Goal: Information Seeking & Learning: Understand process/instructions

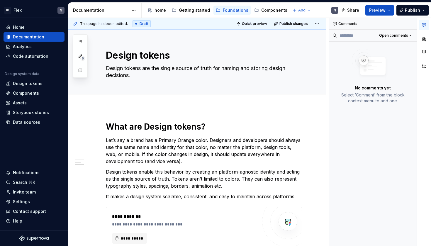
scroll to position [259, 0]
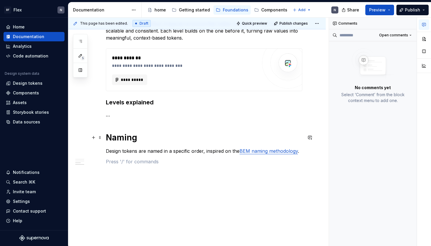
click at [149, 138] on h1 "Naming" at bounding box center [204, 137] width 196 height 11
click at [163, 167] on div "**********" at bounding box center [204, 17] width 196 height 310
click at [163, 157] on div "**********" at bounding box center [204, 13] width 196 height 303
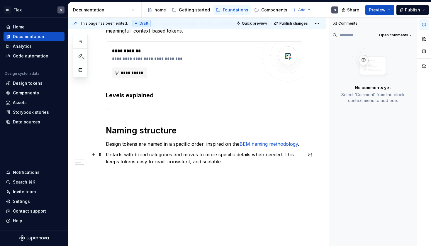
click at [106, 155] on div "**********" at bounding box center [196, 43] width 257 height 405
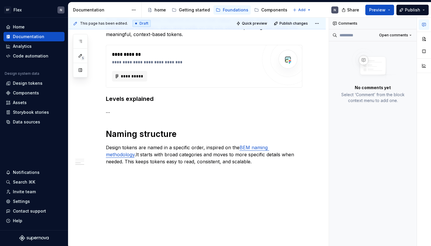
scroll to position [262, 0]
click at [249, 159] on p "Design tokens are named in a specific order, inspired on the BEM naming methodo…" at bounding box center [204, 154] width 196 height 21
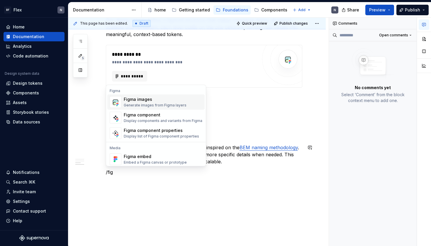
click at [162, 105] on div "Generate images from Figma layers" at bounding box center [155, 105] width 63 height 5
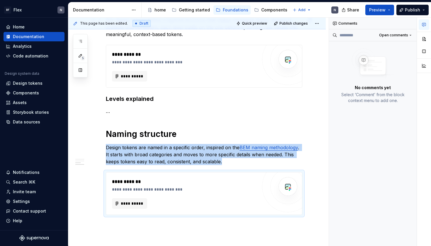
click at [213, 158] on p "Design tokens are named in a specific order, inspired on the BEM naming methodo…" at bounding box center [204, 154] width 196 height 21
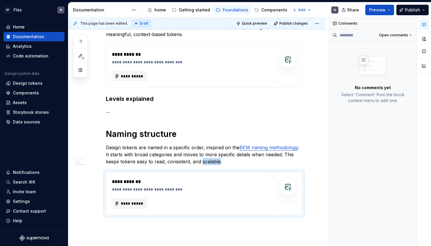
click at [213, 158] on p "Design tokens are named in a specific order, inspired on the BEM naming methodo…" at bounding box center [204, 154] width 196 height 21
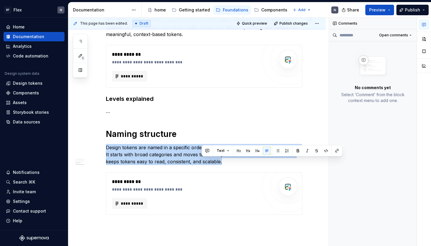
click at [213, 158] on p "Design tokens are named in a specific order, inspired on the BEM naming methodo…" at bounding box center [204, 154] width 196 height 21
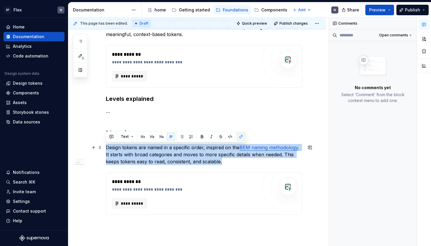
click at [240, 164] on p "Design tokens are named in a specific order, inspired on the BEM naming methodo…" at bounding box center [204, 154] width 196 height 21
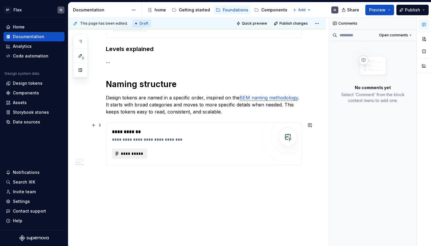
scroll to position [312, 0]
click at [140, 179] on div "**********" at bounding box center [196, 20] width 257 height 451
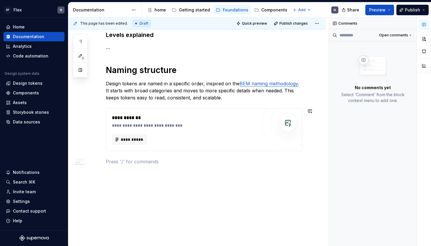
scroll to position [319, 0]
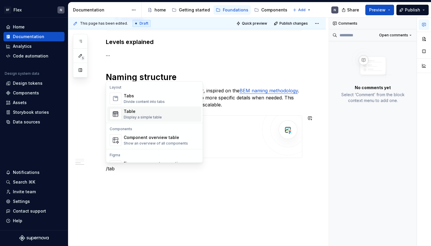
click at [147, 114] on div "Table" at bounding box center [143, 112] width 38 height 6
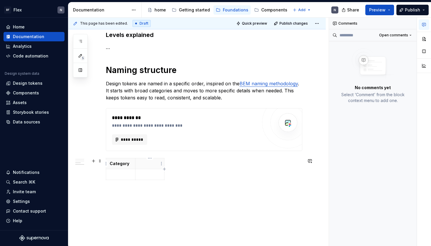
click at [149, 166] on p at bounding box center [150, 164] width 22 height 6
click at [192, 181] on div "Category Description" at bounding box center [204, 173] width 196 height 30
click at [105, 166] on div "**********" at bounding box center [196, 25] width 257 height 488
click at [99, 161] on span at bounding box center [100, 161] width 5 height 8
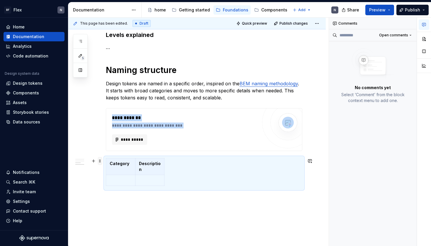
click at [99, 161] on span at bounding box center [100, 161] width 5 height 8
click at [148, 170] on p "Description" at bounding box center [150, 167] width 22 height 12
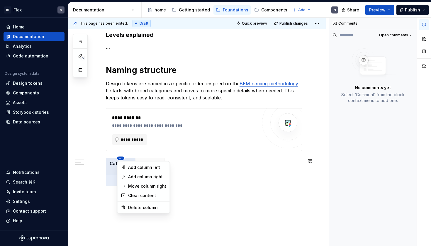
click at [121, 158] on html "BF Flex N Home Documentation Analytics Code automation Design system data Desig…" at bounding box center [215, 123] width 431 height 246
click at [218, 182] on html "BF Flex N Home Documentation Analytics Code automation Design system data Desig…" at bounding box center [215, 123] width 431 height 246
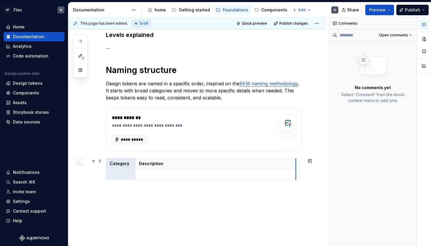
drag, startPoint x: 164, startPoint y: 177, endPoint x: 295, endPoint y: 179, distance: 131.4
click at [141, 179] on td at bounding box center [215, 174] width 160 height 11
click at [201, 165] on p "Description" at bounding box center [215, 164] width 153 height 6
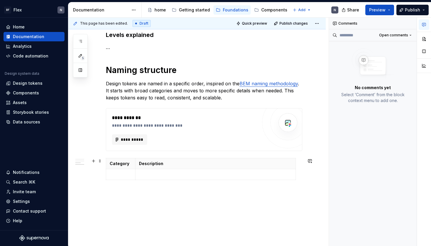
click at [215, 158] on th "Description" at bounding box center [215, 163] width 160 height 11
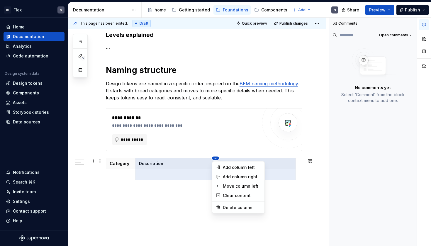
click at [214, 158] on html "BF Flex N Home Documentation Analytics Code automation Design system data Desig…" at bounding box center [215, 123] width 431 height 246
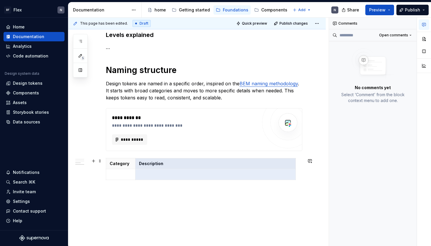
click at [219, 217] on html "BF Flex N Home Documentation Analytics Code automation Design system data Desig…" at bounding box center [215, 123] width 431 height 246
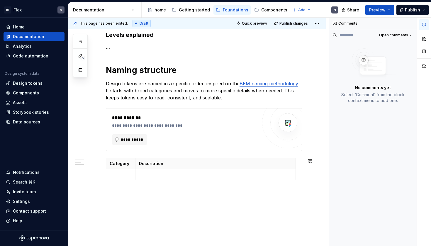
click at [187, 206] on div "**********" at bounding box center [198, 132] width 260 height 228
click at [96, 161] on button "button" at bounding box center [93, 161] width 8 height 8
click at [100, 161] on span at bounding box center [100, 161] width 5 height 8
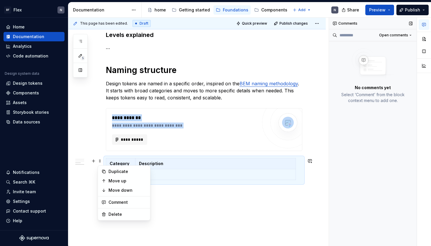
click at [371, 20] on div "Comments" at bounding box center [373, 24] width 88 height 12
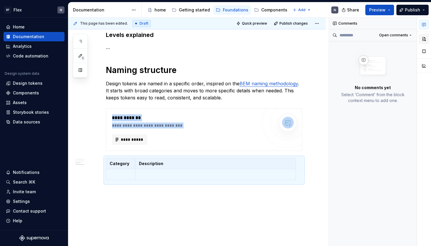
click at [423, 40] on button "button" at bounding box center [424, 39] width 11 height 11
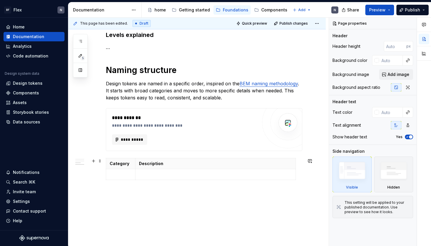
click at [215, 158] on th "Description" at bounding box center [215, 163] width 160 height 11
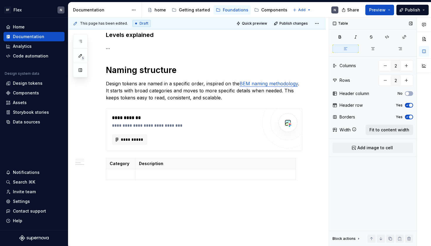
click at [386, 133] on span "Fit to content width" at bounding box center [389, 130] width 40 height 6
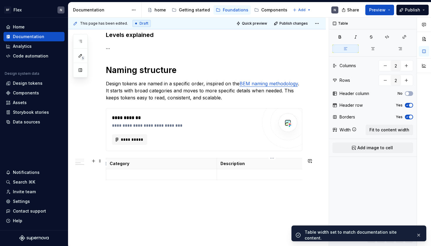
click at [258, 162] on p "Description" at bounding box center [273, 164] width 104 height 6
click at [187, 166] on p "Category" at bounding box center [162, 164] width 104 height 6
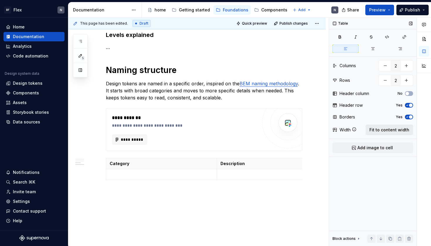
click at [387, 130] on span "Fit to content width" at bounding box center [389, 130] width 40 height 6
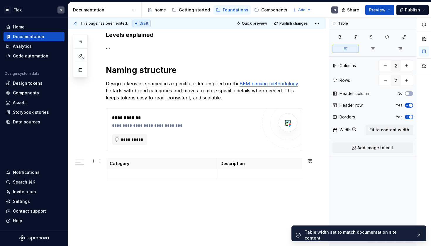
click at [260, 159] on th "Description" at bounding box center [272, 163] width 111 height 11
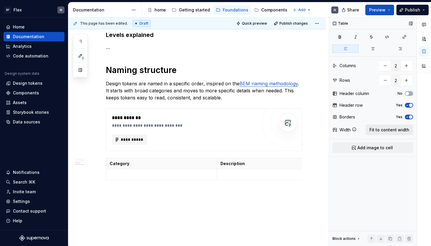
click at [387, 130] on span "Fit to content width" at bounding box center [389, 130] width 40 height 6
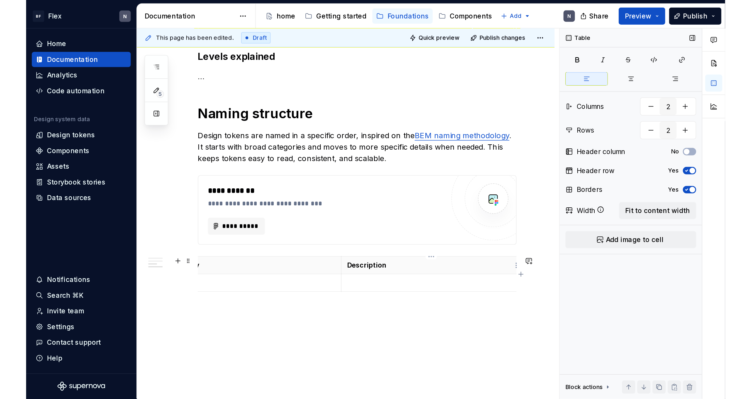
scroll to position [0, 22]
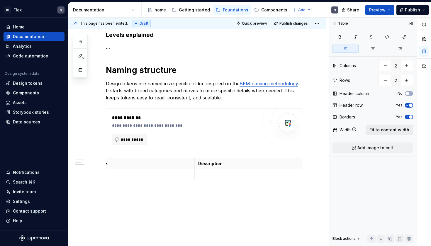
click at [394, 131] on span "Fit to content width" at bounding box center [389, 130] width 40 height 6
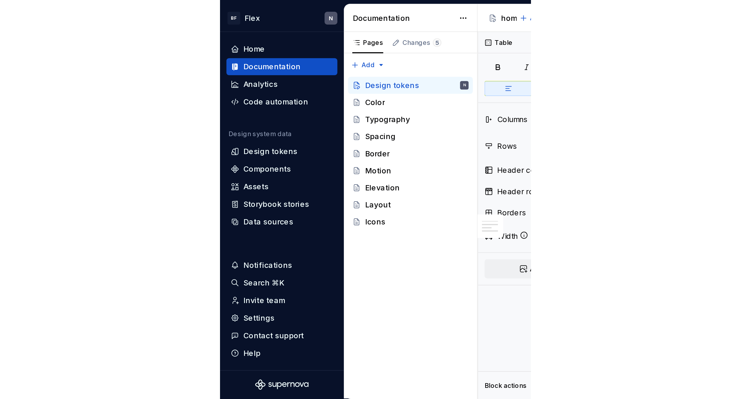
scroll to position [0, 0]
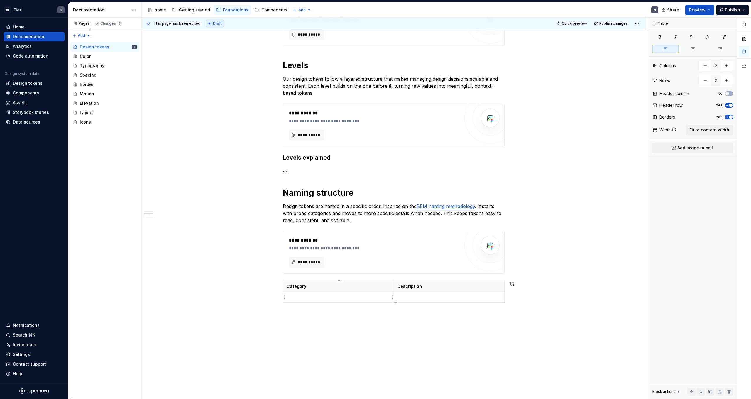
click at [342, 246] on p at bounding box center [339, 297] width 104 height 6
type textarea "*"
click at [396, 246] on div "Category Description Namespace" at bounding box center [394, 293] width 222 height 24
click at [395, 246] on icon "button" at bounding box center [395, 302] width 5 height 5
click at [394, 246] on icon "button" at bounding box center [395, 313] width 3 height 3
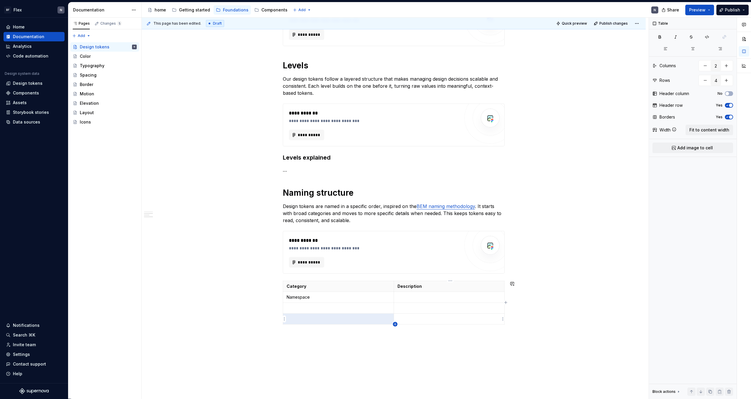
click at [395, 246] on icon "button" at bounding box center [395, 324] width 5 height 5
click at [396, 246] on icon "button" at bounding box center [395, 335] width 5 height 5
click at [395, 246] on icon "button" at bounding box center [395, 345] width 5 height 5
type input "7"
click at [339, 246] on p at bounding box center [339, 308] width 104 height 6
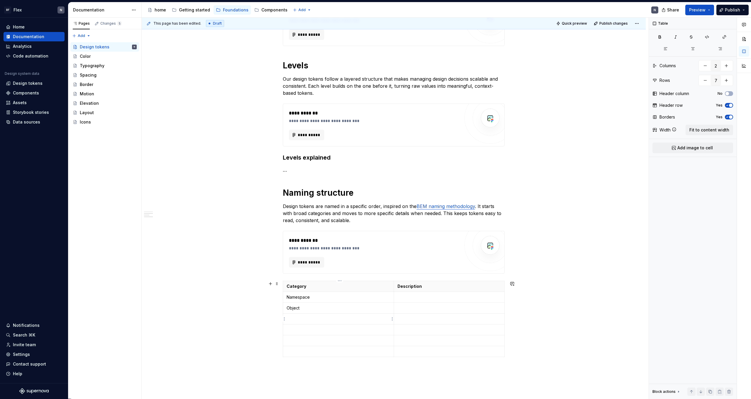
click at [329, 246] on p at bounding box center [339, 319] width 104 height 6
click at [328, 246] on p at bounding box center [339, 330] width 104 height 6
click at [332, 246] on p at bounding box center [339, 341] width 104 height 6
click at [321, 246] on p at bounding box center [339, 351] width 104 height 6
click at [420, 246] on td at bounding box center [449, 297] width 111 height 11
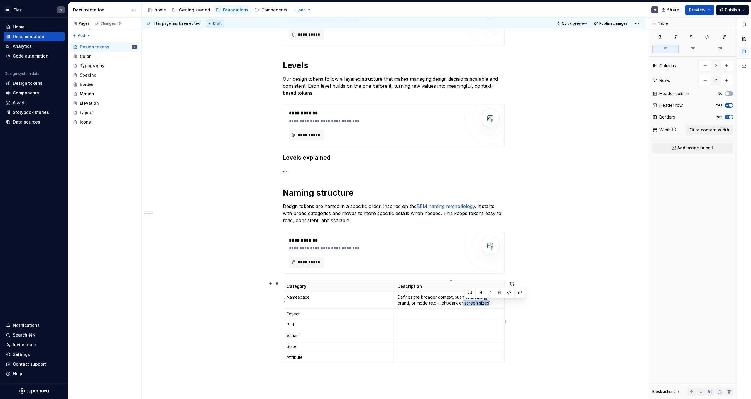
drag, startPoint x: 465, startPoint y: 303, endPoint x: 490, endPoint y: 304, distance: 25.2
click at [431, 246] on p "Defines the broader context, such as theming, brand, or mode (e.g., light/dark …" at bounding box center [449, 300] width 104 height 12
click at [407, 246] on p at bounding box center [449, 320] width 104 height 6
drag, startPoint x: 437, startPoint y: 320, endPoint x: 466, endPoint y: 321, distance: 29.3
click at [431, 246] on p "Refers to the object or component the token applies to, such as buttons, inputs…" at bounding box center [449, 323] width 104 height 12
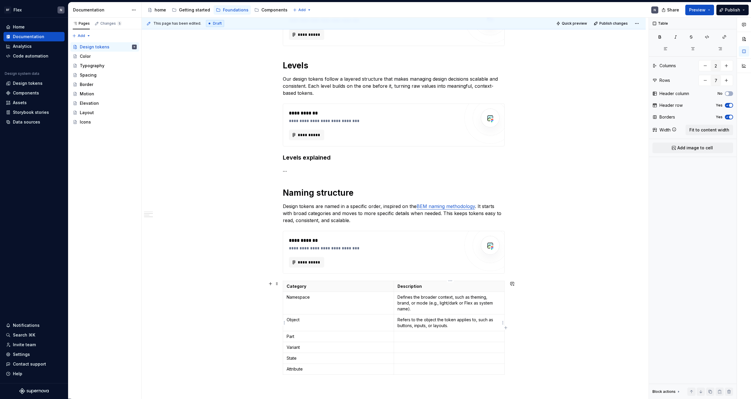
click at [430, 246] on p "Refers to the object the token applies to, such as buttons, inputs, or layouts." at bounding box center [449, 323] width 104 height 12
click at [418, 246] on p "Refers to the domain or component the token applies to, such as buttons, inputs…" at bounding box center [449, 323] width 104 height 12
click at [431, 246] on p "Refers to the domain or component the token applies to, such as buttons, inputs…" at bounding box center [449, 323] width 104 height 12
click at [431, 246] on p "Refers to the domain or component the token applies to, such as color, buttons,…" at bounding box center [449, 323] width 104 height 12
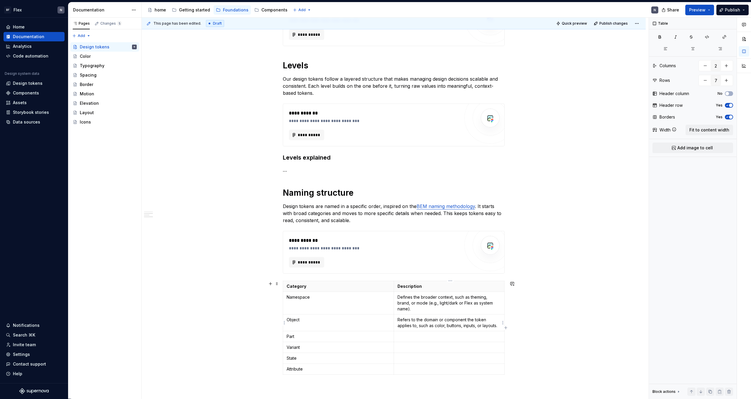
click at [431, 246] on p "Refers to the domain or component the token applies to, such as color, buttons,…" at bounding box center [449, 323] width 104 height 12
click at [425, 246] on td "Refers to the domain or component the token applies to, such as color, buttons,…" at bounding box center [449, 322] width 111 height 17
click at [427, 246] on p "Refers to the domain or component the token applies to, such as color, buttons,…" at bounding box center [449, 323] width 104 height 12
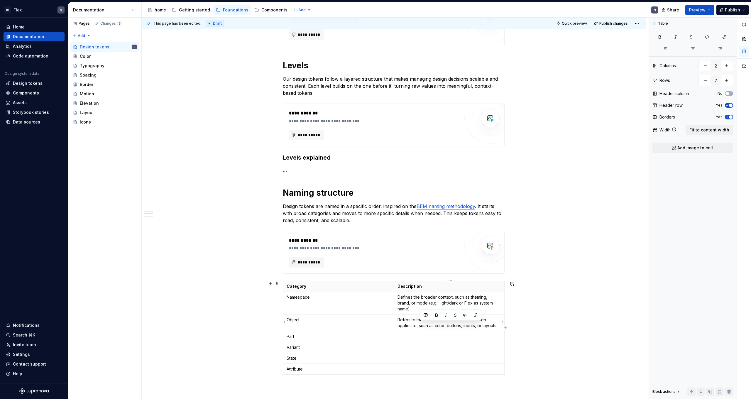
click at [427, 246] on p "Refers to the domain or component the token applies to, such as color, buttons,…" at bounding box center [449, 323] width 104 height 12
click at [399, 246] on p "The main domain or component the token belongs to. Represents a broad category …" at bounding box center [449, 331] width 104 height 29
click at [404, 246] on strong "Examples:" at bounding box center [407, 337] width 21 height 5
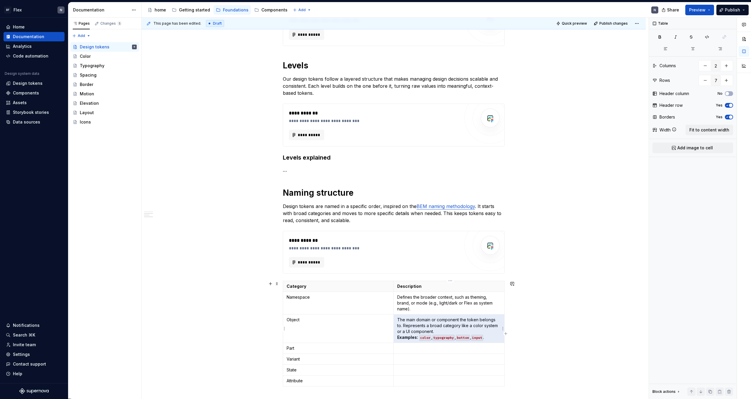
click at [417, 246] on strong "Examples:" at bounding box center [407, 337] width 21 height 5
drag, startPoint x: 419, startPoint y: 339, endPoint x: 396, endPoint y: 336, distance: 23.9
click at [396, 246] on td "The main domain or component the token belongs to. Represents a broad category …" at bounding box center [449, 328] width 111 height 28
click at [431, 246] on p "The main domain or component the token belongs to. Represents a broad category …" at bounding box center [449, 328] width 104 height 23
drag, startPoint x: 397, startPoint y: 338, endPoint x: 483, endPoint y: 340, distance: 85.9
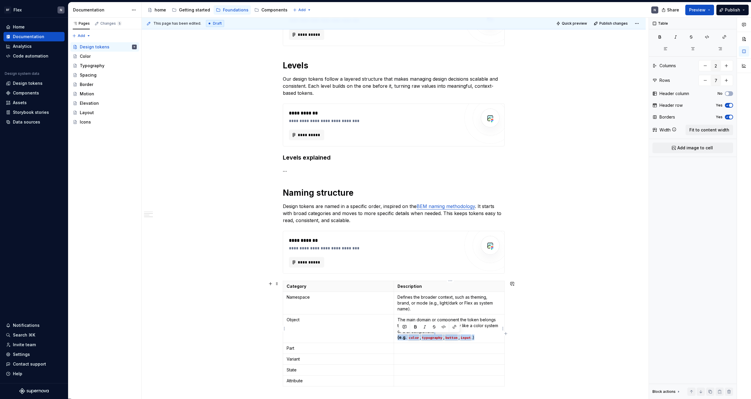
click at [431, 246] on td "The main domain or component the token belongs to. Represents a broad category …" at bounding box center [449, 328] width 111 height 28
click at [431, 246] on p "The main domain or component the token belongs to. Represents a broad category …" at bounding box center [449, 328] width 104 height 23
click at [397, 246] on td "The main domain or component the token belongs to. Represents a broad category …" at bounding box center [449, 328] width 111 height 28
click at [431, 246] on p "The main domain or component the token belongs to. Represents a broad category …" at bounding box center [449, 328] width 104 height 23
click at [418, 246] on code "color" at bounding box center [412, 338] width 12 height 6
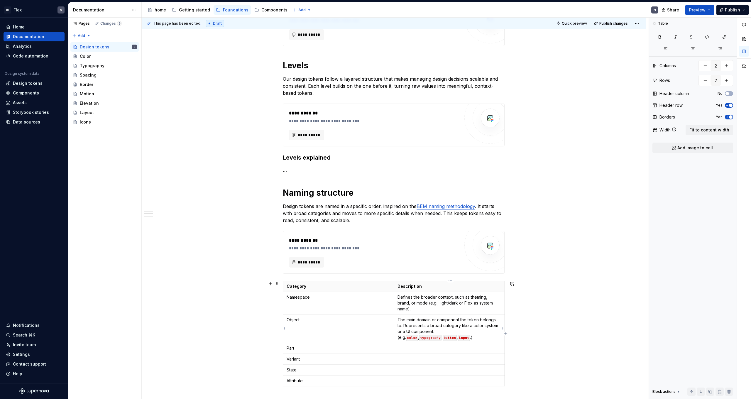
click at [431, 246] on p "The main domain or component the token belongs to. Represents a broad category …" at bounding box center [449, 328] width 104 height 23
click at [423, 246] on p at bounding box center [449, 348] width 104 height 6
drag, startPoint x: 436, startPoint y: 332, endPoint x: 440, endPoint y: 340, distance: 9.4
click at [431, 246] on td "The main domain or component the token belongs to. Represents a broad category …" at bounding box center [449, 328] width 111 height 28
copy p "(e.g. color , typography , button , input .)"
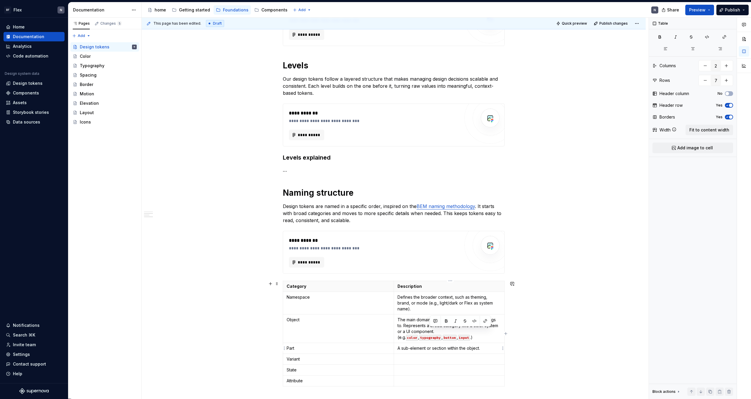
click at [431, 246] on p "A sub-element or section within the object." at bounding box center [449, 348] width 104 height 6
click at [431, 246] on p "A sub-element or section within the object. e.g. the color family orange," at bounding box center [449, 351] width 104 height 12
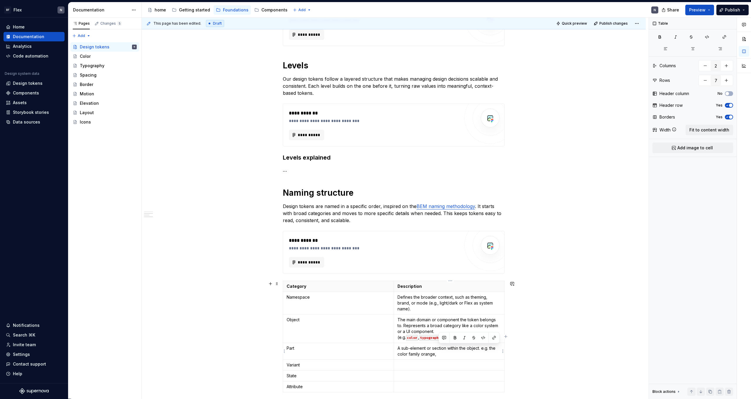
drag, startPoint x: 448, startPoint y: 354, endPoint x: 492, endPoint y: 349, distance: 44.0
click at [431, 246] on p "A sub-element or section within the object. e.g. the color family orange," at bounding box center [449, 351] width 104 height 12
drag, startPoint x: 484, startPoint y: 369, endPoint x: 480, endPoint y: 354, distance: 15.2
click at [431, 246] on p "A sub-element or section within the object. e.g. the color family orange," at bounding box center [449, 351] width 104 height 12
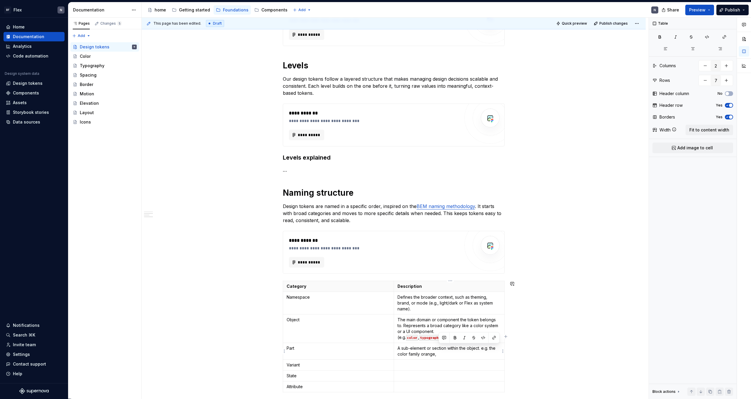
drag, startPoint x: 484, startPoint y: 348, endPoint x: 484, endPoint y: 352, distance: 4.1
click at [431, 246] on p "A sub-element or section within the object. e.g. the color family orange," at bounding box center [449, 351] width 104 height 12
drag, startPoint x: 464, startPoint y: 354, endPoint x: 465, endPoint y: 360, distance: 7.0
click at [431, 246] on p "A sub-element or section within the object. Used for areas like background, bor…" at bounding box center [449, 354] width 104 height 18
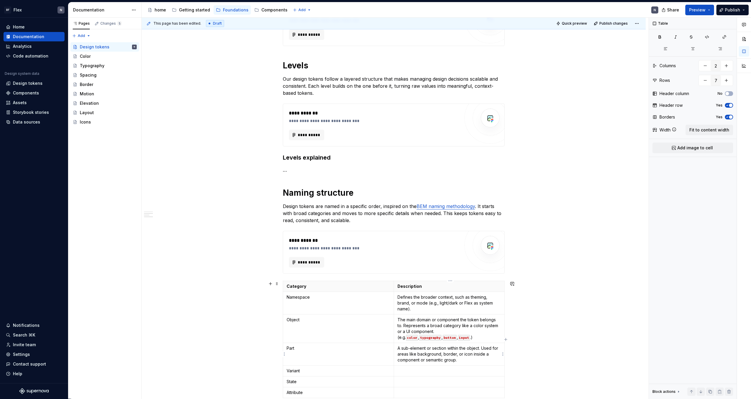
click at [427, 246] on p "A sub-element or section within the object. Used for areas like background, bor…" at bounding box center [449, 354] width 104 height 18
drag, startPoint x: 474, startPoint y: 360, endPoint x: 475, endPoint y: 364, distance: 4.5
click at [431, 246] on p "A sub-element or section within the object. Used for areas like background, bor…" at bounding box center [449, 356] width 104 height 23
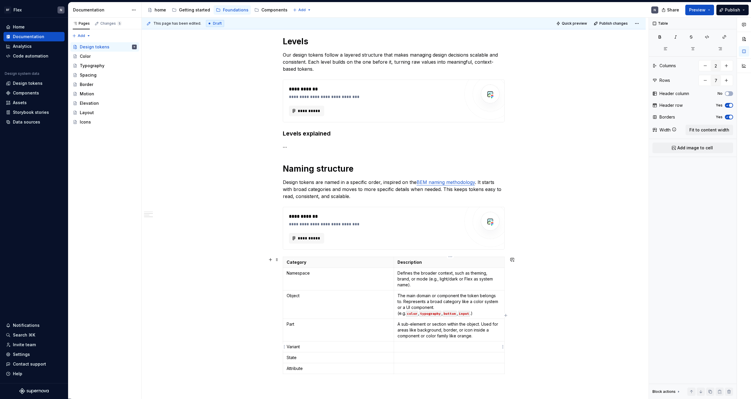
click at [431, 246] on p at bounding box center [449, 347] width 104 height 6
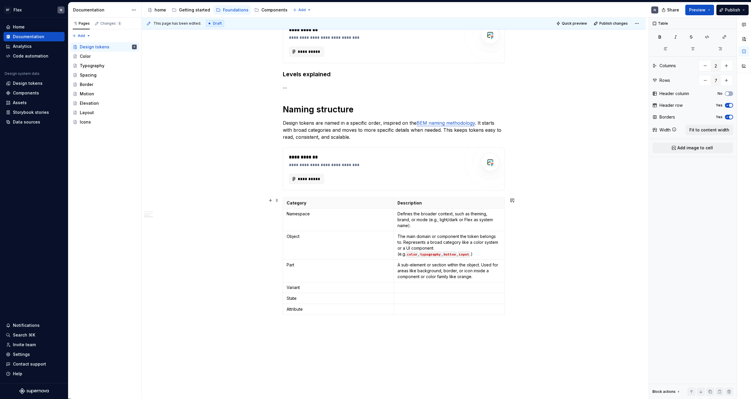
scroll to position [273, 0]
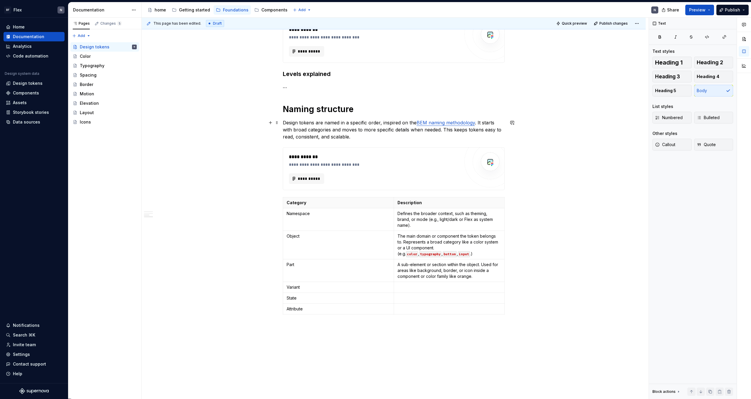
click at [334, 135] on p "Design tokens are named in a specific order, inspired on the BEM naming methodo…" at bounding box center [394, 129] width 222 height 21
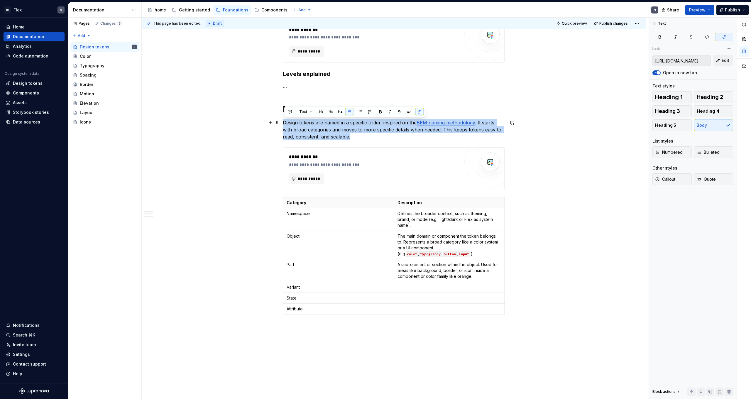
click at [340, 135] on p "Design tokens are named in a specific order, inspired on the BEM naming methodo…" at bounding box center [394, 129] width 222 height 21
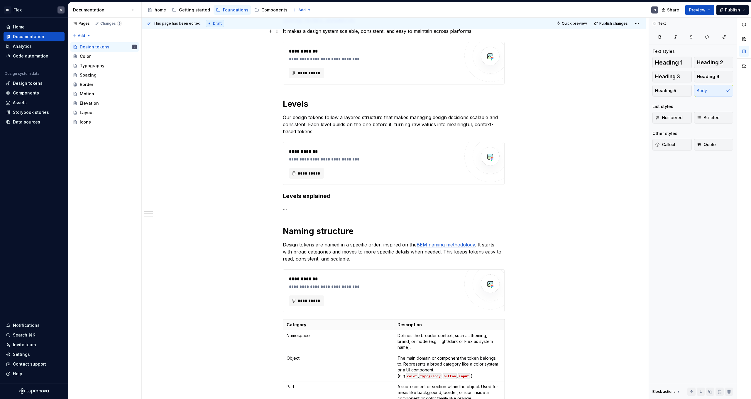
scroll to position [267, 0]
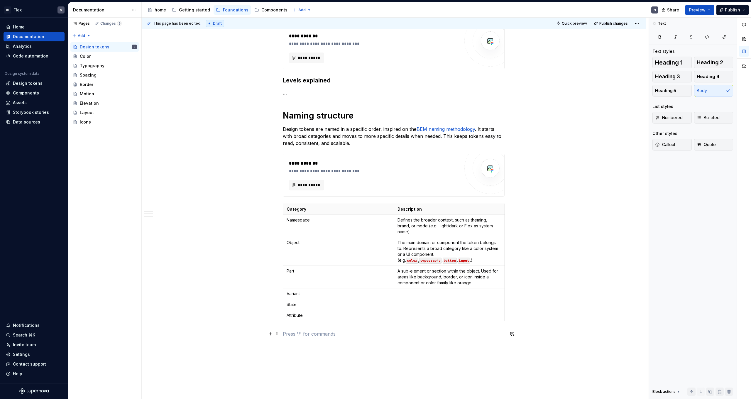
click at [343, 246] on p at bounding box center [394, 333] width 222 height 7
type textarea "*"
click at [315, 222] on p "Namespace" at bounding box center [339, 220] width 104 height 6
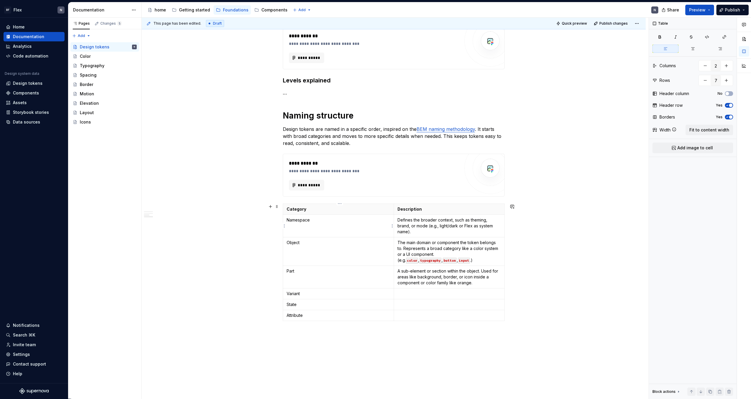
click at [315, 222] on p "Namespace" at bounding box center [339, 220] width 104 height 6
click at [303, 220] on p "Namespace" at bounding box center [339, 220] width 104 height 6
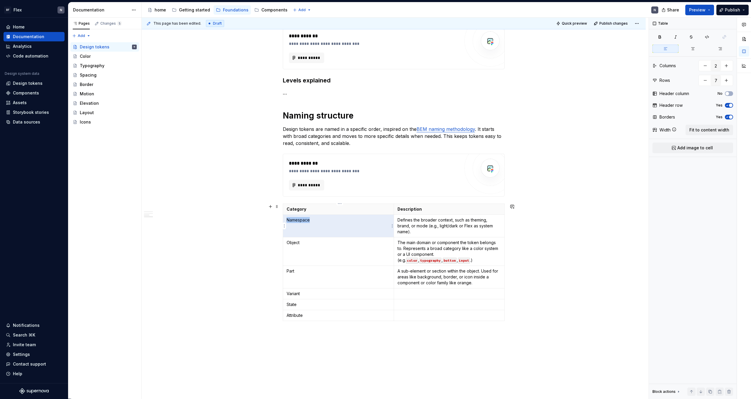
click at [307, 221] on p "Namespace" at bounding box center [339, 220] width 104 height 6
click at [431, 223] on p "Defines the broader context, such as theming, brand, or mode (e.g., light/dark …" at bounding box center [449, 226] width 104 height 18
click at [304, 220] on p "Namespace" at bounding box center [339, 220] width 104 height 6
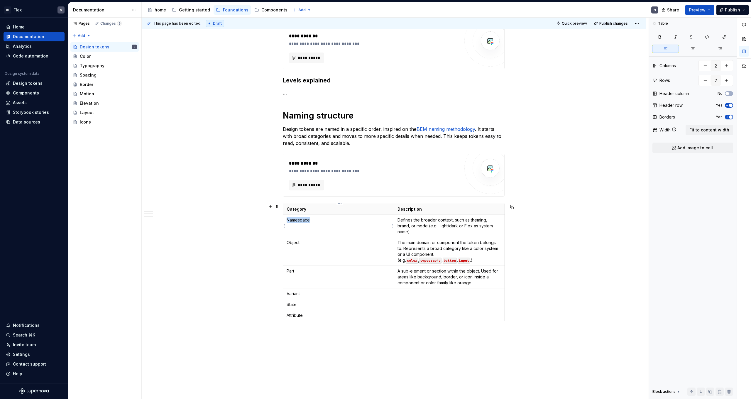
click at [304, 220] on p "Namespace" at bounding box center [339, 220] width 104 height 6
click at [416, 225] on p "Defines the broader context, such as theming, brand, or mode (e.g., light/dark …" at bounding box center [449, 226] width 104 height 18
click at [416, 226] on p "Defines the broader context, such as theming, brand, or mode (e.g., light/dark …" at bounding box center [449, 226] width 104 height 18
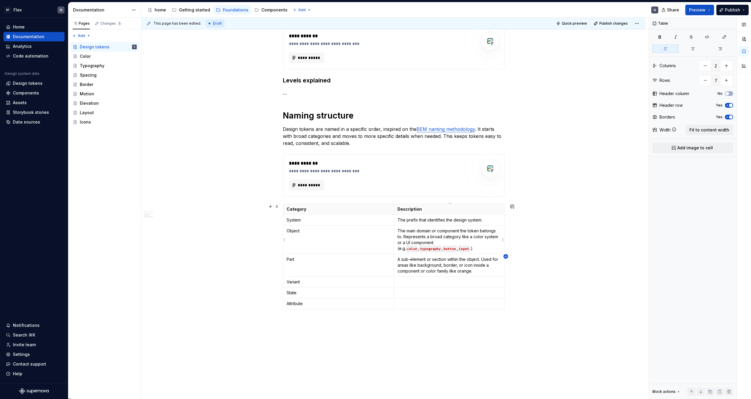
click at [431, 246] on icon "button" at bounding box center [505, 256] width 5 height 5
click at [431, 210] on html "BF Flex N Home Documentation Analytics Code automation Design system data Desig…" at bounding box center [375, 199] width 751 height 399
click at [431, 202] on div "**********" at bounding box center [394, 87] width 222 height 478
click at [431, 203] on html "BF Flex N Home Documentation Analytics Code automation Design system data Desig…" at bounding box center [375, 199] width 751 height 399
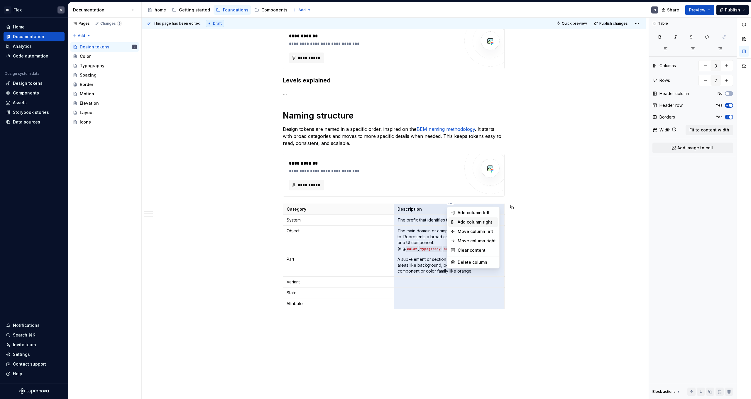
click at [431, 223] on div "Add column right" at bounding box center [476, 222] width 38 height 6
type input "4"
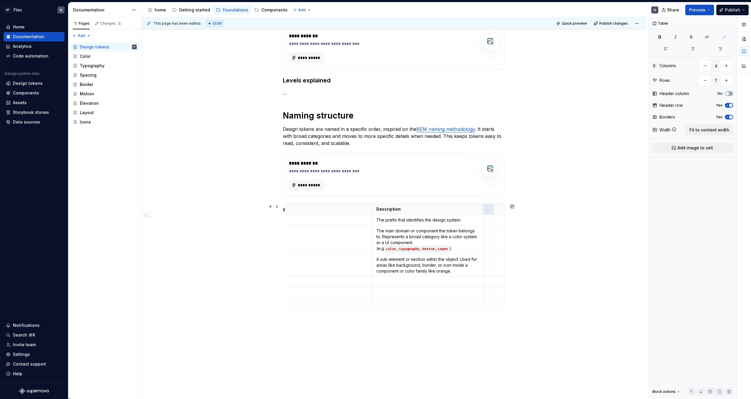
scroll to position [0, 0]
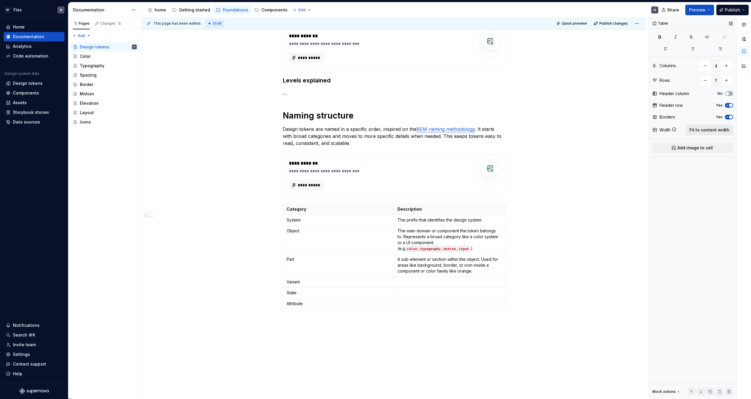
click at [431, 130] on span "Fit to content width" at bounding box center [709, 130] width 40 height 6
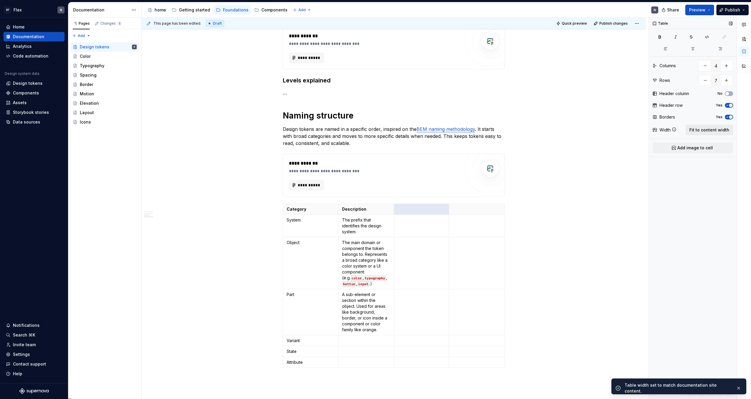
scroll to position [319, 0]
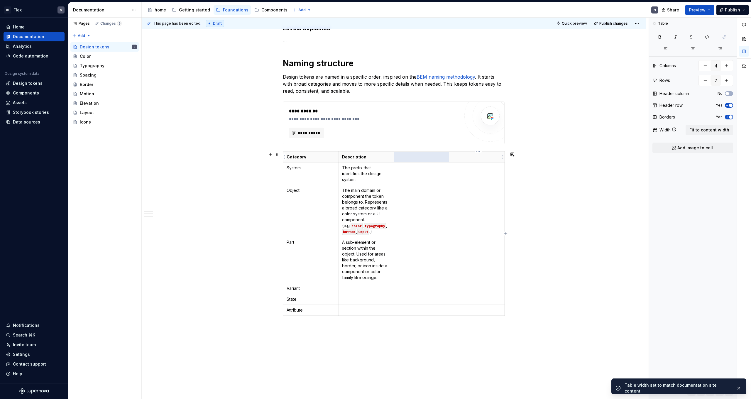
click at [431, 155] on p at bounding box center [476, 157] width 48 height 6
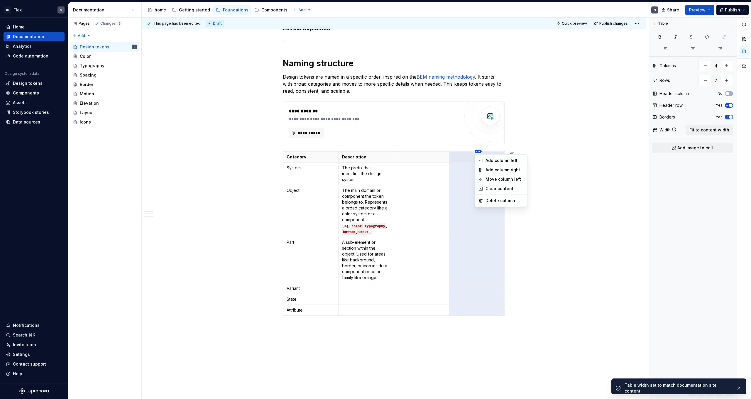
click at [431, 151] on html "BF Flex N Home Documentation Analytics Code automation Design system data Desig…" at bounding box center [375, 199] width 751 height 399
type textarea "*"
click at [431, 200] on div "Delete column" at bounding box center [504, 201] width 38 height 6
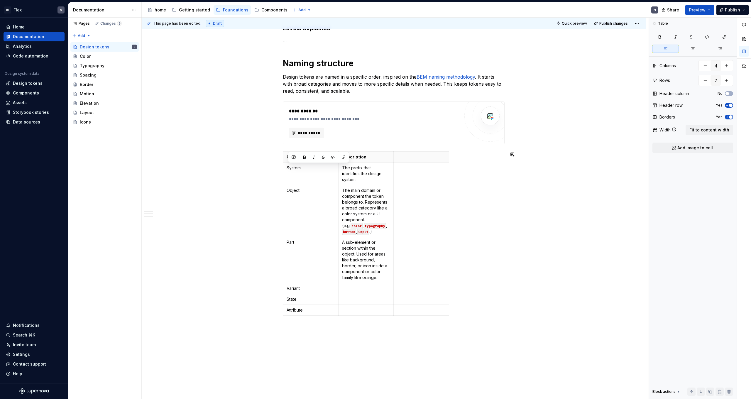
type input "3"
click at [431, 128] on span "Fit to content width" at bounding box center [709, 130] width 40 height 6
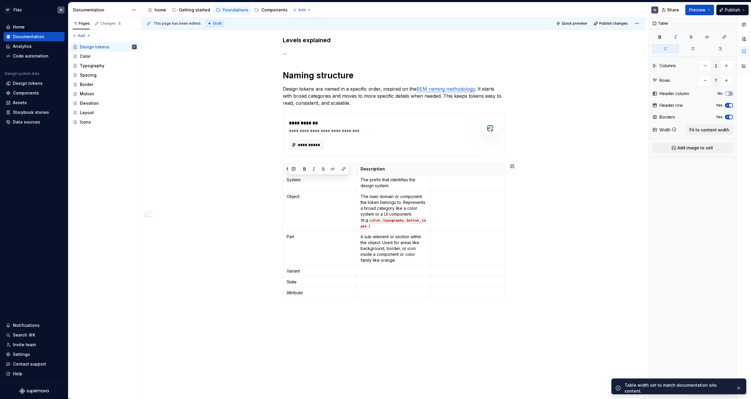
scroll to position [306, 0]
click at [431, 171] on p at bounding box center [467, 169] width 67 height 6
click at [431, 196] on p at bounding box center [467, 197] width 67 height 6
click at [431, 178] on p at bounding box center [467, 180] width 67 height 6
click at [369, 223] on code "color" at bounding box center [375, 221] width 12 height 6
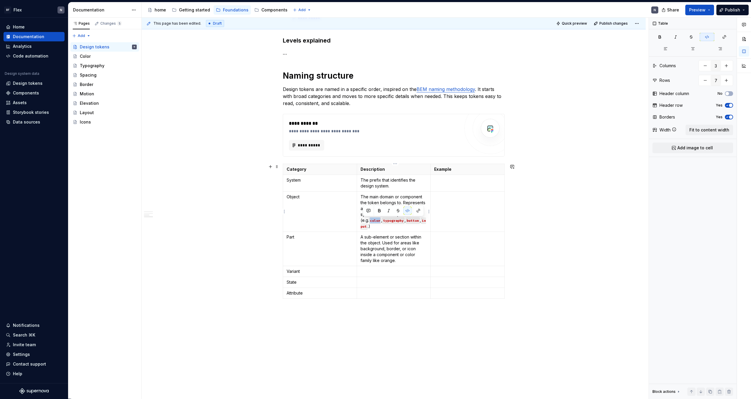
click at [369, 223] on code "color" at bounding box center [375, 221] width 12 height 6
copy code "color"
click at [431, 186] on td at bounding box center [467, 183] width 74 height 17
click at [431, 182] on code "color" at bounding box center [440, 180] width 12 height 6
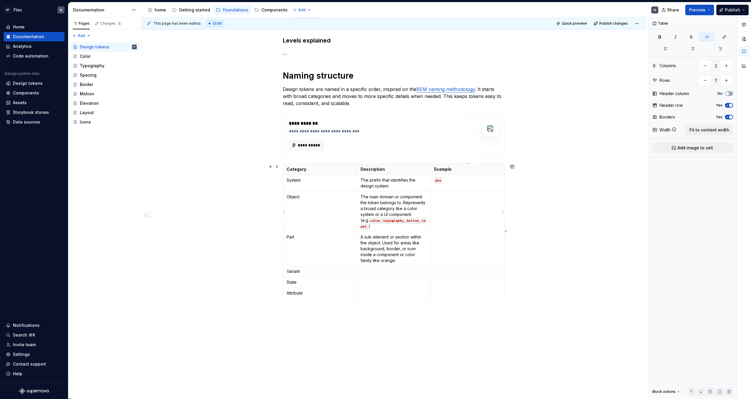
click at [431, 201] on td at bounding box center [467, 211] width 74 height 40
drag, startPoint x: 379, startPoint y: 226, endPoint x: 362, endPoint y: 197, distance: 33.9
click at [362, 197] on p "The main domain or component the token belongs to. Represents a broad category …" at bounding box center [393, 211] width 67 height 35
click at [410, 203] on p "The main subject of the token: a foundational domain or UI component." at bounding box center [393, 203] width 67 height 18
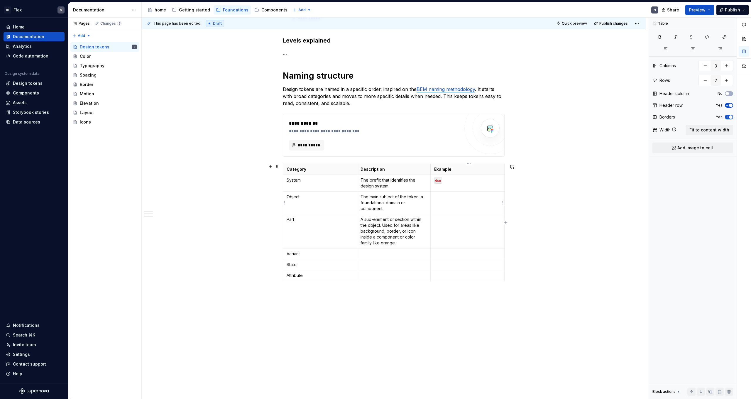
click at [431, 202] on td at bounding box center [467, 202] width 74 height 23
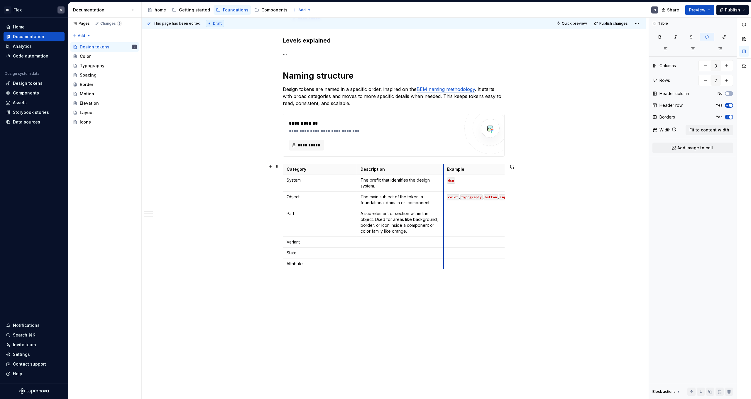
drag, startPoint x: 431, startPoint y: 172, endPoint x: 444, endPoint y: 172, distance: 13.2
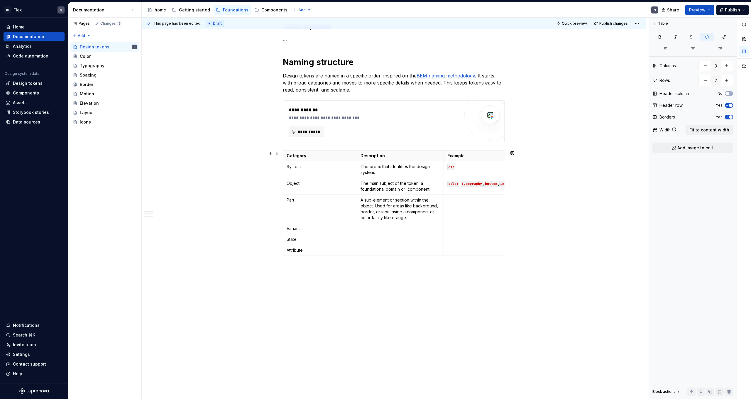
click at [431, 184] on div "**********" at bounding box center [394, 89] width 504 height 619
click at [431, 152] on th "Example" at bounding box center [481, 155] width 74 height 11
drag, startPoint x: 505, startPoint y: 158, endPoint x: 492, endPoint y: 159, distance: 13.2
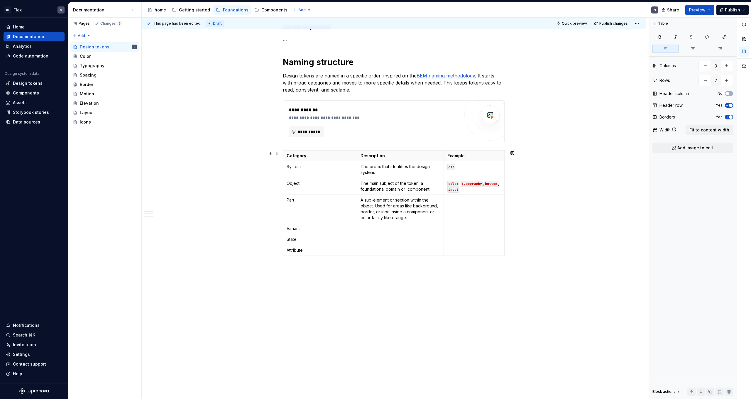
click at [431, 187] on div "**********" at bounding box center [394, 89] width 504 height 619
click at [419, 207] on p "A sub-element or section within the object. Used for areas like background, bor…" at bounding box center [400, 208] width 80 height 23
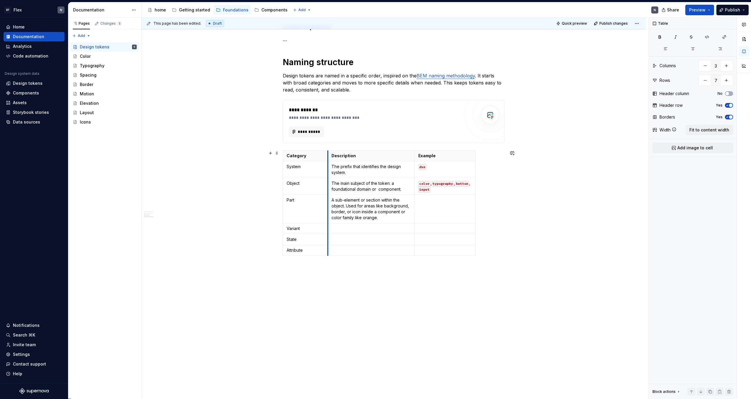
drag, startPoint x: 359, startPoint y: 156, endPoint x: 330, endPoint y: 158, distance: 29.1
click at [330, 158] on th "Description" at bounding box center [371, 155] width 87 height 11
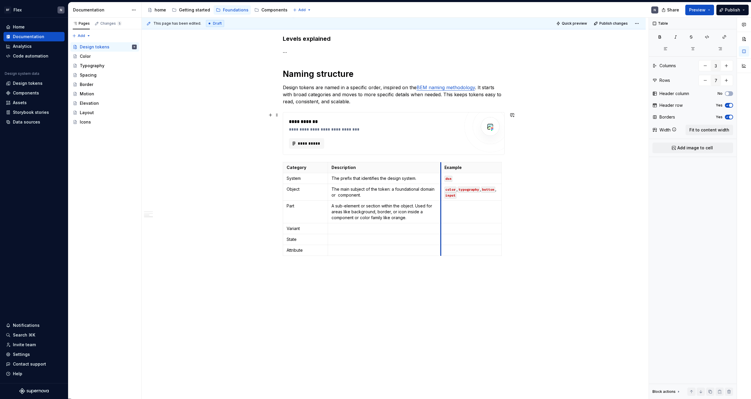
scroll to position [308, 0]
drag, startPoint x: 416, startPoint y: 156, endPoint x: 431, endPoint y: 158, distance: 15.5
click at [431, 159] on div "**********" at bounding box center [394, 39] width 222 height 466
click at [431, 127] on button "Fit to content width" at bounding box center [709, 130] width 48 height 11
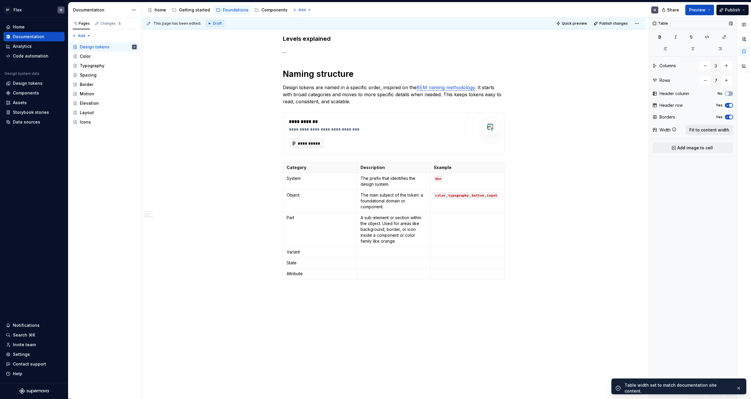
scroll to position [332, 0]
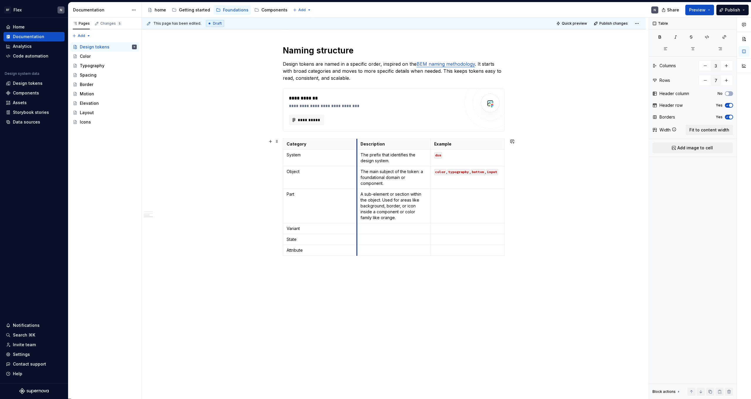
drag, startPoint x: 358, startPoint y: 144, endPoint x: 324, endPoint y: 146, distance: 34.1
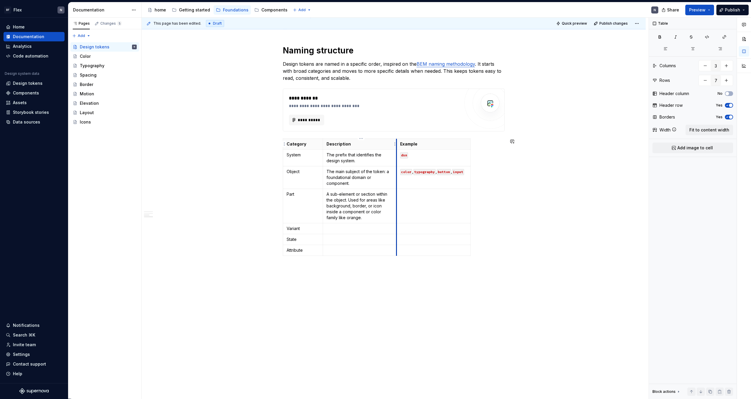
scroll to position [308, 0]
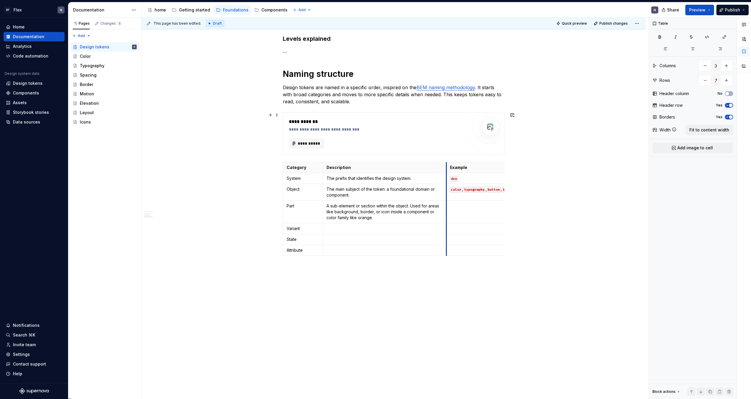
drag, startPoint x: 397, startPoint y: 147, endPoint x: 446, endPoint y: 154, distance: 49.2
drag, startPoint x: 505, startPoint y: 168, endPoint x: 489, endPoint y: 169, distance: 16.2
click at [352, 208] on p "A sub-element or section within the object. Used for areas like background, bor…" at bounding box center [384, 212] width 116 height 18
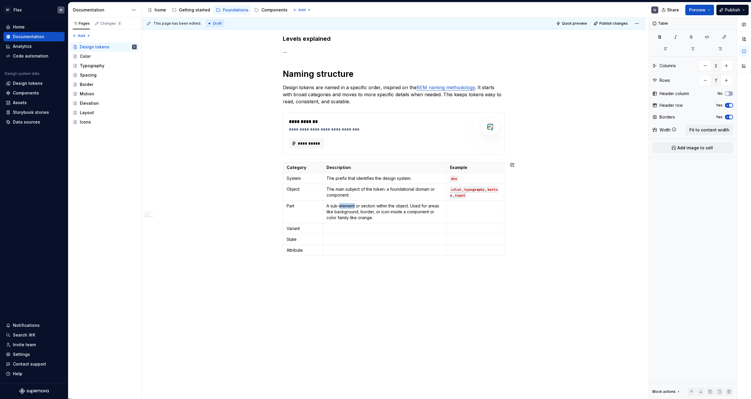
click at [352, 208] on p "A sub-element or section within the object. Used for areas like background, bor…" at bounding box center [384, 212] width 116 height 18
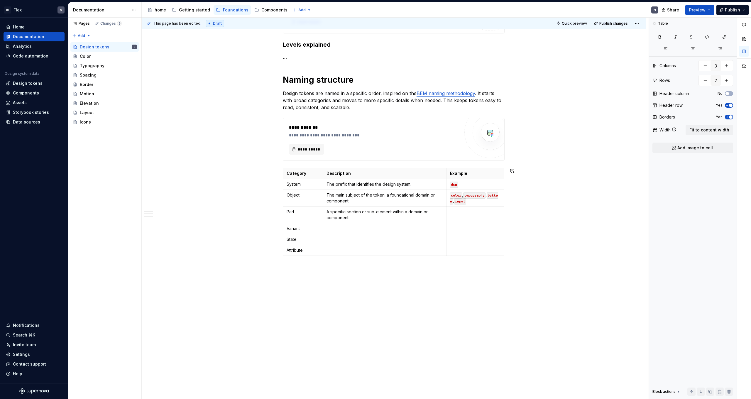
scroll to position [302, 0]
click at [431, 213] on p at bounding box center [475, 212] width 50 height 6
click at [396, 227] on p at bounding box center [384, 229] width 116 height 6
click at [361, 229] on p at bounding box center [384, 229] width 116 height 6
click at [431, 229] on p at bounding box center [475, 229] width 50 height 6
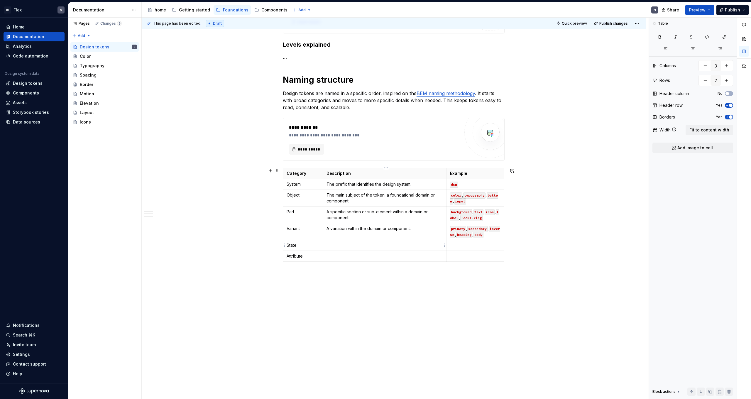
click at [353, 245] on p at bounding box center [384, 245] width 116 height 6
click at [431, 245] on p at bounding box center [475, 245] width 50 height 6
click at [431, 246] on code "disabled" at bounding box center [487, 246] width 18 height 6
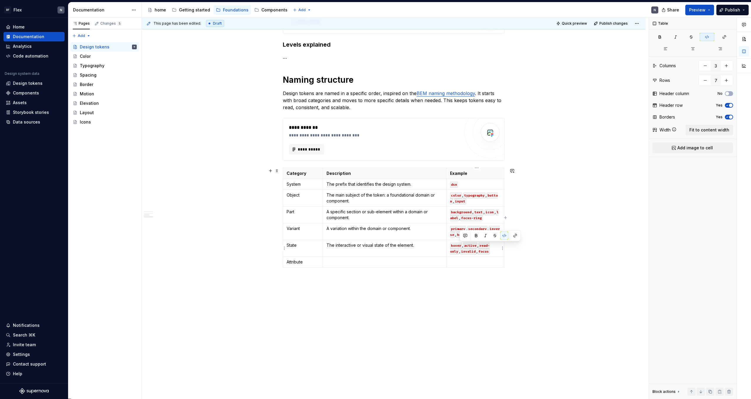
drag, startPoint x: 482, startPoint y: 246, endPoint x: 460, endPoint y: 253, distance: 23.3
click at [431, 246] on code "read-only" at bounding box center [470, 249] width 40 height 12
copy p "read-only"
click at [431, 246] on p "hover , active , invalid , focus" at bounding box center [475, 248] width 50 height 12
click at [431, 246] on p "hover , active , invalid , focus , read-only" at bounding box center [475, 248] width 50 height 12
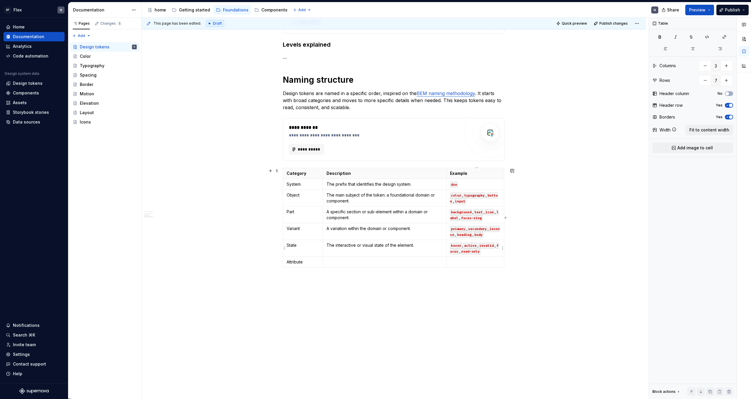
click at [431, 246] on p "hover , active , invalid , focus , read-only" at bounding box center [475, 248] width 50 height 12
click at [373, 246] on p at bounding box center [384, 262] width 116 height 6
click at [343, 246] on p at bounding box center [384, 262] width 116 height 6
drag, startPoint x: 409, startPoint y: 268, endPoint x: 327, endPoint y: 262, distance: 82.3
click at [327, 246] on td "The most granular styling dimension: either a CSS property or a scale value (fo…" at bounding box center [384, 265] width 123 height 17
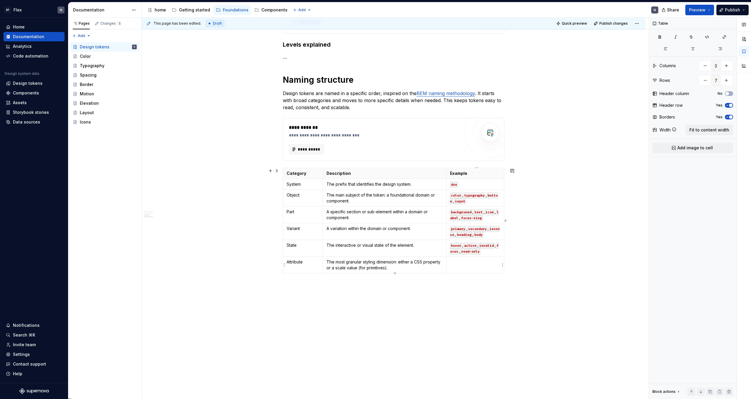
click at [431, 246] on td at bounding box center [475, 265] width 58 height 17
click at [431, 246] on p at bounding box center [475, 262] width 50 height 6
click at [431, 246] on p "Primitives: 500 , xs , 2xl Components: background-color , border-width" at bounding box center [475, 268] width 50 height 18
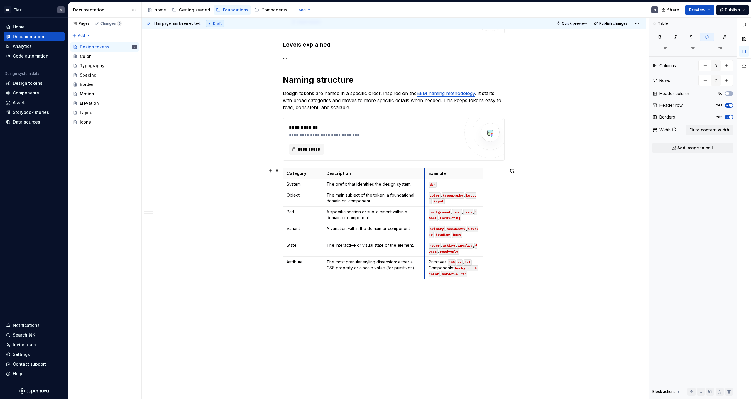
drag, startPoint x: 448, startPoint y: 174, endPoint x: 426, endPoint y: 174, distance: 21.4
click at [426, 174] on th "Example" at bounding box center [454, 173] width 58 height 11
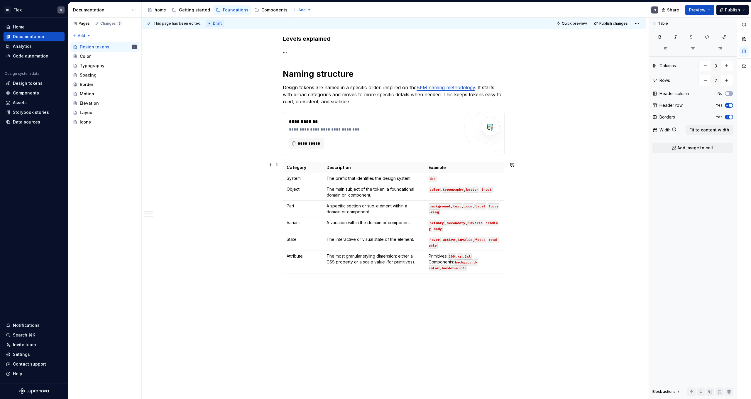
drag, startPoint x: 484, startPoint y: 167, endPoint x: 505, endPoint y: 172, distance: 22.0
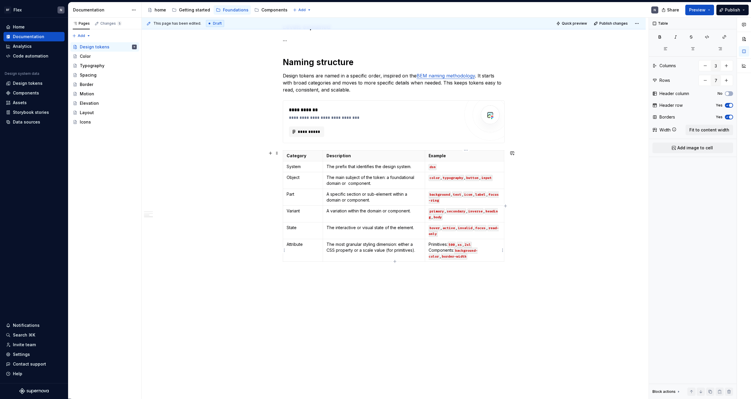
click at [431, 246] on p "Primitives: 500 , xs , 2xl Components: background-color , border-width" at bounding box center [464, 250] width 72 height 18
drag, startPoint x: 484, startPoint y: 258, endPoint x: 429, endPoint y: 254, distance: 55.0
click at [429, 246] on td "Primitives: 500 , xs , 2xl Components: background-color , border-width" at bounding box center [464, 250] width 79 height 23
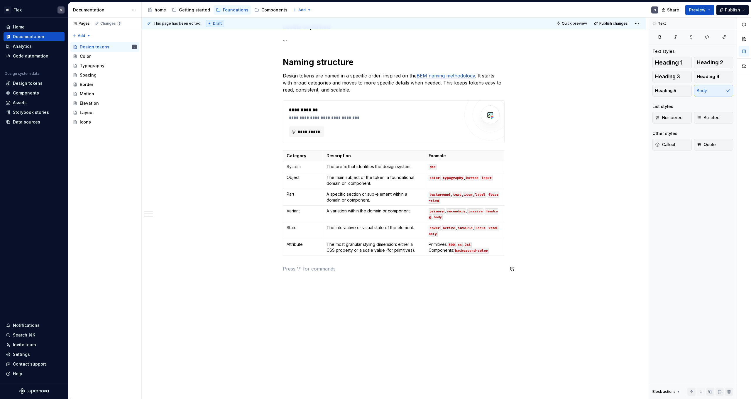
click at [431, 246] on div "**********" at bounding box center [394, 36] width 222 height 485
click at [431, 246] on td "Primitives: 500 , xs , 2xl Components: background-color" at bounding box center [464, 247] width 79 height 17
click at [431, 246] on div "**********" at bounding box center [394, 33] width 222 height 478
click at [294, 166] on p "System" at bounding box center [303, 167] width 33 height 6
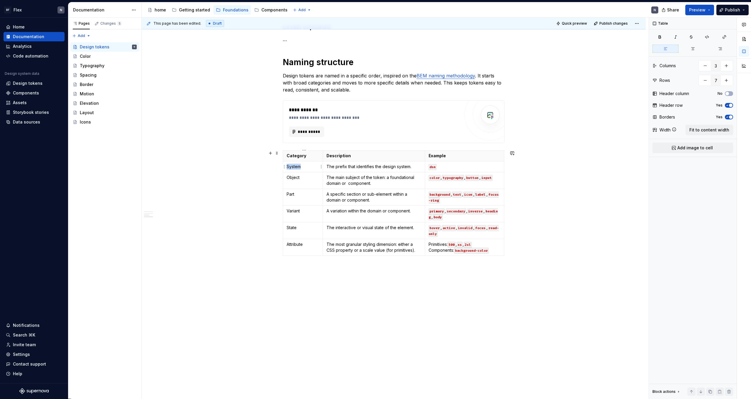
click at [294, 166] on p "System" at bounding box center [303, 167] width 33 height 6
click at [299, 178] on p "Object" at bounding box center [303, 177] width 33 height 6
click at [291, 194] on p "Part" at bounding box center [303, 194] width 33 height 6
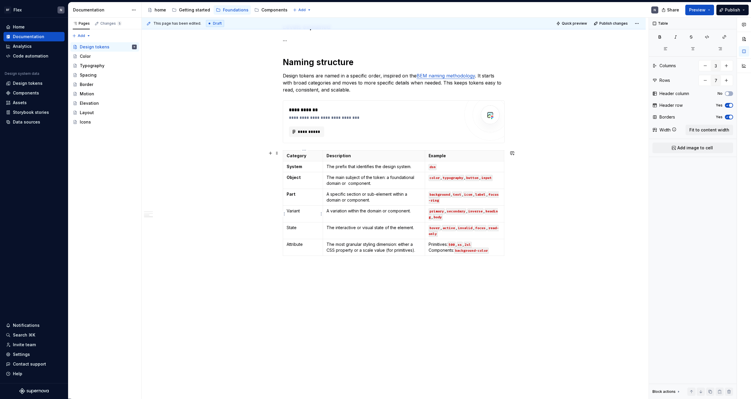
click at [296, 212] on p "Variant" at bounding box center [303, 211] width 33 height 6
click at [296, 229] on p "State" at bounding box center [303, 228] width 33 height 6
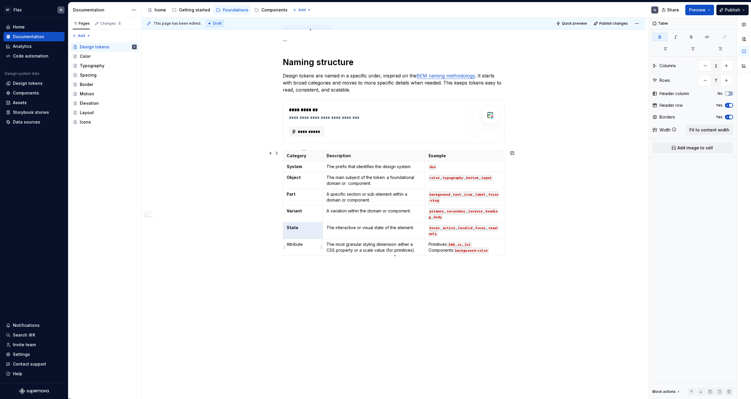
click at [300, 246] on p "Attribute" at bounding box center [303, 244] width 33 height 6
click at [316, 246] on p at bounding box center [394, 268] width 222 height 7
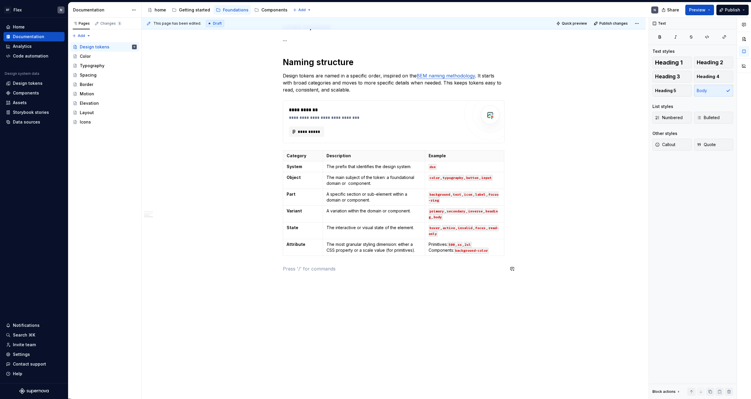
click at [350, 246] on div "**********" at bounding box center [394, 89] width 504 height 619
click at [431, 214] on div "**********" at bounding box center [394, 89] width 504 height 619
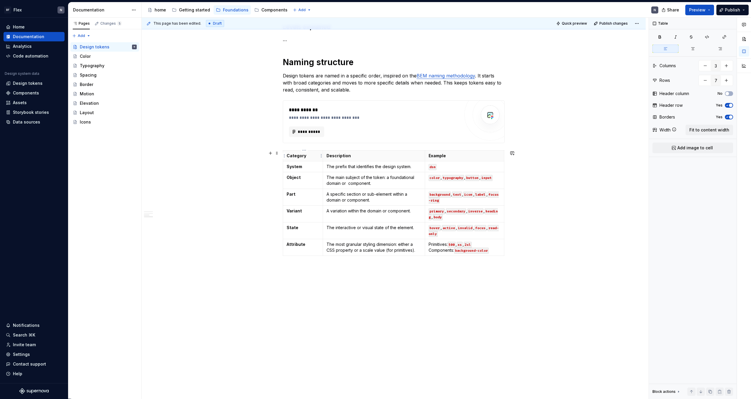
click at [309, 157] on p "Category" at bounding box center [303, 156] width 33 height 6
click at [431, 117] on icon "button" at bounding box center [726, 117] width 1 height 1
click at [431, 117] on span "button" at bounding box center [727, 117] width 4 height 4
click at [431, 117] on icon "button" at bounding box center [726, 117] width 1 height 1
click at [431, 117] on span "button" at bounding box center [727, 117] width 4 height 4
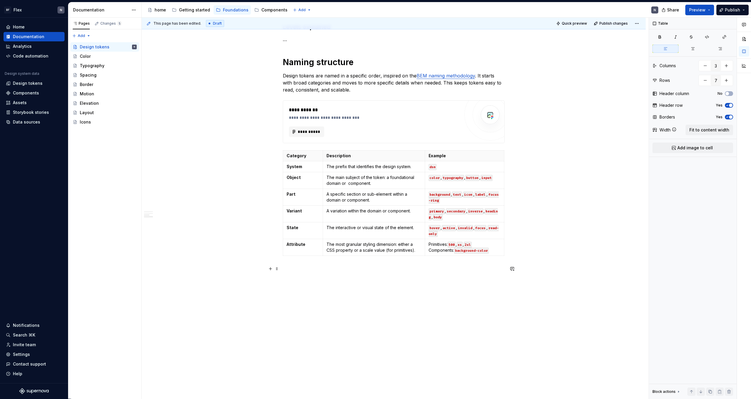
click at [317, 246] on p at bounding box center [394, 268] width 222 height 7
click at [303, 155] on p "Category" at bounding box center [303, 156] width 33 height 6
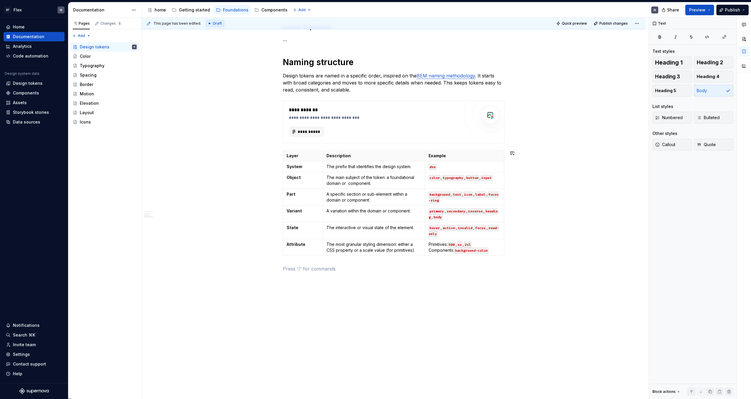
click at [334, 246] on div "**********" at bounding box center [395, 208] width 507 height 381
click at [387, 193] on p "A specific section or sub-element within a domain or component." at bounding box center [373, 197] width 95 height 12
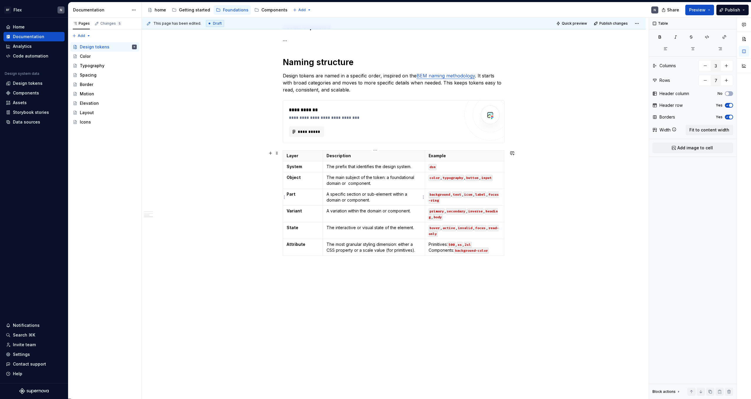
click at [391, 200] on p "A specific section or sub-element within a domain or component." at bounding box center [373, 197] width 95 height 12
click at [387, 201] on p "A specific section or sub-element within a domain or component." at bounding box center [373, 197] width 95 height 12
click at [354, 196] on p "A specific section or sub-element within a domain or component." at bounding box center [373, 197] width 95 height 12
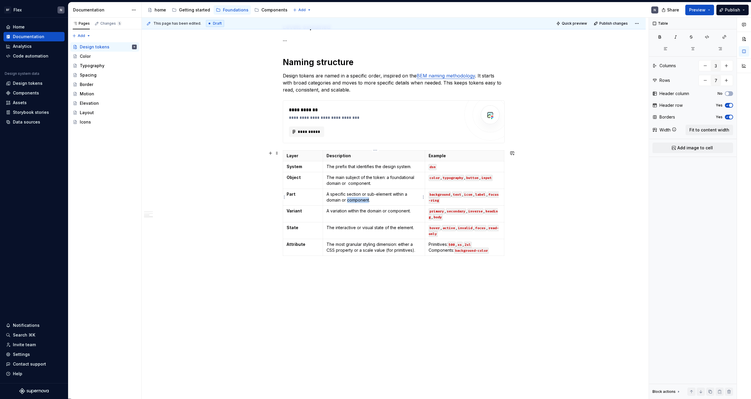
click at [354, 196] on p "A specific section or sub-element within a domain or component." at bounding box center [373, 197] width 95 height 12
click at [359, 201] on p "A specific section or sub-element within a domain or component." at bounding box center [373, 197] width 95 height 12
click at [354, 193] on p "A specific section or sub-element within a domain or component." at bounding box center [373, 197] width 95 height 12
click at [391, 203] on td "A specific part or sub-element within a domain or component." at bounding box center [374, 197] width 102 height 17
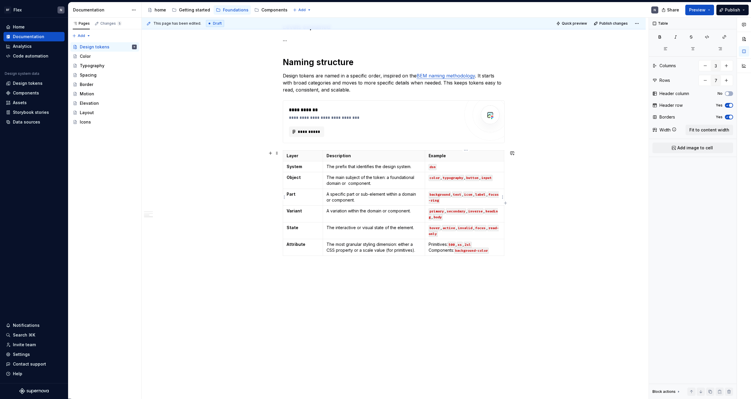
click at [431, 199] on p "background , text , icon , label , focus-ring" at bounding box center [464, 197] width 72 height 12
click at [431, 201] on p "background , text , icon , label , focus-ring" at bounding box center [464, 197] width 72 height 12
click at [431, 202] on p "background , text , icon , label , focus-ring" at bounding box center [464, 197] width 72 height 12
click at [431, 195] on code "text" at bounding box center [457, 194] width 10 height 6
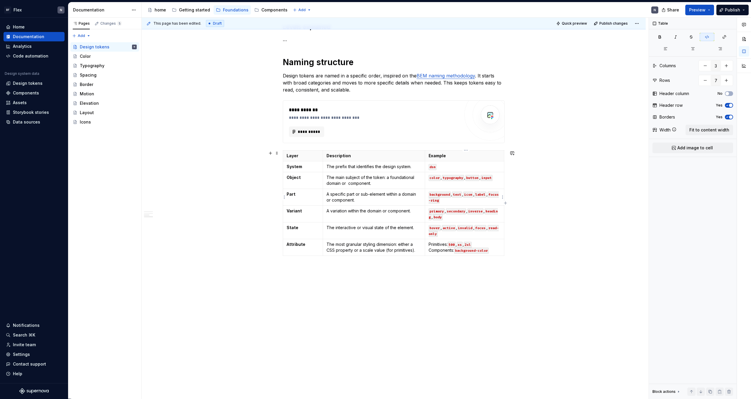
click at [431, 198] on p "background , text , icon , label , focus-ring" at bounding box center [464, 197] width 72 height 12
click at [431, 195] on code "text" at bounding box center [457, 194] width 10 height 6
click at [431, 195] on code "label" at bounding box center [480, 194] width 12 height 6
click at [431, 193] on code "focus-ring" at bounding box center [485, 194] width 22 height 6
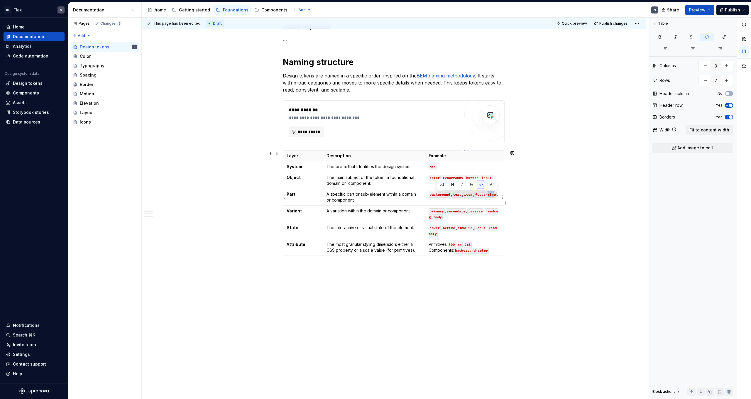
drag, startPoint x: 437, startPoint y: 201, endPoint x: 429, endPoint y: 201, distance: 7.6
click at [429, 201] on td "background , text , icon , focus-ring ," at bounding box center [464, 197] width 79 height 17
drag, startPoint x: 480, startPoint y: 195, endPoint x: 438, endPoint y: 201, distance: 42.3
click at [431, 198] on code "focus-ring" at bounding box center [485, 194] width 22 height 6
copy p "focus-ring"
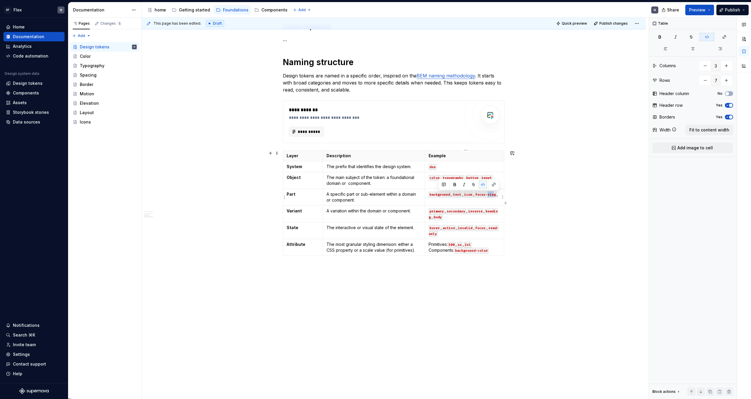
click at [431, 197] on p "background , text , icon , focus-ring ," at bounding box center [464, 194] width 72 height 6
click at [431, 202] on code "focus-ring" at bounding box center [450, 200] width 22 height 6
click at [431, 194] on code "focus-ring" at bounding box center [457, 197] width 59 height 12
click at [431, 194] on code "icon" at bounding box center [468, 194] width 10 height 6
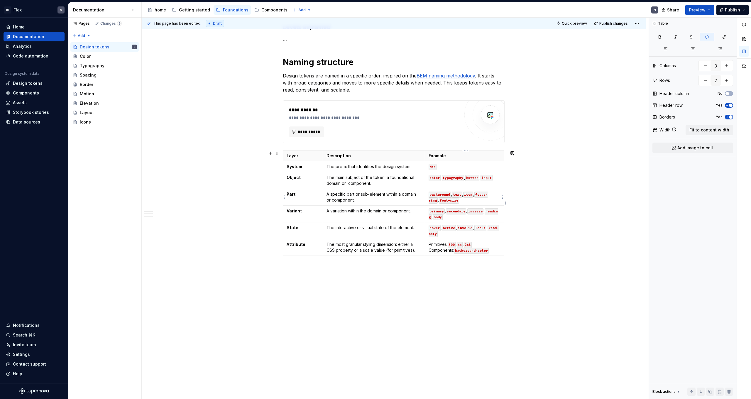
click at [431, 194] on code "icon" at bounding box center [468, 194] width 10 height 6
copy code "icon"
click at [431, 200] on p "background , text , focus-ring , font-size" at bounding box center [464, 197] width 72 height 12
click at [422, 246] on p at bounding box center [394, 268] width 222 height 7
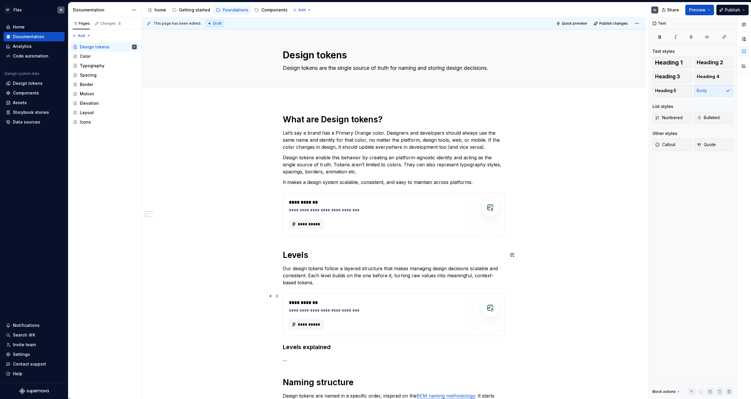
scroll to position [60, 0]
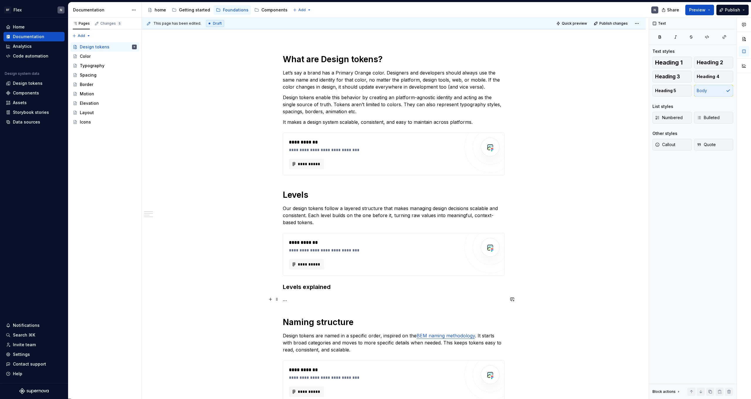
click at [308, 246] on p "…" at bounding box center [394, 299] width 222 height 7
click at [309, 246] on p "…" at bounding box center [394, 299] width 222 height 7
click at [286, 246] on p "…" at bounding box center [394, 299] width 222 height 7
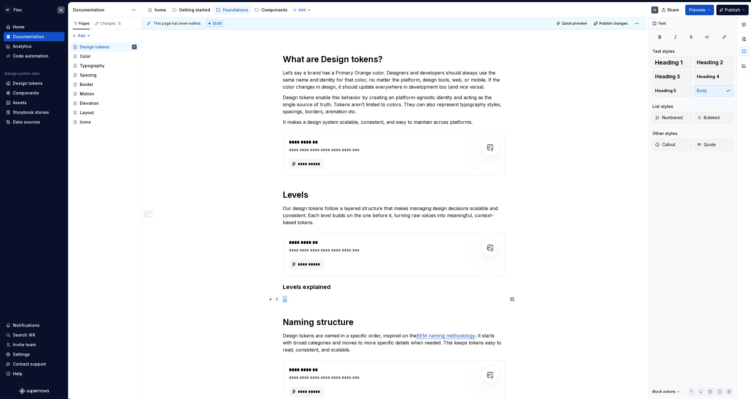
click at [286, 246] on p "…" at bounding box center [394, 299] width 222 height 7
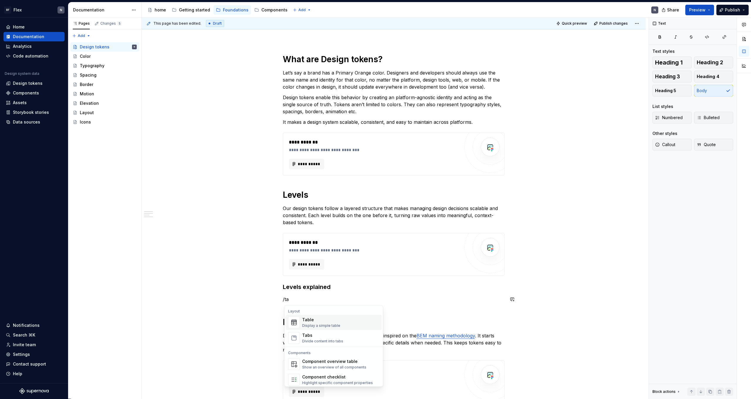
click at [303, 246] on span "Table Display a simple table" at bounding box center [334, 322] width 96 height 15
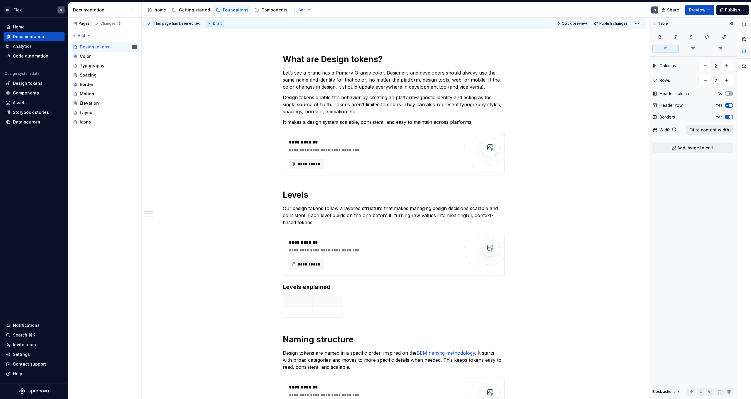
click at [431, 133] on button "Fit to content width" at bounding box center [709, 130] width 48 height 11
click at [362, 246] on p at bounding box center [339, 301] width 104 height 6
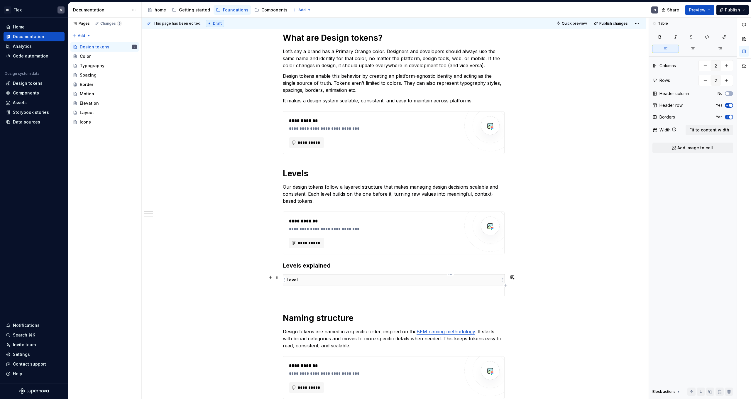
click at [431, 246] on p at bounding box center [449, 280] width 104 height 6
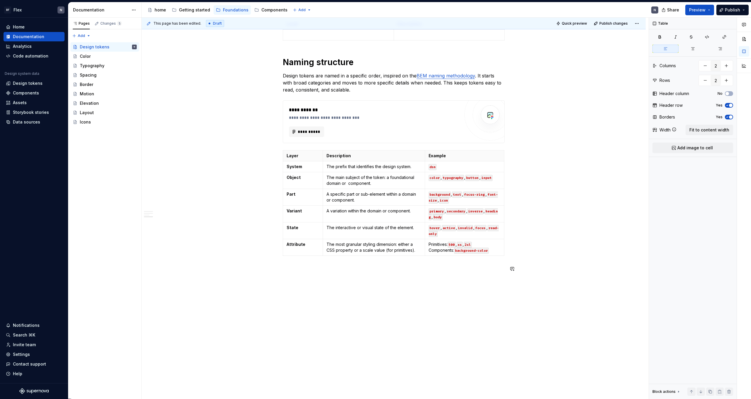
click at [342, 246] on div "**********" at bounding box center [394, 28] width 222 height 502
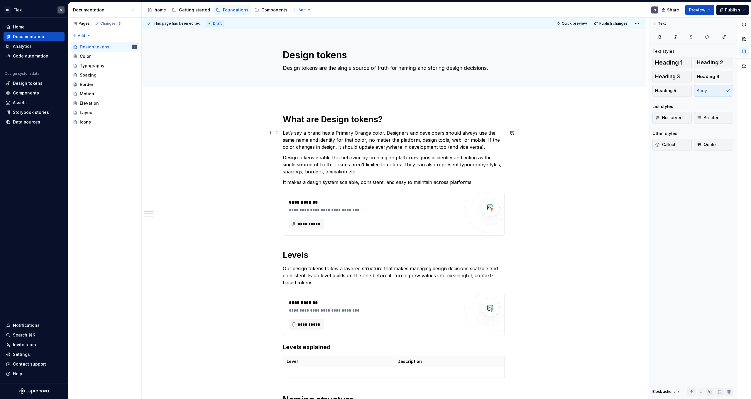
scroll to position [0, 0]
click at [346, 144] on p "Let’s say a brand has a Primary Orange color. Designers and developers should a…" at bounding box center [394, 139] width 222 height 21
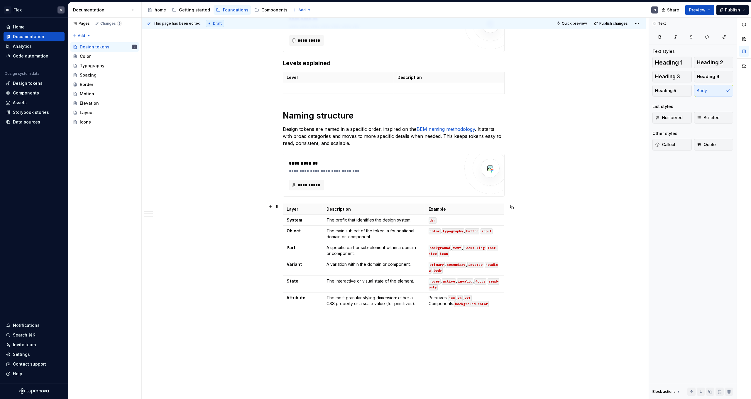
scroll to position [285, 0]
click at [355, 246] on div "**********" at bounding box center [394, 76] width 222 height 495
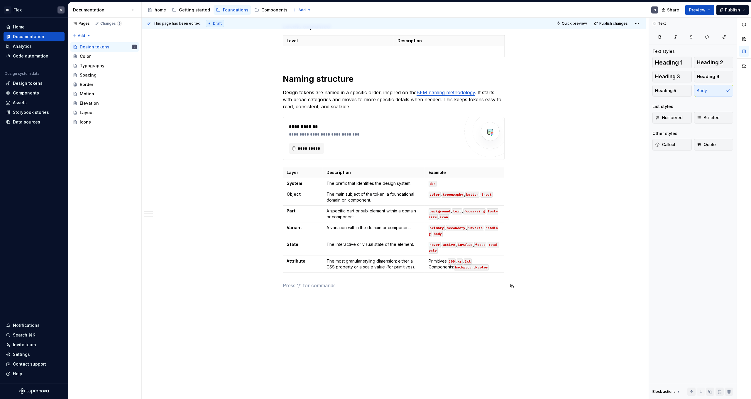
scroll to position [320, 0]
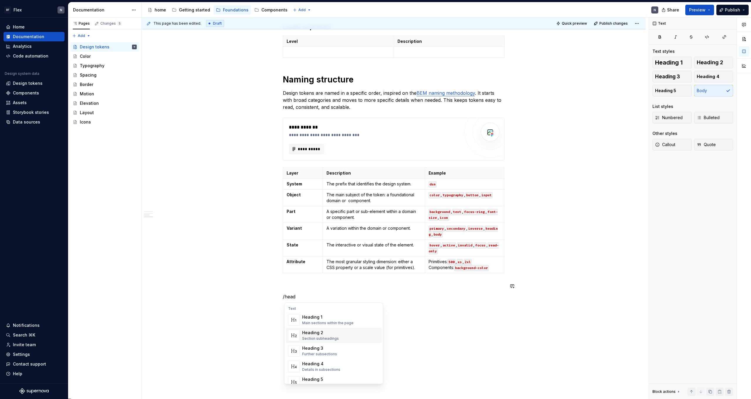
click at [313, 246] on div "Heading 2" at bounding box center [320, 333] width 37 height 6
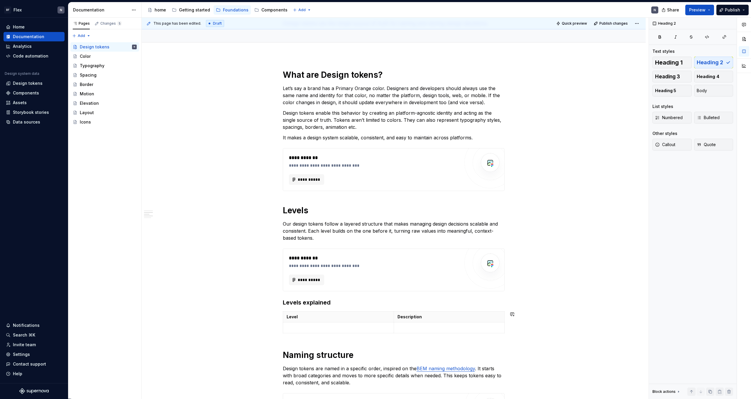
scroll to position [272, 0]
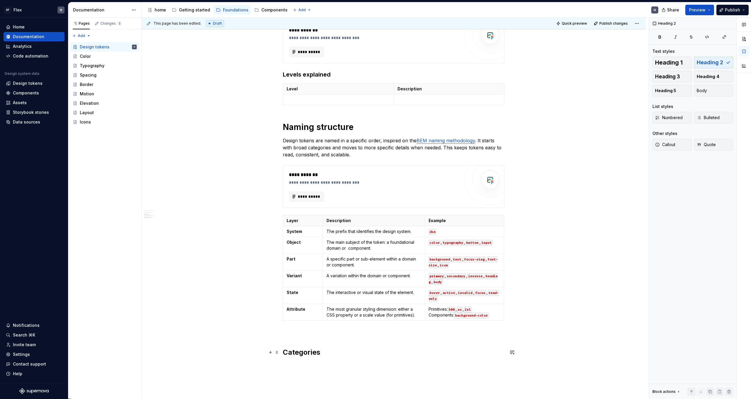
click at [311, 246] on h2 "Categories" at bounding box center [394, 352] width 222 height 9
click at [315, 246] on span "Heading 2" at bounding box center [308, 340] width 18 height 5
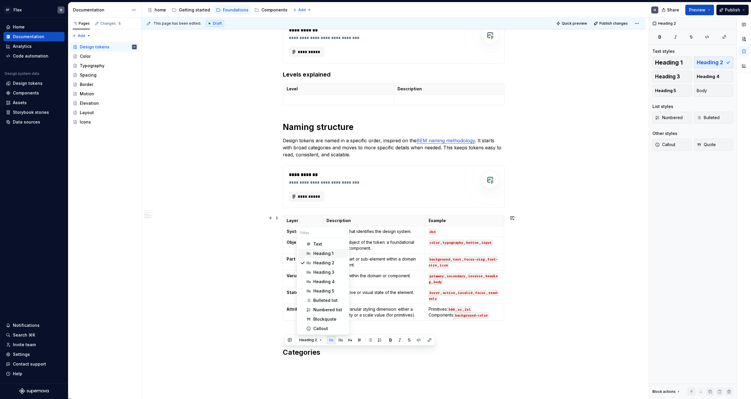
click at [324, 246] on div "Heading 1" at bounding box center [323, 253] width 20 height 6
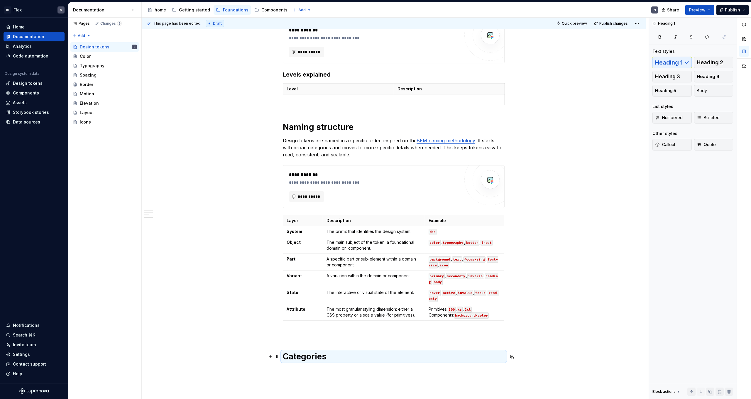
click at [338, 246] on h1 "Categories" at bounding box center [394, 356] width 222 height 11
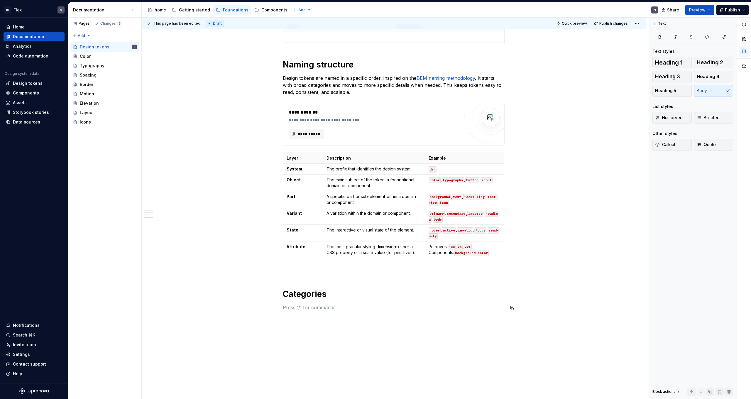
scroll to position [336, 0]
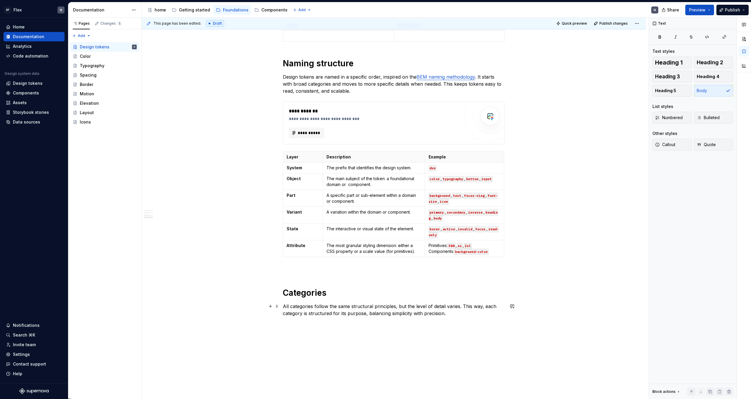
click at [287, 246] on p "All categories follow the same structural principles, but the level of detail v…" at bounding box center [394, 310] width 222 height 14
click at [285, 246] on p "All categories follow the same structural principles, but the level of detail v…" at bounding box center [394, 310] width 222 height 14
click at [298, 246] on p "All categories follow the same structural principles, but the level of detail v…" at bounding box center [394, 310] width 222 height 14
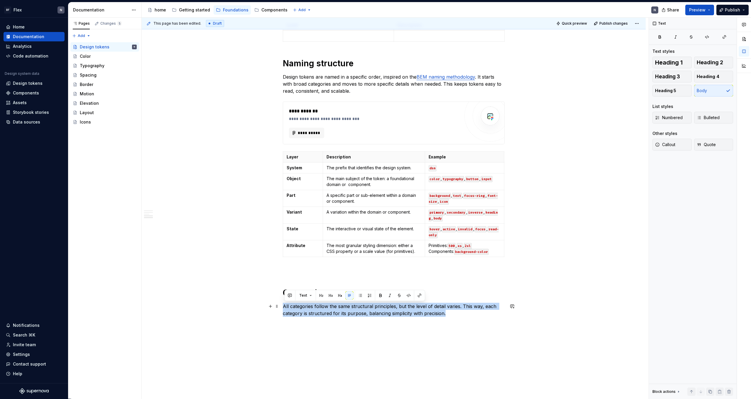
click at [298, 246] on p "All categories follow the same structural principles, but the level of detail v…" at bounding box center [394, 310] width 222 height 14
click at [306, 246] on p "All categories follow the same structural principles, but the level of detail v…" at bounding box center [394, 310] width 222 height 14
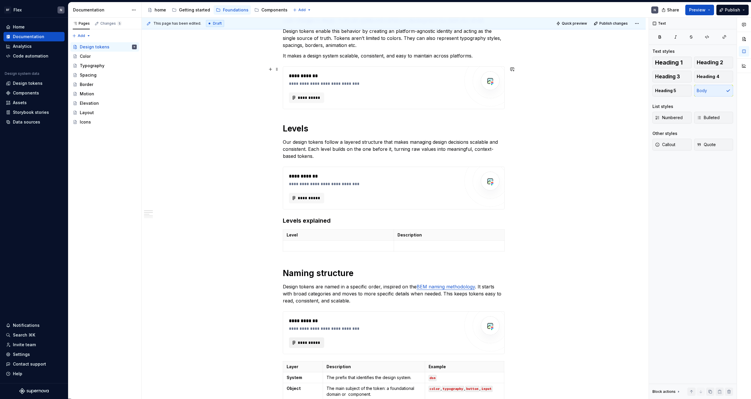
scroll to position [40, 0]
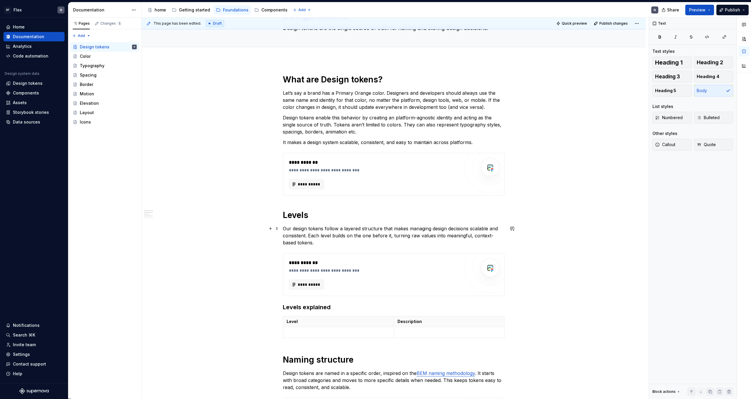
click at [324, 232] on p "Our design tokens follow a layered structure that makes managing design decisio…" at bounding box center [394, 235] width 222 height 21
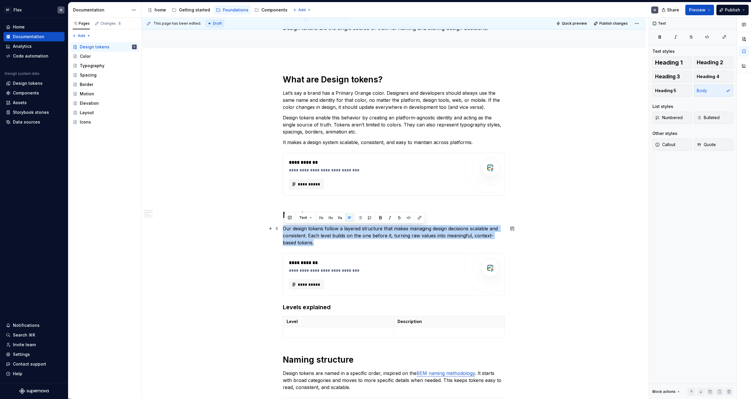
click at [324, 232] on p "Our design tokens follow a layered structure that makes managing design decisio…" at bounding box center [394, 235] width 222 height 21
copy p "Our design tokens follow a layered structure that makes managing design decisio…"
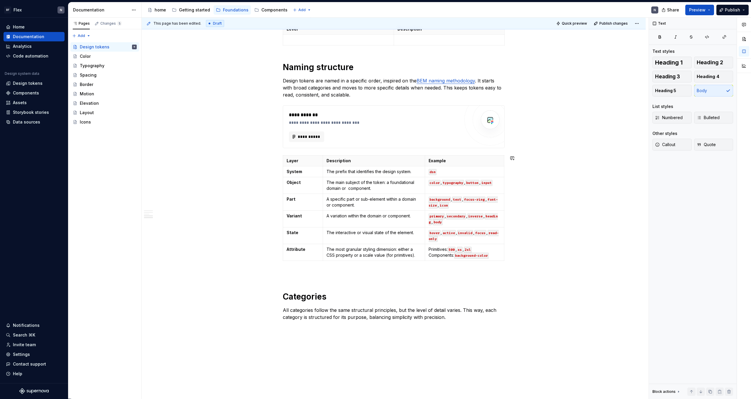
scroll to position [371, 0]
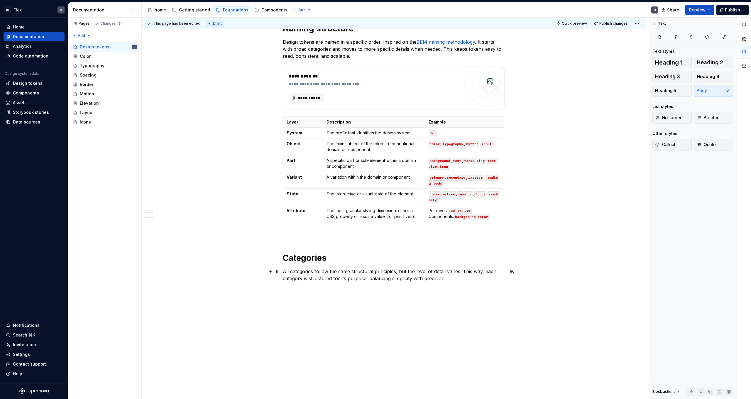
click at [320, 246] on p "All categories follow the same structural principles, but the level of detail v…" at bounding box center [394, 275] width 222 height 14
click at [284, 246] on div "**********" at bounding box center [394, 68] width 504 height 679
drag, startPoint x: 359, startPoint y: 273, endPoint x: 328, endPoint y: 271, distance: 31.4
click at [328, 246] on p "Each level of token All categories follow the same structural principles, but t…" at bounding box center [394, 275] width 222 height 14
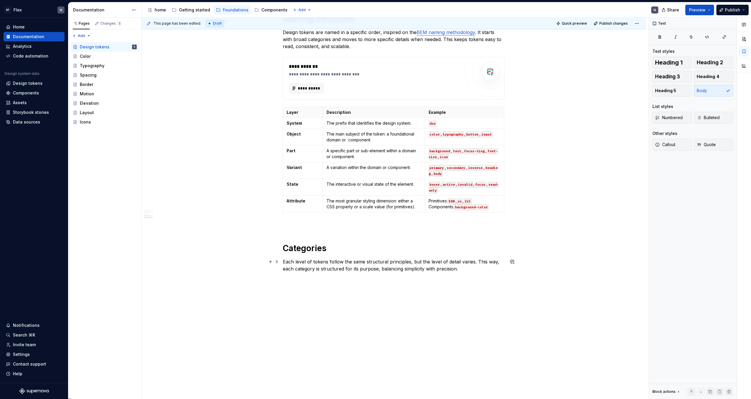
scroll to position [381, 0]
click at [423, 246] on p "Each level of tokens follow the same structural principles, but the level of de…" at bounding box center [394, 265] width 222 height 14
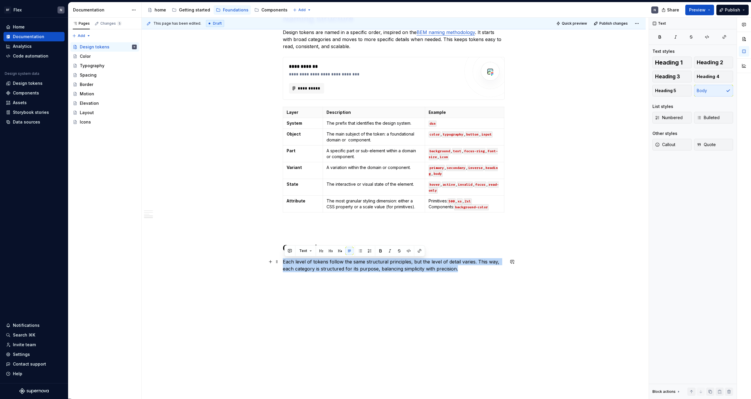
click at [423, 246] on p "Each level of tokens follow the same structural principles, but the level of de…" at bounding box center [394, 265] width 222 height 14
click at [431, 246] on p "Each level of tokens follow the same structural principles, but the level of de…" at bounding box center [394, 265] width 222 height 14
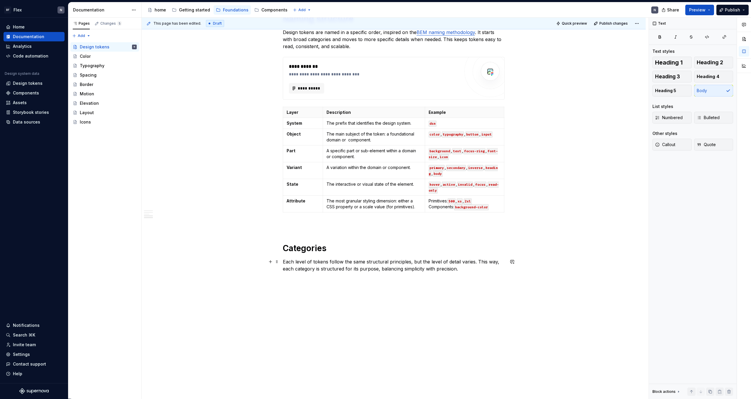
click at [431, 246] on p "Each level of tokens follow the same structural principles, but the level of de…" at bounding box center [394, 265] width 222 height 14
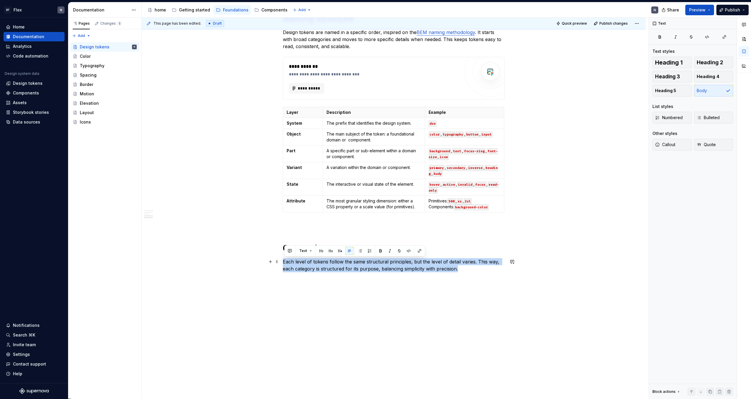
click at [431, 246] on p "Each level of tokens follow the same structural principles, but the level of de…" at bounding box center [394, 265] width 222 height 14
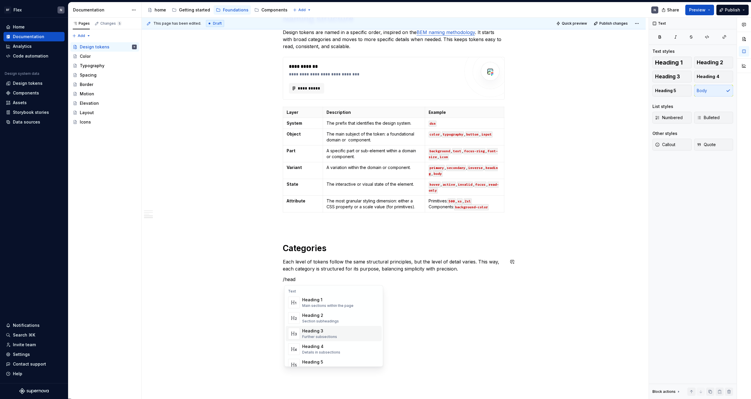
click at [350, 246] on div "Heading 3 Further subsections" at bounding box center [340, 334] width 77 height 12
click at [317, 246] on div "Further subsections" at bounding box center [319, 353] width 35 height 5
click at [320, 246] on div "Heading 3 Further subsections" at bounding box center [319, 362] width 35 height 11
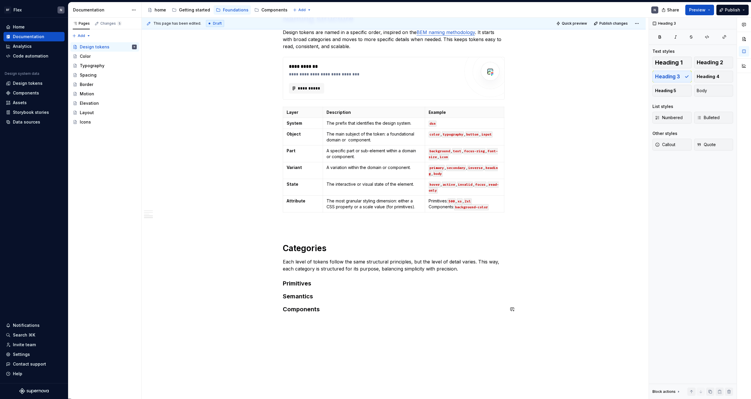
click at [366, 246] on div "**********" at bounding box center [394, 23] width 222 height 580
click at [364, 246] on div "**********" at bounding box center [394, 23] width 222 height 580
click at [362, 246] on h3 "Primitives" at bounding box center [394, 283] width 222 height 8
click at [335, 246] on h3 "Semantics" at bounding box center [394, 310] width 222 height 8
click at [326, 246] on h3 "Components" at bounding box center [394, 337] width 222 height 8
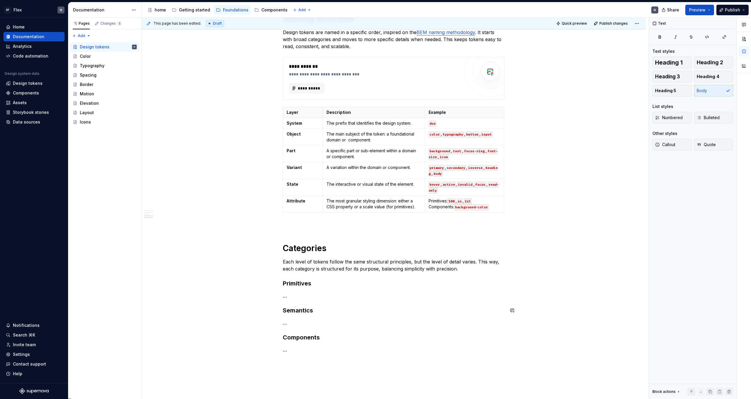
click at [324, 246] on div "**********" at bounding box center [394, 43] width 222 height 620
click at [312, 246] on p "Each level of tokens follow the same structural principles, but the level of de…" at bounding box center [394, 265] width 222 height 14
click at [327, 246] on p "Each level of tokens follow the same structural principles, but the level of de…" at bounding box center [394, 265] width 222 height 14
click at [317, 246] on p "Each level of tokens follow the same structural principles, but the level of de…" at bounding box center [394, 265] width 222 height 14
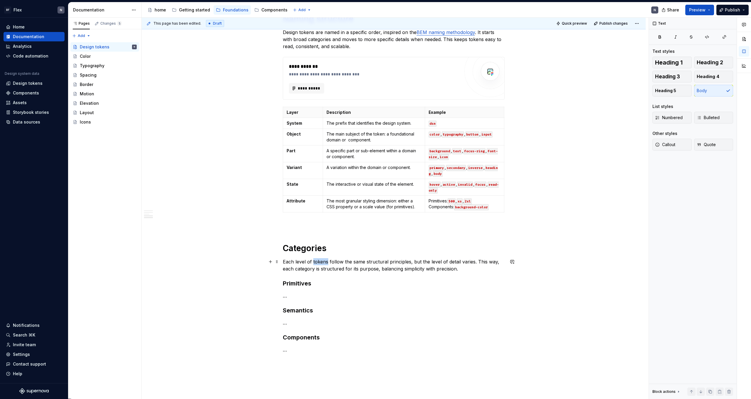
click at [317, 246] on p "Each level of tokens follow the same structural principles, but the level of de…" at bounding box center [394, 265] width 222 height 14
click at [327, 246] on p "Each level of tokens follow the same structural principles, but the level of de…" at bounding box center [394, 265] width 222 height 14
drag, startPoint x: 306, startPoint y: 262, endPoint x: 328, endPoint y: 263, distance: 22.3
click at [328, 246] on p "Each level of tokens follow the same structural principles, but the level of de…" at bounding box center [394, 265] width 222 height 14
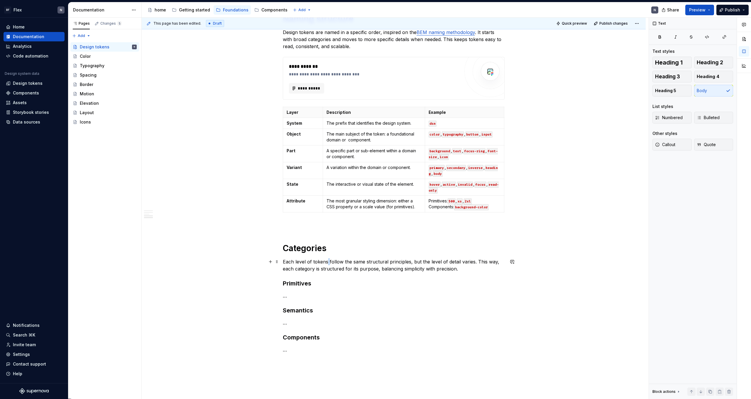
click at [328, 246] on p "Each level of tokens follow the same structural principles, but the level of de…" at bounding box center [394, 265] width 222 height 14
click at [341, 246] on p "Each level of tokens follow the same structural principles, but the level of de…" at bounding box center [394, 265] width 222 height 14
click at [396, 246] on p "Each level of tokens follow the same structural principles, but the level of de…" at bounding box center [394, 265] width 222 height 14
click at [373, 246] on p "Each level of tokens follow the same structural principles, but the level of de…" at bounding box center [394, 265] width 222 height 14
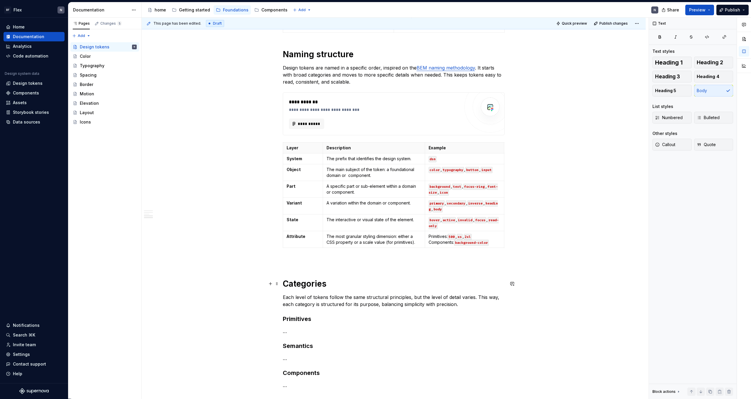
scroll to position [344, 0]
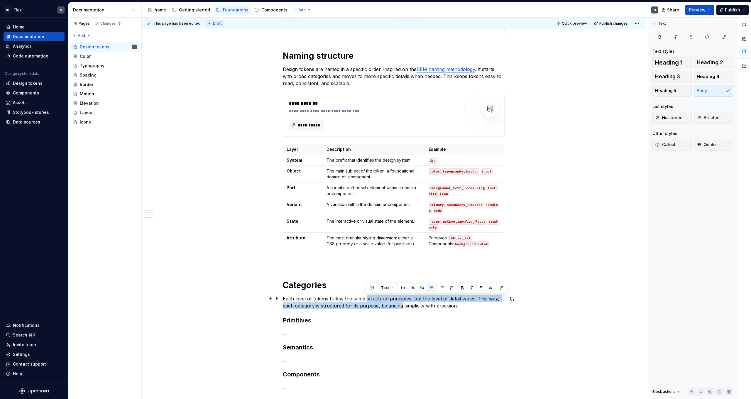
drag, startPoint x: 366, startPoint y: 299, endPoint x: 403, endPoint y: 303, distance: 37.4
click at [403, 246] on p "Each level of tokens follow the same structural principles, but the level of de…" at bounding box center [394, 302] width 222 height 14
drag, startPoint x: 366, startPoint y: 299, endPoint x: 409, endPoint y: 301, distance: 42.9
click at [409, 246] on p "Each level of tokens follow the same structural principles, but the level of de…" at bounding box center [394, 302] width 222 height 14
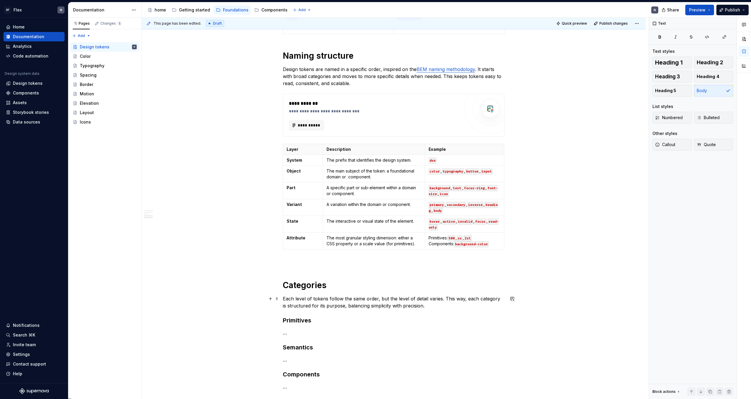
click at [367, 246] on p "Each level of tokens follow the same order, but the level of detail varies. Thi…" at bounding box center [394, 302] width 222 height 14
click at [397, 246] on p "Each level of tokens follow the same naming structure, but the level of detail …" at bounding box center [394, 302] width 222 height 14
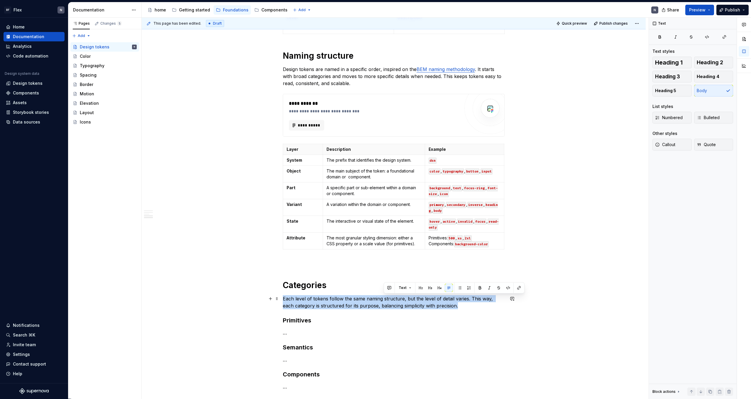
click at [397, 246] on p "Each level of tokens follow the same naming structure, but the level of detail …" at bounding box center [394, 302] width 222 height 14
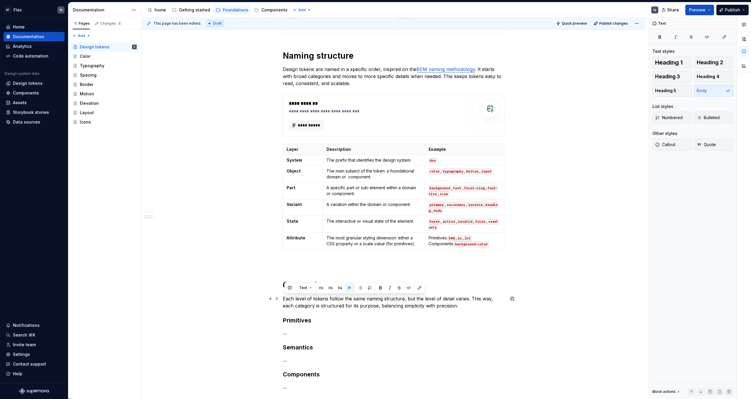
click at [431, 246] on p "Each level of tokens follow the same naming structure, but the level of detail …" at bounding box center [394, 302] width 222 height 14
click at [343, 246] on p "Each level of tokens follow the same naming structure, but the level of detail …" at bounding box center [394, 302] width 222 height 14
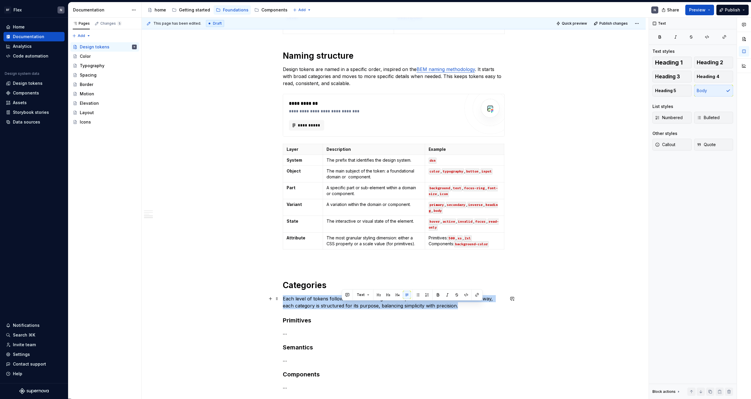
click at [343, 246] on p "Each level of tokens follow the same naming structure, but the level of detail …" at bounding box center [394, 302] width 222 height 14
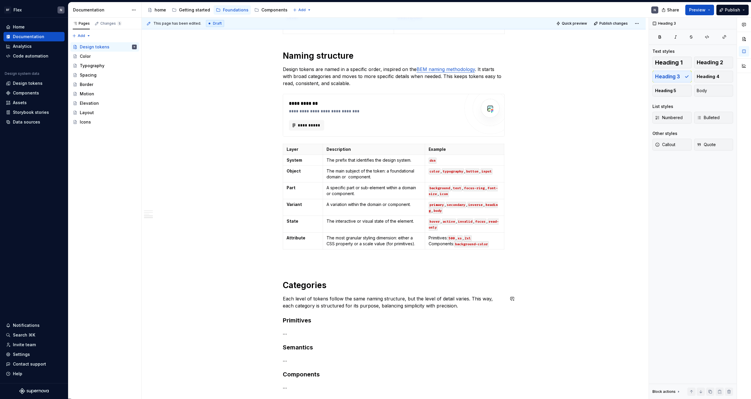
click at [371, 246] on div "**********" at bounding box center [394, 80] width 222 height 620
drag, startPoint x: 369, startPoint y: 307, endPoint x: 469, endPoint y: 307, distance: 100.6
click at [431, 246] on p "Each level of tokens follow the same naming structure, but the level of detail …" at bounding box center [394, 302] width 222 height 14
click at [391, 246] on p "Each level of tokens follow the same naming structure, but the level of detail …" at bounding box center [394, 302] width 222 height 14
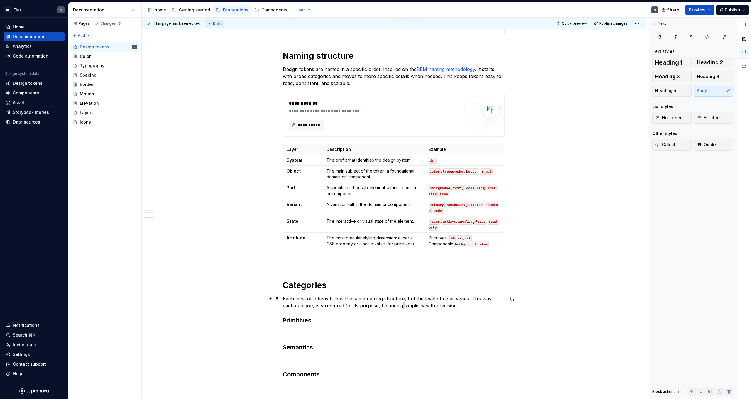
click at [391, 246] on p "Each level of tokens follow the same naming structure, but the level of detail …" at bounding box center [394, 302] width 222 height 14
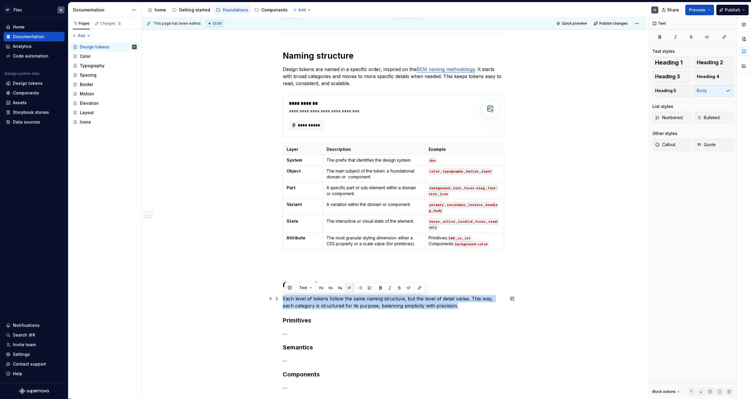
click at [401, 246] on p "Each level of tokens follow the same naming structure, but the level of detail …" at bounding box center [394, 302] width 222 height 14
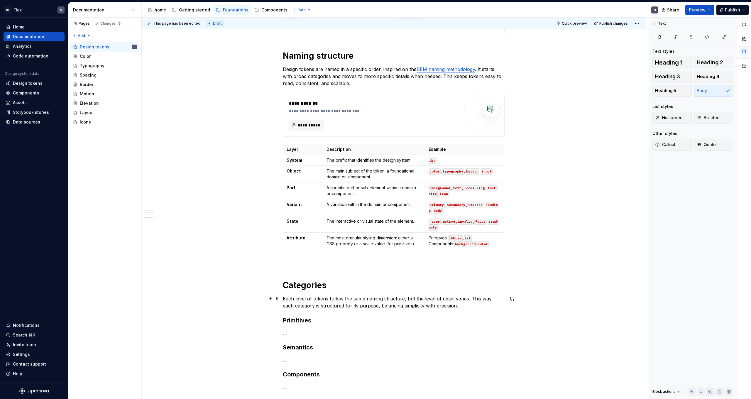
click at [360, 246] on p "Each level of tokens follow the same naming structure, but the level of detail …" at bounding box center [394, 302] width 222 height 14
click at [367, 246] on p "Each level of tokens follow the same naming structure, but the level of detail …" at bounding box center [394, 302] width 222 height 14
click at [374, 246] on p "Each level of tokens follow the same ordered naming structure, but the level of…" at bounding box center [394, 302] width 222 height 14
click at [431, 246] on p "Each level of tokens follow the same order in naming structure, but the level o…" at bounding box center [394, 302] width 222 height 14
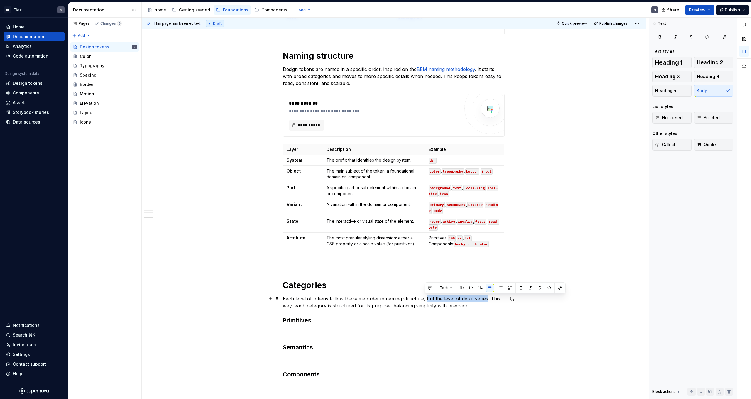
drag, startPoint x: 425, startPoint y: 299, endPoint x: 486, endPoint y: 301, distance: 60.4
click at [431, 246] on p "Each level of tokens follow the same order in naming structure, but the level o…" at bounding box center [394, 302] width 222 height 14
click at [424, 246] on p "Each level of tokens follow the same order in naming structure, Omit layers if …" at bounding box center [394, 302] width 222 height 14
click at [425, 246] on p "Each level of tokens follow the same order in naming structure, Omit layers if …" at bounding box center [394, 302] width 222 height 14
click at [431, 246] on p "Each level of tokens follow the same order in naming structure, but smit layers…" at bounding box center [394, 302] width 222 height 14
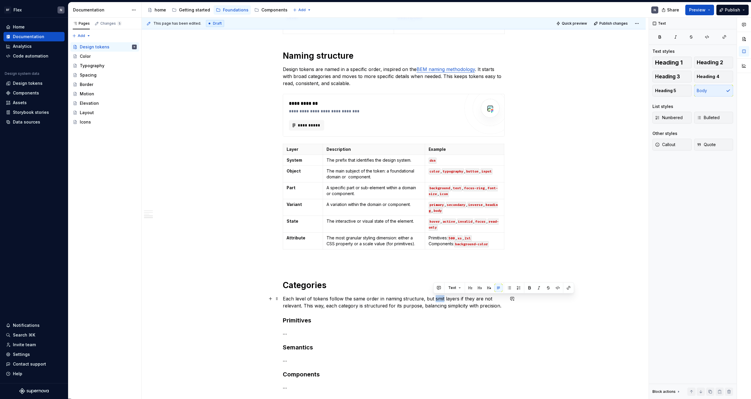
click at [431, 246] on p "Each level of tokens follow the same order in naming structure, but smit layers…" at bounding box center [394, 302] width 222 height 14
click at [383, 246] on p "Each level of tokens follow the same order in naming structure, but skip layers…" at bounding box center [394, 302] width 222 height 14
click at [306, 246] on p "Each level of tokens follow the same order in naming structure, but skip layers…" at bounding box center [394, 302] width 222 height 14
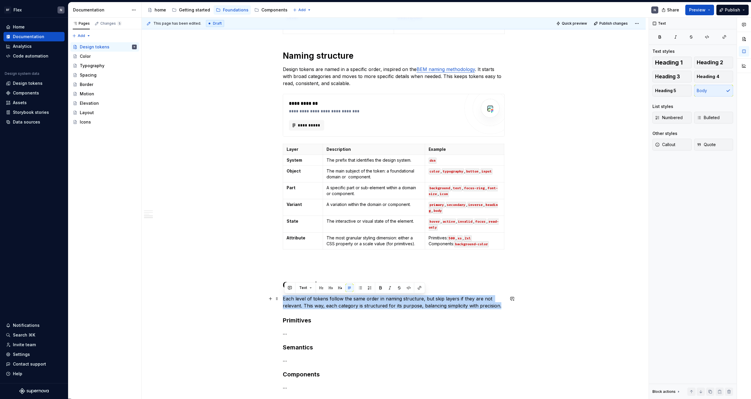
click at [306, 246] on p "Each level of tokens follow the same order in naming structure, but skip layers…" at bounding box center [394, 302] width 222 height 14
click at [336, 246] on p "Each level of tokens follow the same order in naming structure, but skip layers…" at bounding box center [394, 302] width 222 height 14
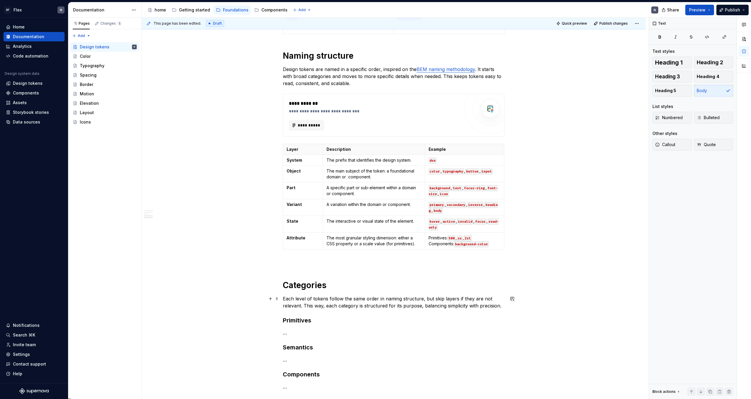
click at [389, 246] on p "Each level of tokens follow the same order in naming structure, but skip layers…" at bounding box center [394, 302] width 222 height 14
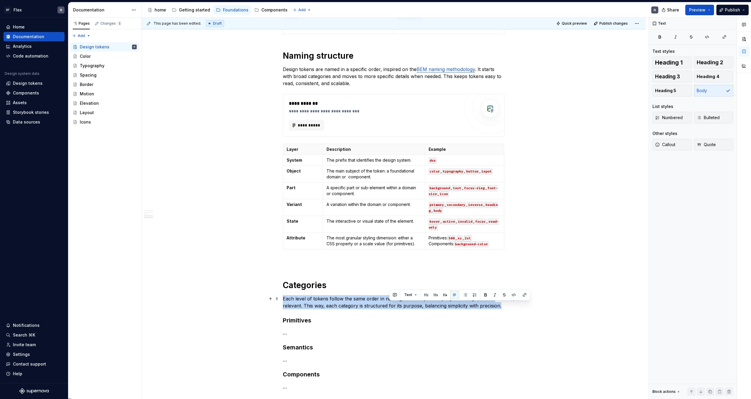
click at [389, 246] on p "Each level of tokens follow the same order in naming structure, but skip layers…" at bounding box center [394, 302] width 222 height 14
copy p "Each level of tokens follow the same order in naming structure, but skip layers…"
click at [362, 246] on p "Each level of tokens follow the same order in naming structure, but skip layers…" at bounding box center [394, 302] width 222 height 14
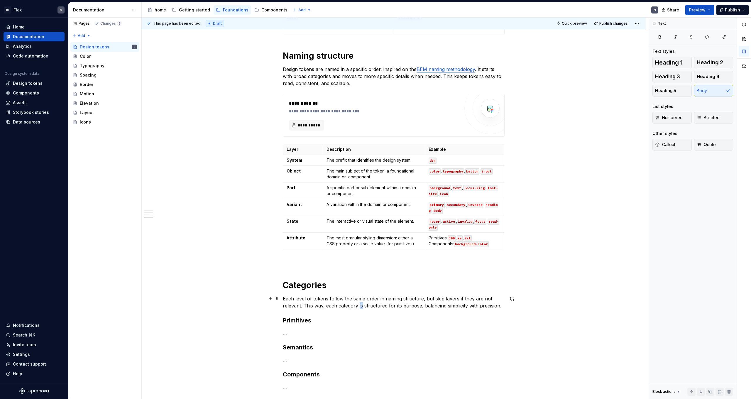
click at [362, 246] on p "Each level of tokens follow the same order in naming structure, but skip layers…" at bounding box center [394, 302] width 222 height 14
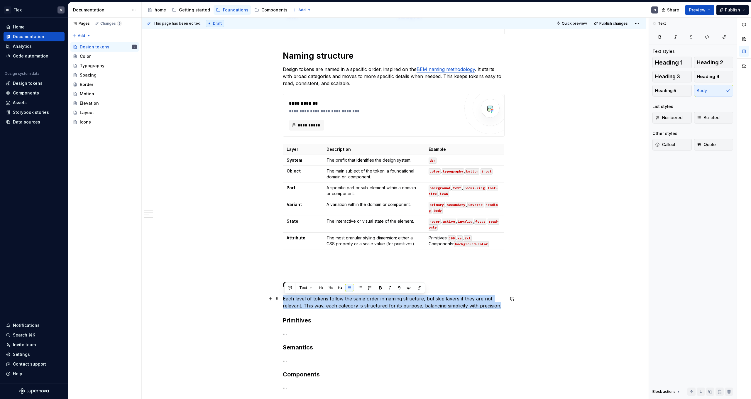
click at [362, 246] on p "Each level of tokens follow the same order in naming structure, but skip layers…" at bounding box center [394, 302] width 222 height 14
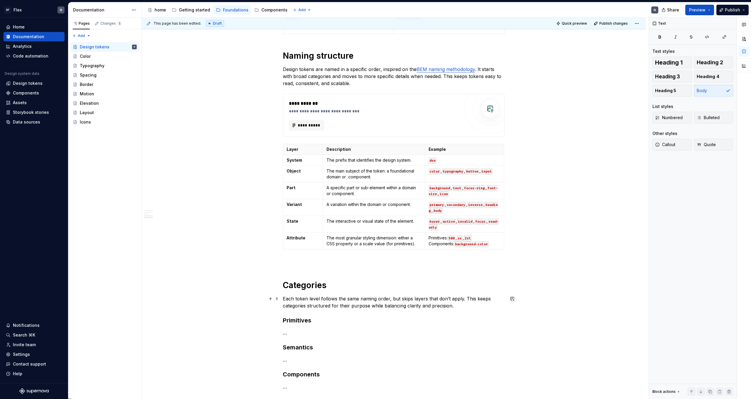
click at [431, 246] on p "Each token level follows the same naming order, but skips layers that don’t app…" at bounding box center [394, 302] width 222 height 14
click at [431, 246] on h3 "Primitives" at bounding box center [394, 320] width 222 height 8
click at [431, 246] on p "…" at bounding box center [394, 332] width 222 height 7
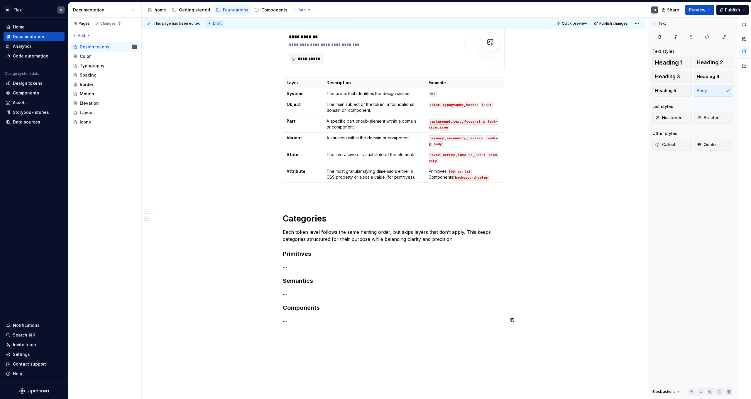
scroll to position [414, 0]
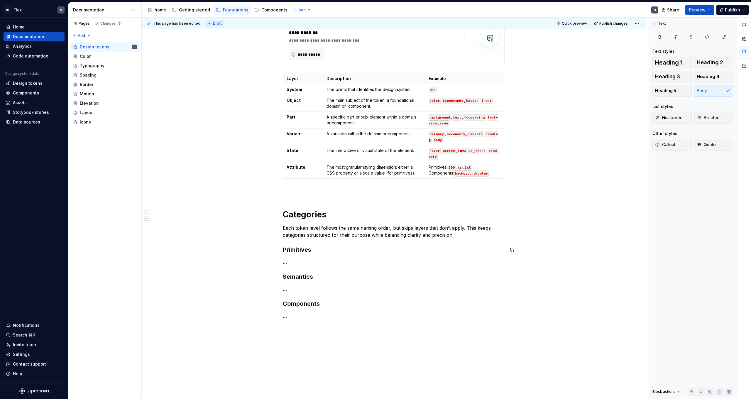
click at [301, 246] on div "**********" at bounding box center [394, 10] width 222 height 620
click at [288, 246] on p "…" at bounding box center [394, 261] width 222 height 7
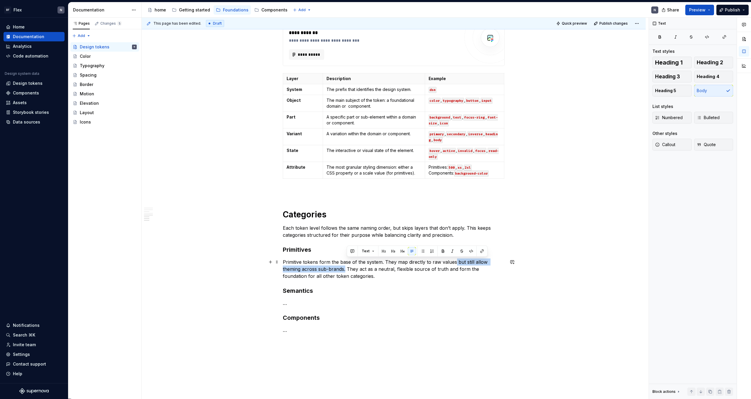
drag, startPoint x: 347, startPoint y: 269, endPoint x: 456, endPoint y: 263, distance: 109.0
click at [431, 246] on p "Primitive tokens form the base of the system. They map directly to raw values b…" at bounding box center [394, 268] width 222 height 21
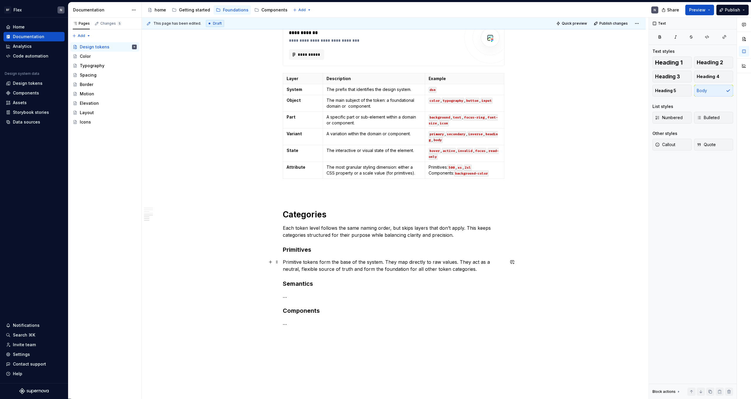
click at [431, 246] on p "Primitive tokens form the base of the system. They map directly to raw values. …" at bounding box center [394, 265] width 222 height 14
click at [428, 246] on div "**********" at bounding box center [394, 13] width 222 height 627
click at [424, 246] on p "…" at bounding box center [394, 295] width 222 height 7
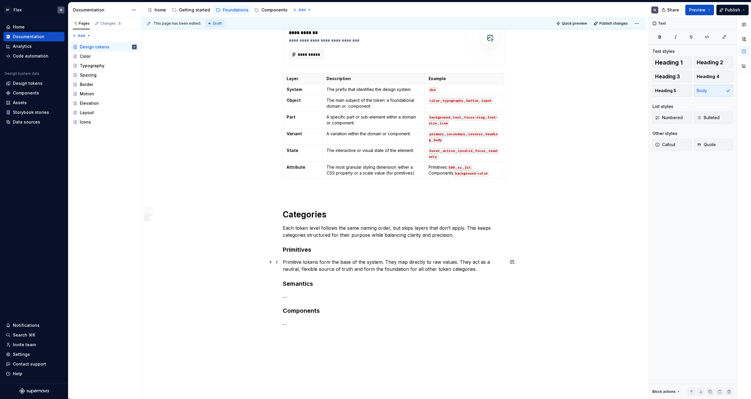
click at [346, 246] on p "Primitive tokens form the base of the system. They map directly to raw values. …" at bounding box center [394, 265] width 222 height 14
click at [316, 246] on div "**********" at bounding box center [394, 13] width 222 height 627
click at [289, 246] on p "…" at bounding box center [394, 295] width 222 height 7
click at [286, 246] on p "…" at bounding box center [394, 295] width 222 height 7
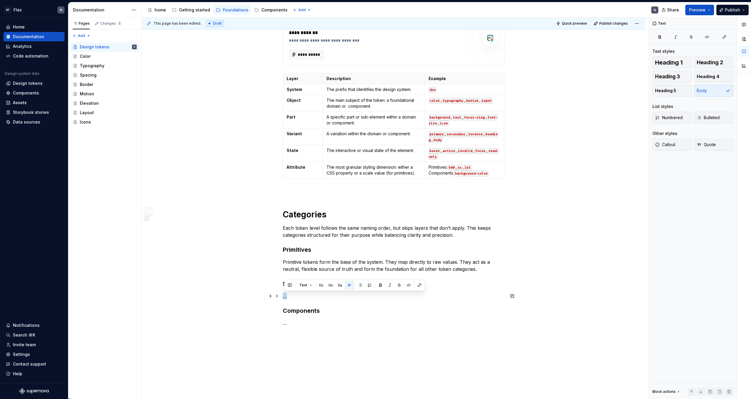
click at [286, 246] on p "…" at bounding box center [394, 295] width 222 height 7
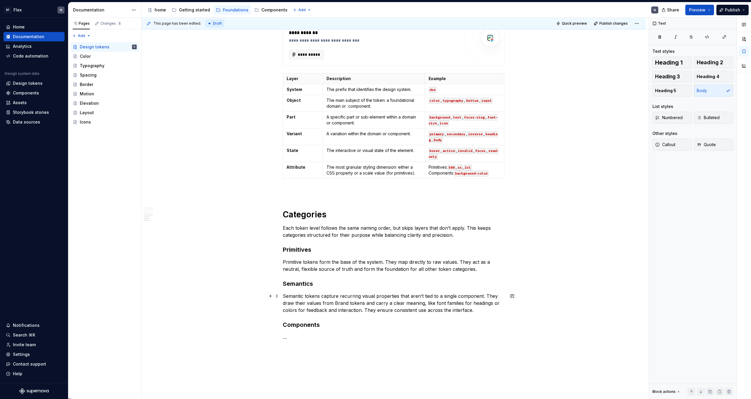
click at [339, 246] on p "Semantic tokens capture recurring visual properties that aren’t tied to a singl…" at bounding box center [394, 302] width 222 height 21
drag, startPoint x: 440, startPoint y: 304, endPoint x: 503, endPoint y: 305, distance: 62.2
click at [431, 246] on p "Semantic tokens capture recurring visual properties that aren’t tied to a singl…" at bounding box center [394, 302] width 222 height 21
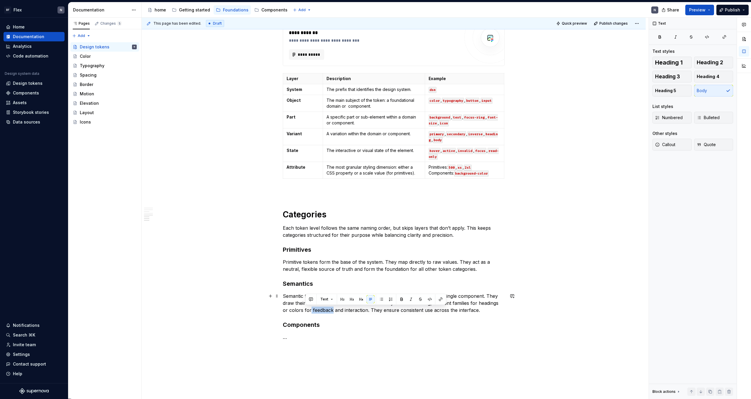
drag, startPoint x: 306, startPoint y: 311, endPoint x: 327, endPoint y: 312, distance: 21.1
click at [327, 246] on p "Semantic tokens capture recurring visual properties that aren’t tied to a singl…" at bounding box center [394, 302] width 222 height 21
drag, startPoint x: 329, startPoint y: 311, endPoint x: 361, endPoint y: 311, distance: 32.0
click at [361, 246] on p "Semantic tokens capture recurring visual properties that aren’t tied to a singl…" at bounding box center [394, 302] width 222 height 21
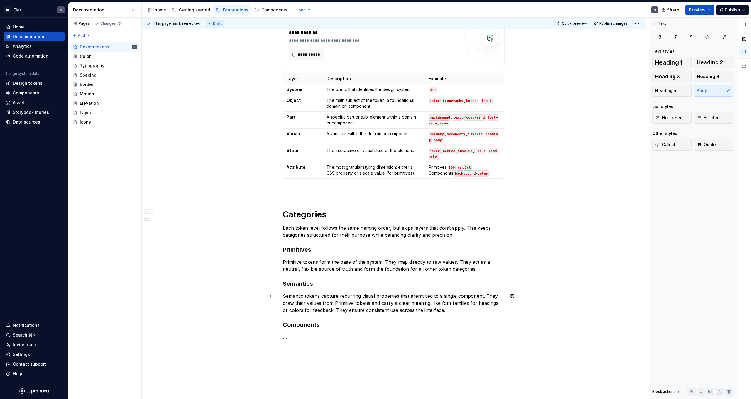
click at [431, 246] on p "Semantic tokens capture recurring visual properties that aren’t tied to a singl…" at bounding box center [394, 302] width 222 height 21
click at [392, 246] on p "…" at bounding box center [394, 336] width 222 height 7
click at [300, 246] on p "…" at bounding box center [394, 336] width 222 height 7
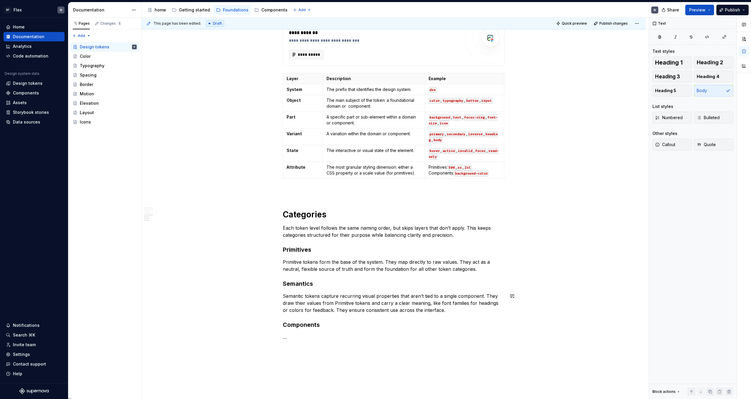
click at [298, 246] on div "**********" at bounding box center [394, 24] width 222 height 648
click at [294, 246] on p "…" at bounding box center [394, 336] width 222 height 7
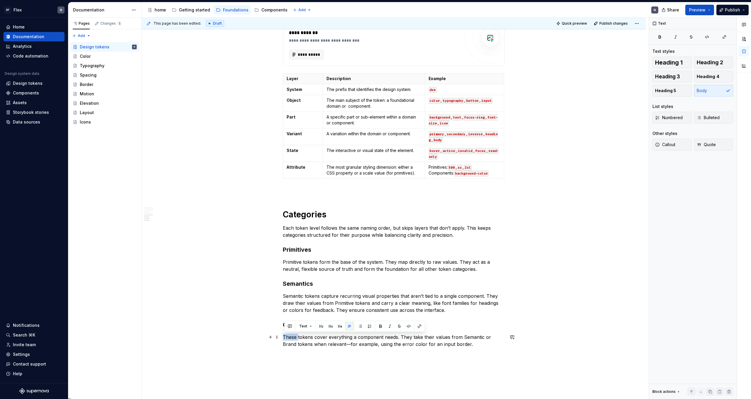
drag, startPoint x: 299, startPoint y: 339, endPoint x: 283, endPoint y: 339, distance: 16.4
click at [283, 246] on div "**********" at bounding box center [394, 80] width 504 height 789
drag, startPoint x: 297, startPoint y: 345, endPoint x: 283, endPoint y: 345, distance: 13.8
click at [283, 246] on div "**********" at bounding box center [394, 80] width 504 height 789
click at [352, 246] on p "Component tokens cover everything a component needs. They take their values fro…" at bounding box center [394, 340] width 222 height 14
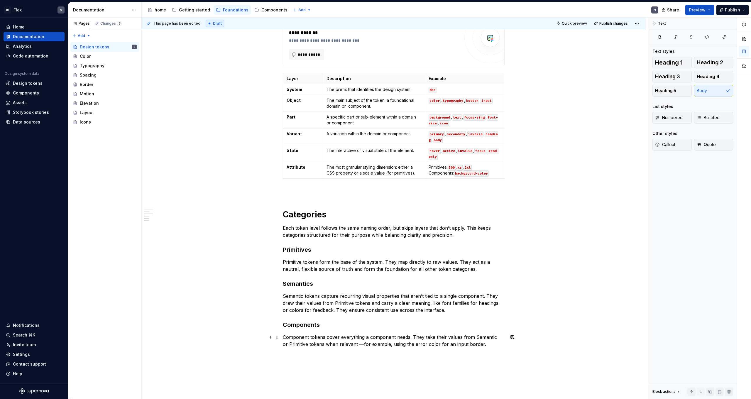
click at [359, 246] on p "Component tokens cover everything a component needs. They take their values fro…" at bounding box center [394, 340] width 222 height 14
click at [415, 246] on p "Component tokens cover everything a component needs. They take their values fro…" at bounding box center [394, 340] width 222 height 14
click at [431, 246] on p "Component tokens cover everything a component needs. They take their values fro…" at bounding box center [394, 340] width 222 height 14
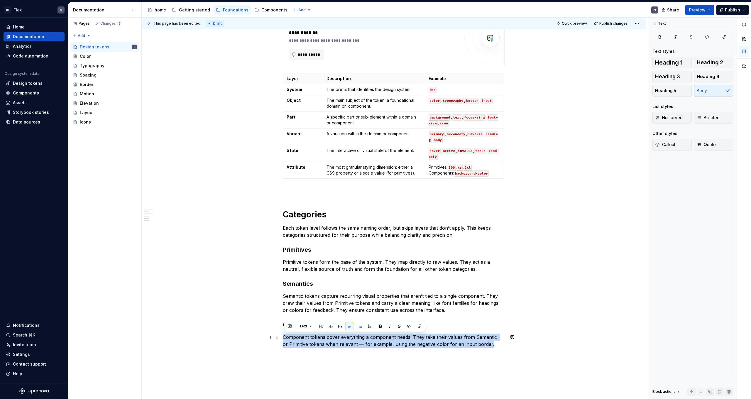
click at [431, 246] on p "Component tokens cover everything a component needs. They take their values fro…" at bounding box center [394, 340] width 222 height 14
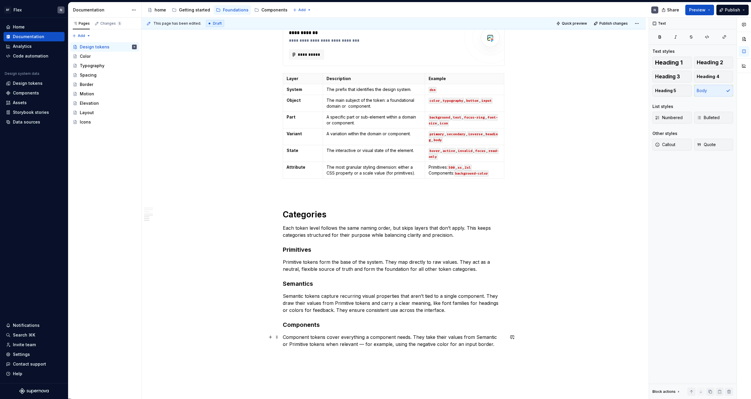
click at [431, 246] on p "Component tokens cover everything a component needs. They take their values fro…" at bounding box center [394, 340] width 222 height 14
click at [407, 246] on p "Component tokens cover everything a component needs. They take their values fro…" at bounding box center [394, 340] width 222 height 14
click at [418, 246] on p "Component tokens cover everything a component needs. They take their values fro…" at bounding box center [394, 340] width 222 height 14
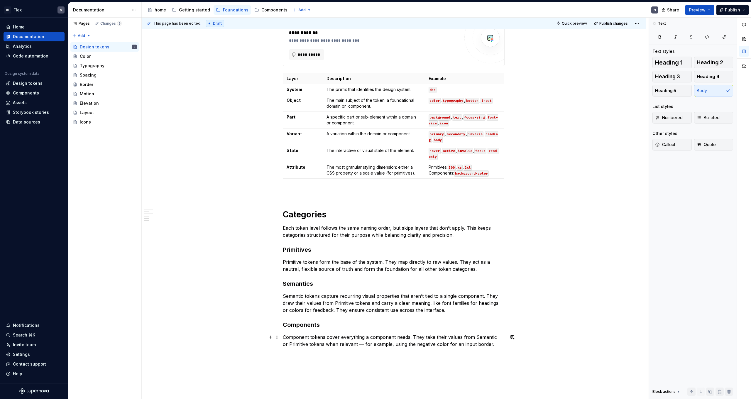
click at [408, 246] on p "Component tokens cover everything a component needs. They take their values fro…" at bounding box center [394, 340] width 222 height 14
click at [350, 246] on p "Component tokens cover everything a component needs. They take their values fro…" at bounding box center [394, 343] width 222 height 21
drag, startPoint x: 359, startPoint y: 343, endPoint x: 354, endPoint y: 345, distance: 5.4
click at [354, 246] on p "Component tokens cover everything a component needs. They take their values fro…" at bounding box center [394, 343] width 222 height 21
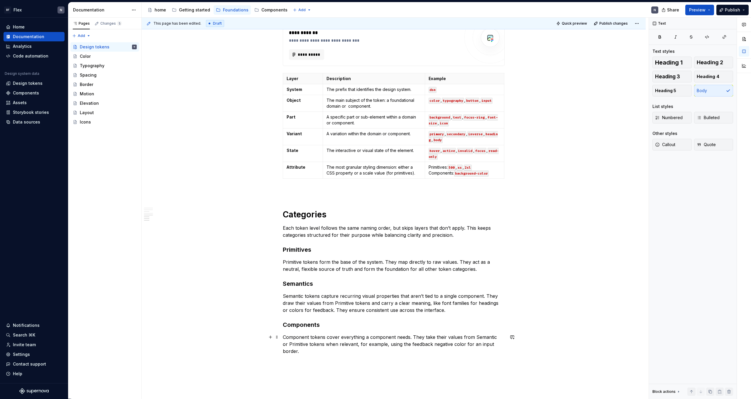
click at [377, 246] on p "Component tokens cover everything a component needs. They take their values fro…" at bounding box center [394, 343] width 222 height 21
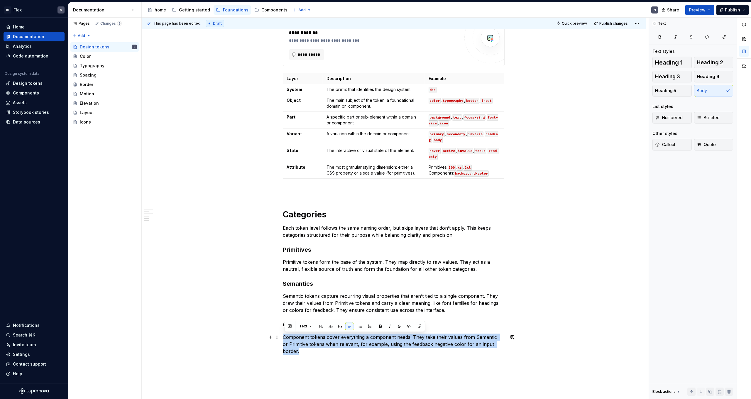
click at [377, 246] on p "Component tokens cover everything a component needs. They take their values fro…" at bounding box center [394, 343] width 222 height 21
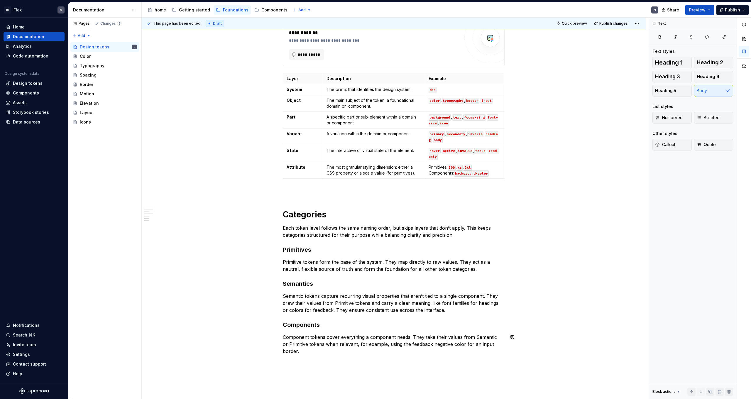
click at [370, 246] on div "**********" at bounding box center [394, 31] width 222 height 662
click at [431, 246] on p "Primitive tokens form the base of the system. They map directly to raw values. …" at bounding box center [394, 265] width 222 height 14
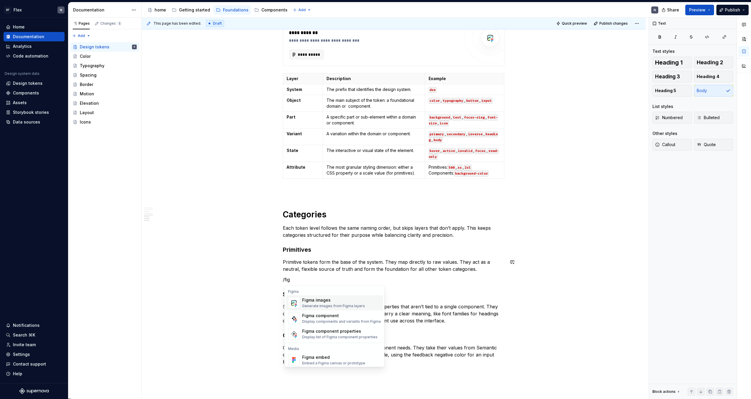
click at [344, 246] on div "Generate images from Figma layers" at bounding box center [333, 306] width 63 height 5
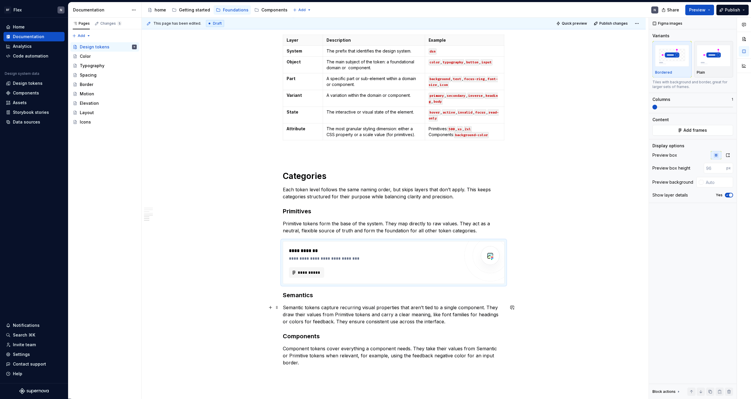
scroll to position [453, 0]
click at [431, 246] on p "Semantic tokens capture recurring visual properties that aren’t tied to a singl…" at bounding box center [394, 314] width 222 height 21
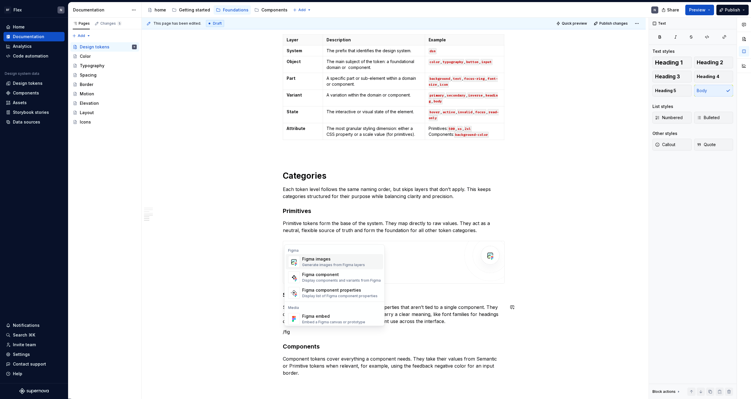
click at [335, 246] on div "Figma images" at bounding box center [333, 259] width 63 height 6
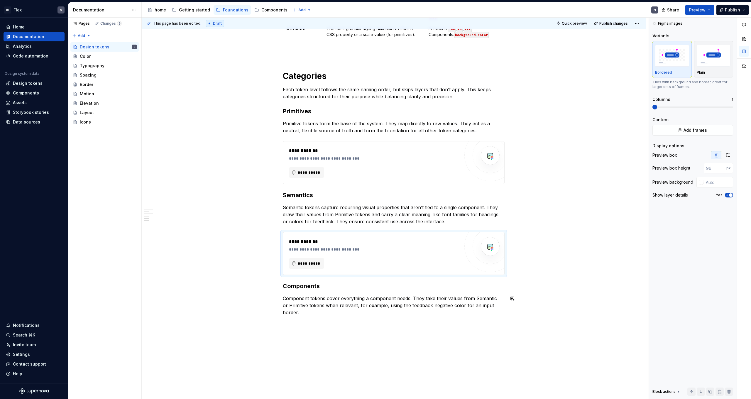
scroll to position [555, 0]
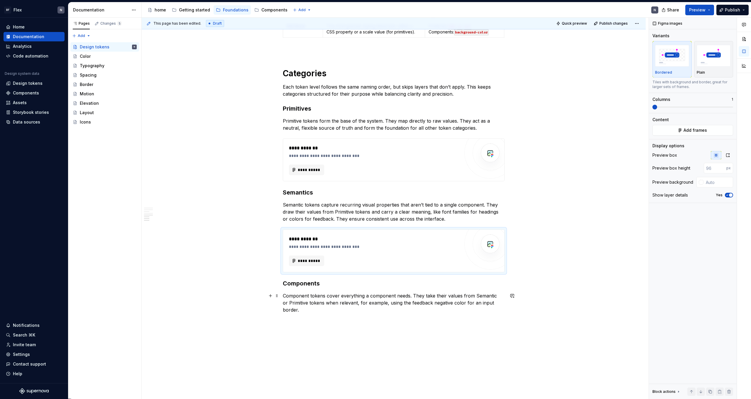
click at [431, 246] on div "**********" at bounding box center [395, 208] width 507 height 381
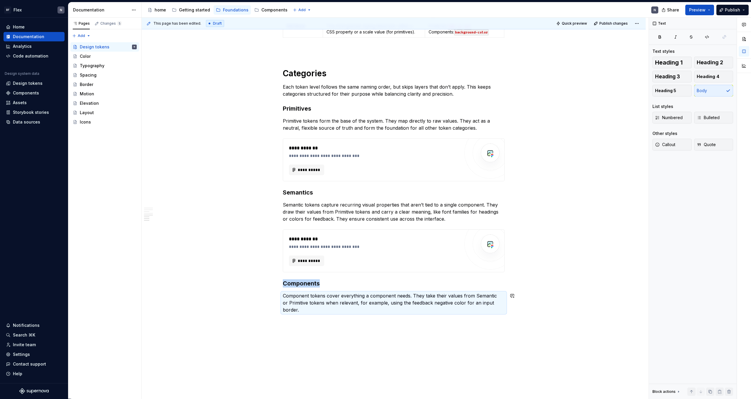
click at [431, 246] on p "Component tokens cover everything a component needs. They take their values fro…" at bounding box center [394, 302] width 222 height 21
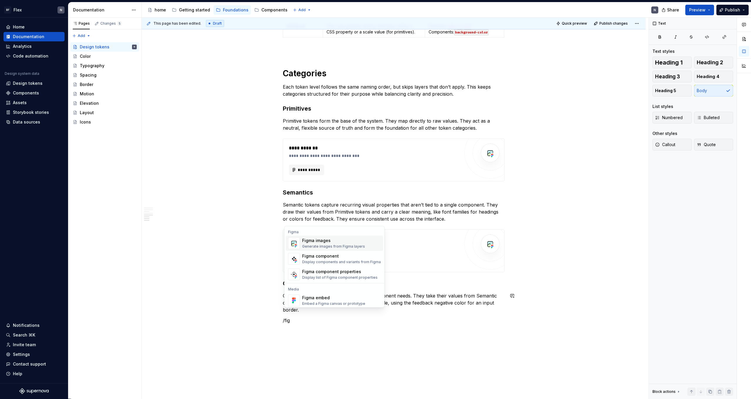
click at [341, 239] on div "Figma images" at bounding box center [333, 241] width 63 height 6
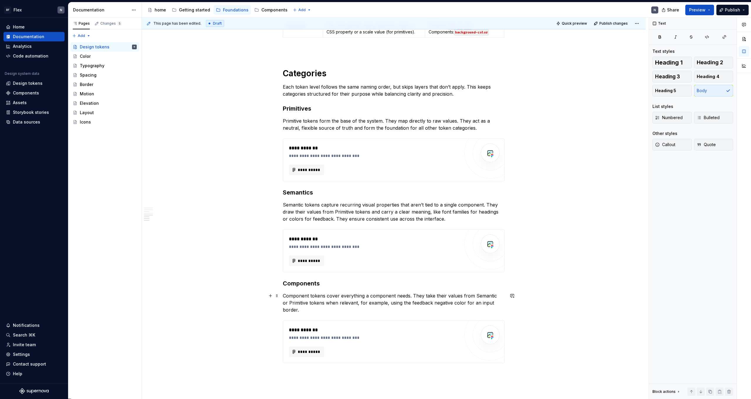
click at [367, 246] on p "Component tokens cover everything a component needs. They take their values fro…" at bounding box center [394, 302] width 222 height 21
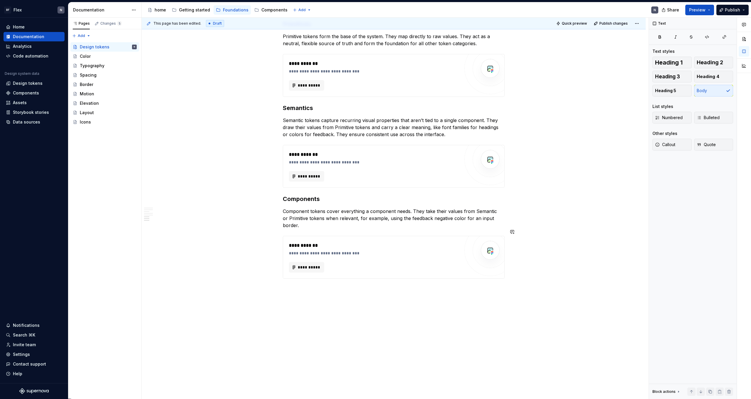
scroll to position [639, 0]
click at [328, 246] on h2 "Writing Rules" at bounding box center [394, 308] width 222 height 9
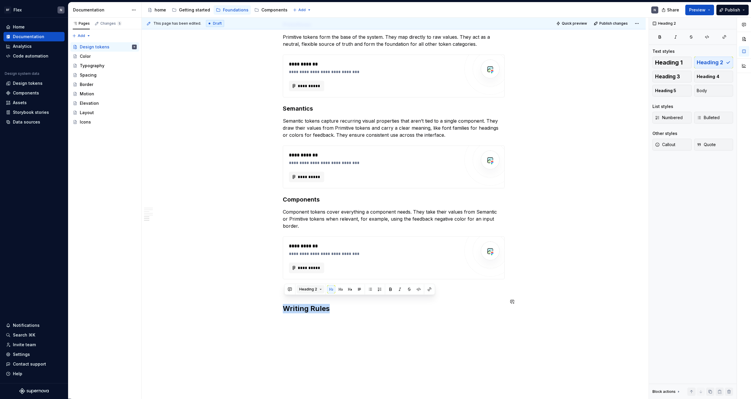
click at [314, 246] on span "Heading 2" at bounding box center [308, 289] width 18 height 5
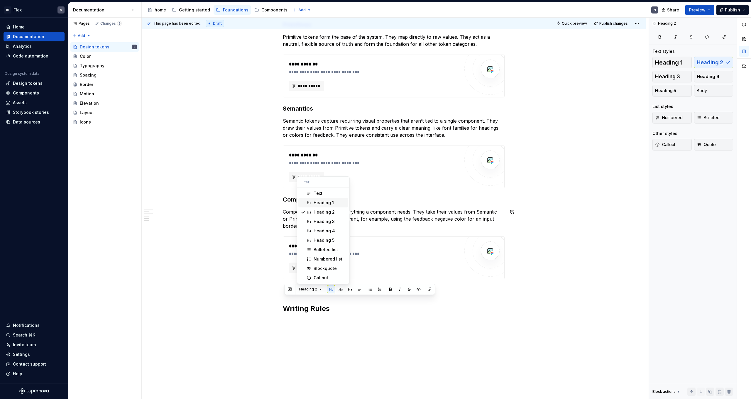
click at [326, 203] on div "Heading 1" at bounding box center [323, 203] width 20 height 6
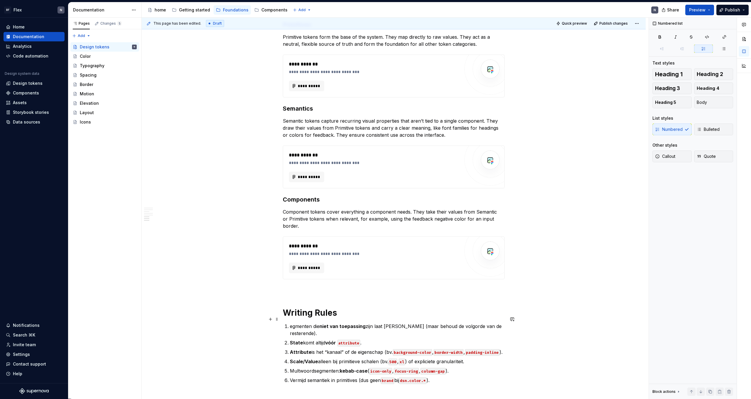
click at [292, 246] on p "egmenten die niet van toepassing zijn laat [PERSON_NAME] (maar behoud de volgor…" at bounding box center [397, 330] width 215 height 14
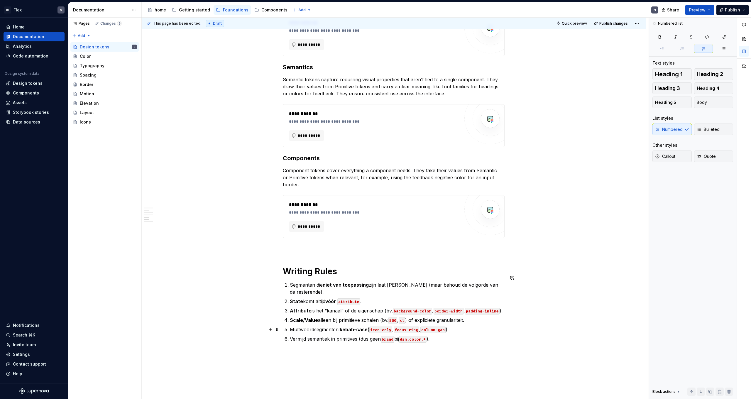
scroll to position [687, 0]
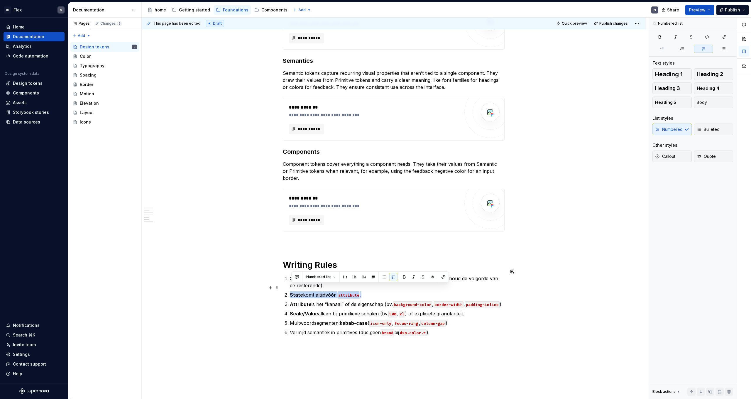
drag, startPoint x: 349, startPoint y: 287, endPoint x: 266, endPoint y: 286, distance: 83.3
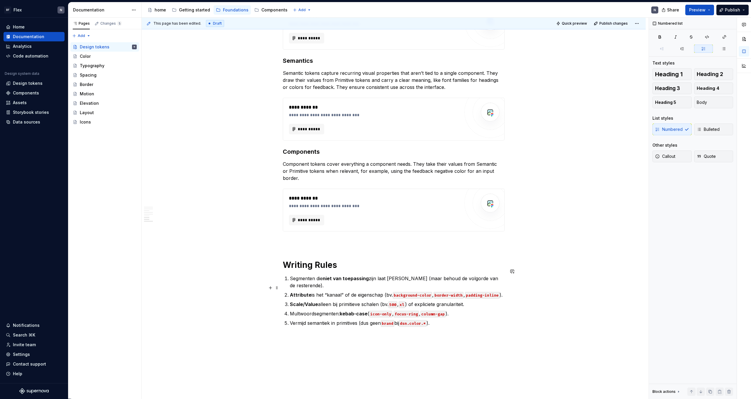
click at [328, 246] on p "Attribute is het “kanaal” of de eigenschap (bv. background-color , border-width…" at bounding box center [397, 294] width 215 height 7
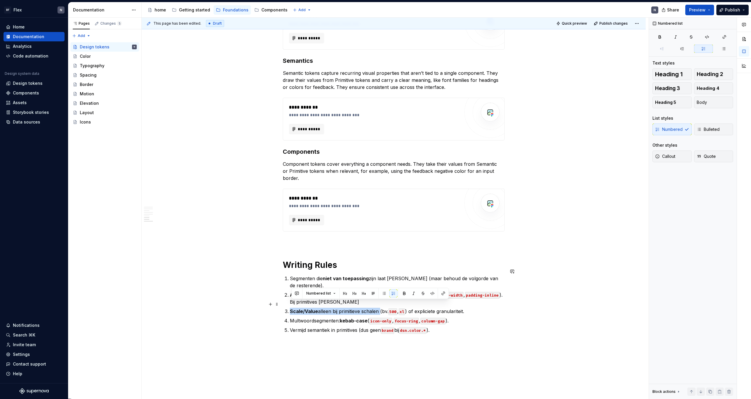
drag, startPoint x: 382, startPoint y: 306, endPoint x: 293, endPoint y: 305, distance: 88.9
click at [293, 246] on p "Scale/Value alleen bij primitieve schalen (bv. 500 , xl ) of expliciete granula…" at bounding box center [397, 311] width 215 height 7
click at [301, 246] on strong "Scale/Value" at bounding box center [304, 311] width 28 height 6
click at [365, 246] on p "Attribute is het “kanaal” of de eigenschap (bv. background-color , border-width…" at bounding box center [397, 298] width 215 height 14
click at [355, 246] on p "Attribute is het “kanaal” of de eigenschap (bv. background-color , border-width…" at bounding box center [397, 298] width 215 height 14
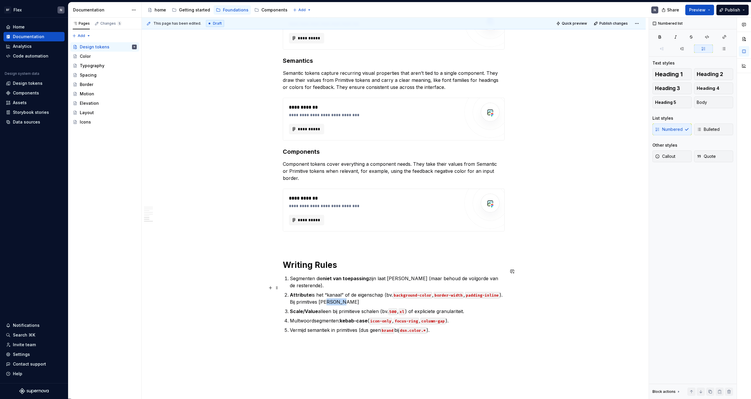
click at [355, 246] on p "Attribute is het “kanaal” of de eigenschap (bv. background-color , border-width…" at bounding box center [397, 298] width 215 height 14
drag, startPoint x: 382, startPoint y: 306, endPoint x: 284, endPoint y: 304, distance: 98.0
click at [353, 246] on p "Vermijd semantiek in primitives (dus geen brand bij dsn.color.* )." at bounding box center [397, 320] width 215 height 7
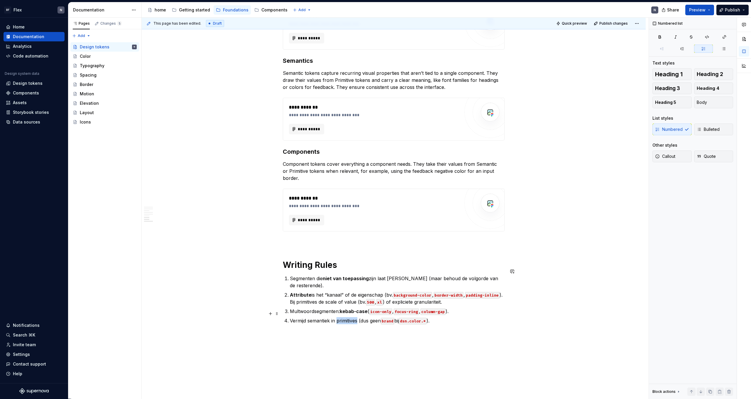
click at [353, 246] on p "Vermijd semantiek in primitives (dus geen brand bij dsn.color.* )." at bounding box center [397, 320] width 215 height 7
click at [353, 246] on p "Segmenten die niet van toepassing zijn laat [PERSON_NAME] (maar behoud de volgo…" at bounding box center [397, 282] width 215 height 14
click at [291, 246] on p "Segmenten die niet van toepassing zijn laat [PERSON_NAME] (maar behoud de volgo…" at bounding box center [397, 282] width 215 height 14
click at [304, 246] on strong "Links→rechts is hiërarchie" at bounding box center [321, 278] width 62 height 6
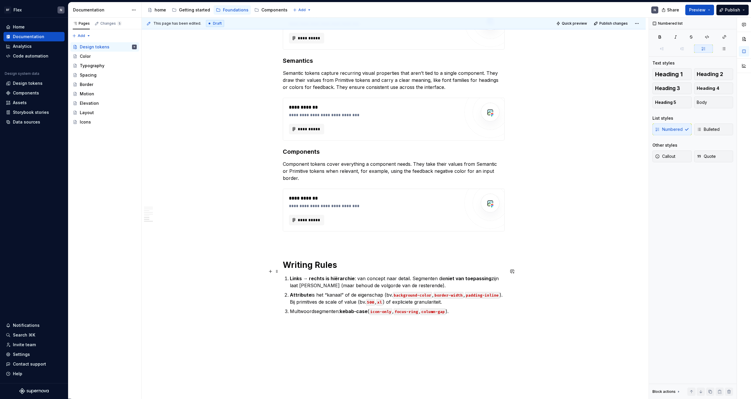
click at [367, 246] on p "Links → rechts is hiërarchie : van concept naar detail. Segmenten die niet van …" at bounding box center [397, 282] width 215 height 14
click at [431, 246] on p "Links → rechts is hiërarchie : [PERSON_NAME] concept naar detail. Segmenten die…" at bounding box center [397, 282] width 215 height 14
click at [342, 246] on p "Links → rechts is hiërarchie : [PERSON_NAME] concept naar detail. Lagen die nie…" at bounding box center [397, 282] width 215 height 14
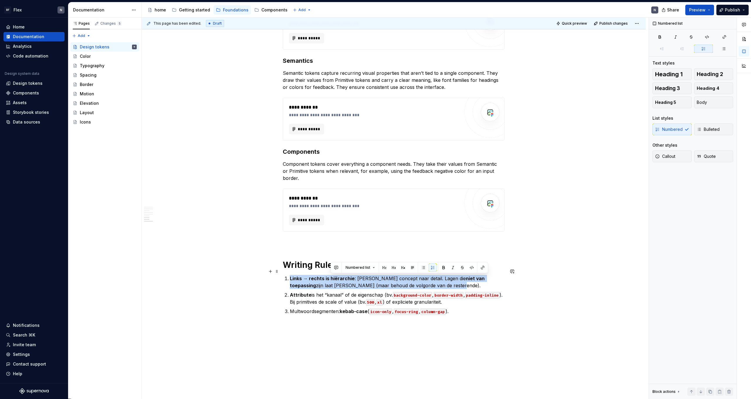
click at [342, 246] on p "Links → rechts is hiërarchie : [PERSON_NAME] concept naar detail. Lagen die nie…" at bounding box center [397, 282] width 215 height 14
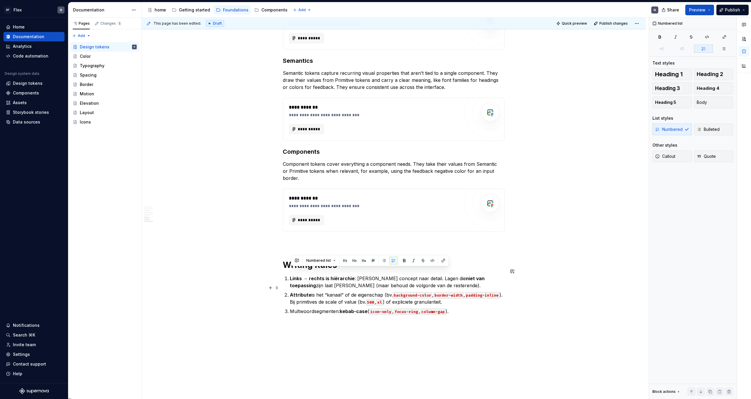
click at [350, 246] on ol "Links → rechts is hiërarchie : [PERSON_NAME] concept naar detail. Lagen die nie…" at bounding box center [397, 295] width 215 height 40
click at [402, 246] on p "Links → rechts is hiërarchie : [PERSON_NAME] concept naar detail. Lagen die nie…" at bounding box center [397, 282] width 215 height 14
click at [368, 246] on p "Attribute is het “kanaal” of de eigenschap (bv. background-color , border-width…" at bounding box center [397, 298] width 215 height 14
drag, startPoint x: 328, startPoint y: 289, endPoint x: 342, endPoint y: 290, distance: 14.4
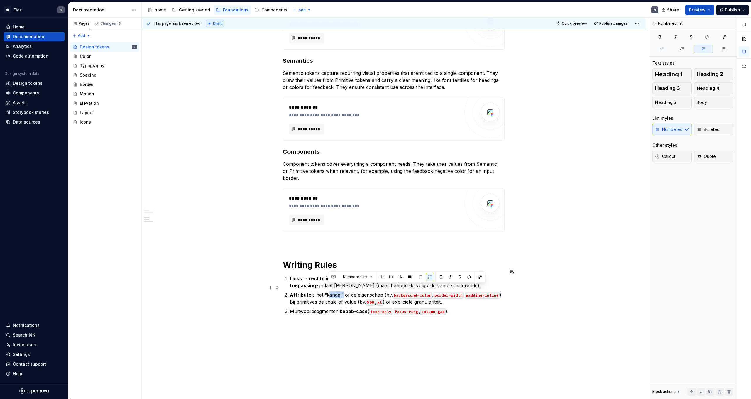
click at [342, 246] on p "Attribute is het “kanaal” of de eigenschap (bv. background-color , border-width…" at bounding box center [397, 298] width 215 height 14
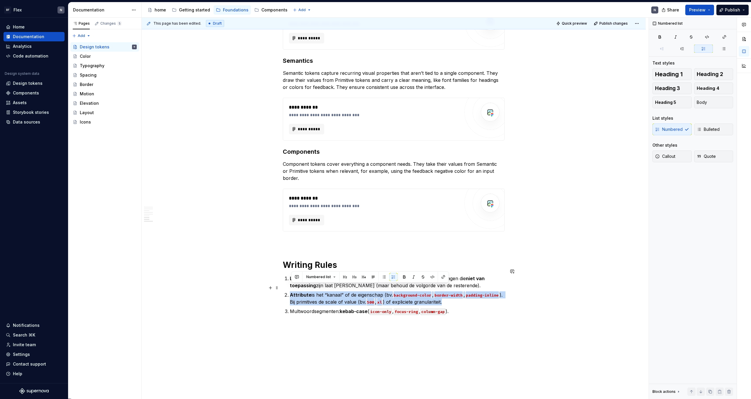
click at [342, 246] on p "Attribute is het “kanaal” of de eigenschap (bv. background-color , border-width…" at bounding box center [397, 298] width 215 height 14
click at [343, 246] on p "Attribute is het “kanaal” of de eigenschap (bv. background-color , border-width…" at bounding box center [397, 298] width 215 height 14
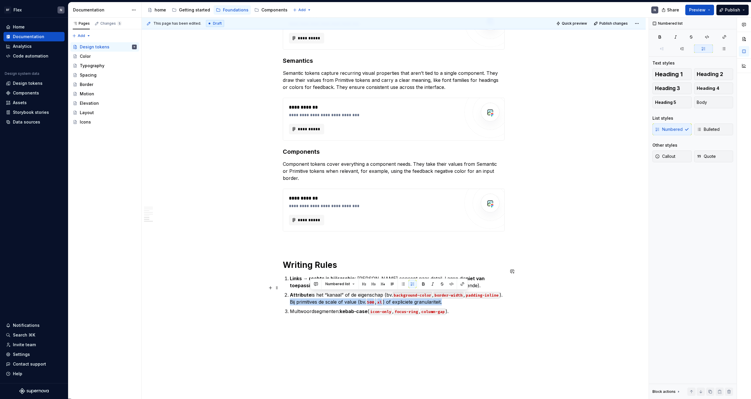
drag, startPoint x: 311, startPoint y: 296, endPoint x: 474, endPoint y: 294, distance: 162.5
click at [431, 246] on p "Attribute is het “kanaal” of de eigenschap (bv. background-color , border-width…" at bounding box center [397, 298] width 215 height 14
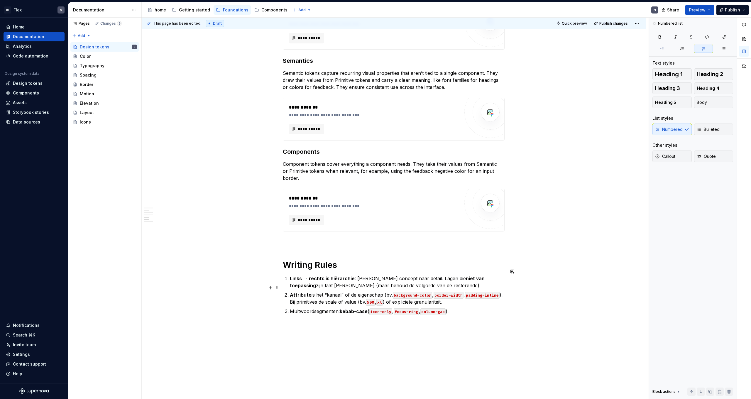
click at [314, 246] on p "Attribute is het “kanaal” of de eigenschap (bv. background-color , border-width…" at bounding box center [397, 298] width 215 height 14
click at [344, 246] on p "Attribute is het “kanaal” of de eigenschap (bv. background-color , border-width…" at bounding box center [397, 298] width 215 height 14
click at [353, 246] on p "Attribute is het “kanaal” of de eigenschap (bv. background-color , border-width…" at bounding box center [397, 298] width 215 height 14
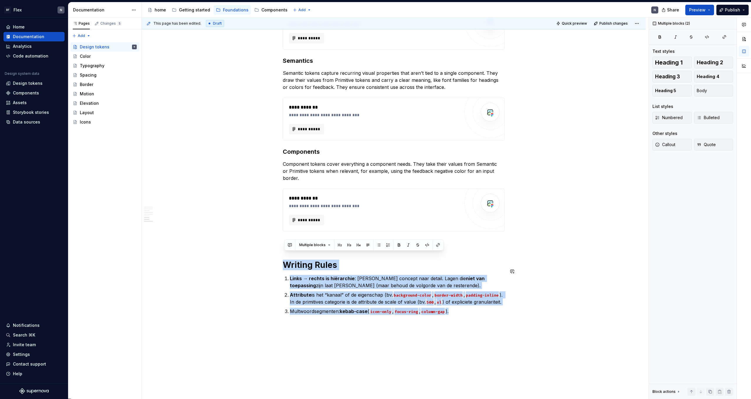
drag, startPoint x: 287, startPoint y: 259, endPoint x: 476, endPoint y: 322, distance: 199.8
click at [431, 246] on p "Multwoordsegmenten: kebab-case ( icon-only , focus-ring , column-gap )." at bounding box center [397, 311] width 215 height 7
drag, startPoint x: 467, startPoint y: 316, endPoint x: 284, endPoint y: 260, distance: 191.5
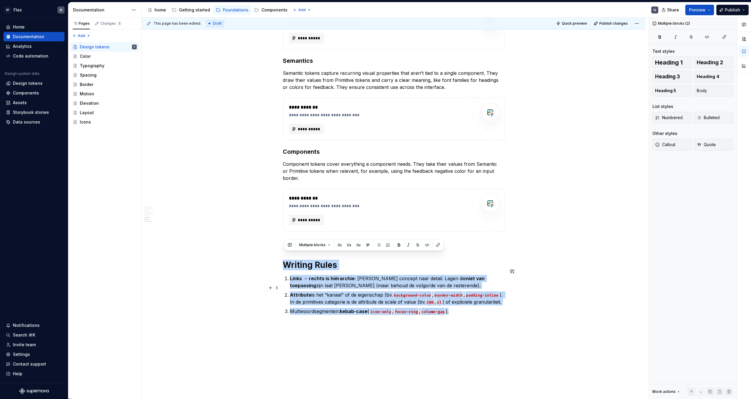
click at [372, 246] on p "Attribute is het “kanaal” of de eigenschap (bv. background-color , border-width…" at bounding box center [397, 298] width 215 height 14
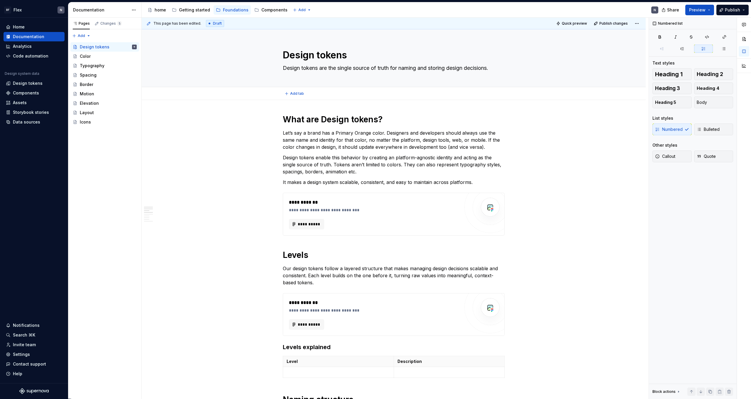
scroll to position [0, 0]
click at [321, 96] on div "Add tab" at bounding box center [394, 93] width 222 height 8
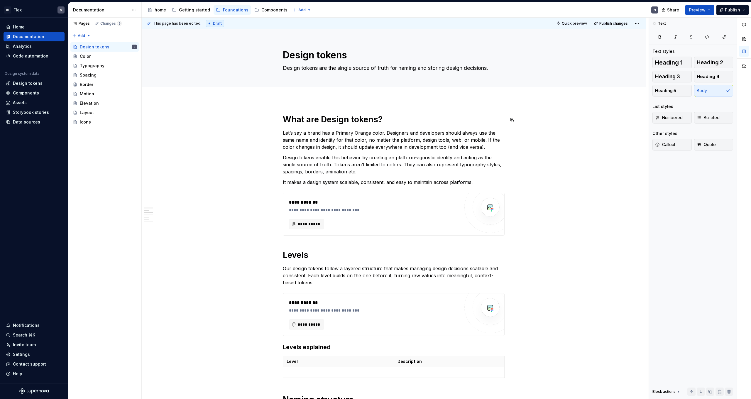
click at [321, 139] on p "Let’s say a brand has a Primary Orange color. Designers and developers should a…" at bounding box center [394, 139] width 222 height 21
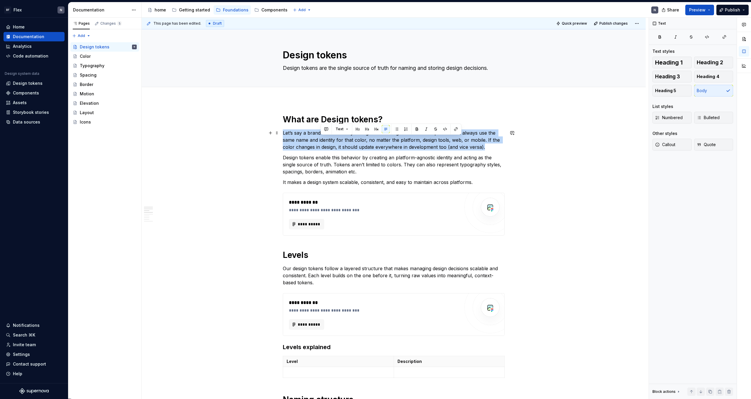
click at [321, 139] on p "Let’s say a brand has a Primary Orange color. Designers and developers should a…" at bounding box center [394, 139] width 222 height 21
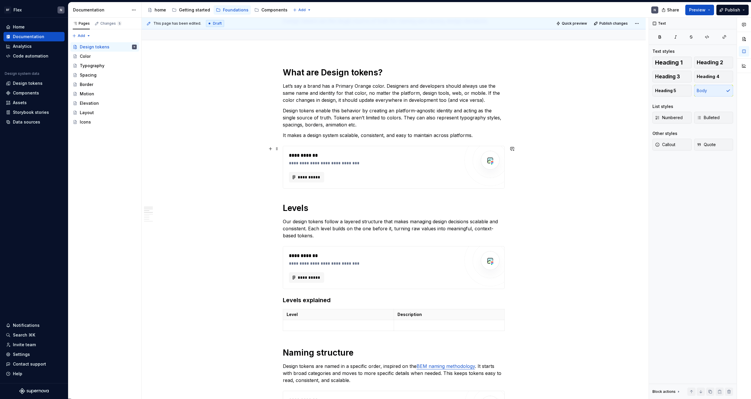
scroll to position [47, 0]
click at [330, 136] on p "It makes a design system scalable, consistent, and easy to maintain across plat…" at bounding box center [394, 134] width 222 height 7
click at [425, 121] on p "Design tokens enable this behavior by creating an platform-agnostic identity an…" at bounding box center [394, 117] width 222 height 21
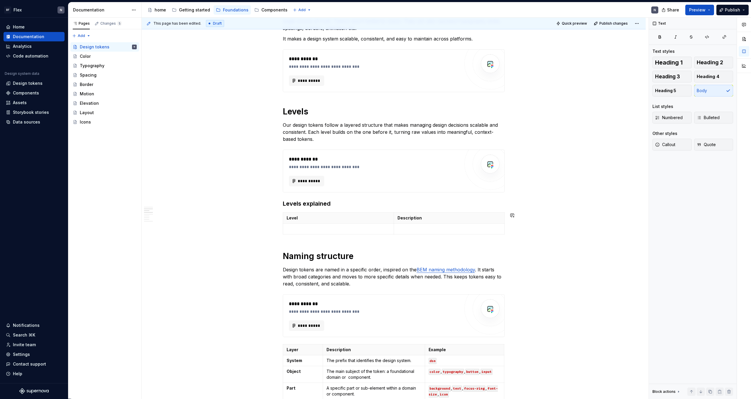
scroll to position [145, 0]
click at [387, 246] on p "Design tokens are named in a specific order, inspired on the BEM naming methodo…" at bounding box center [394, 275] width 222 height 21
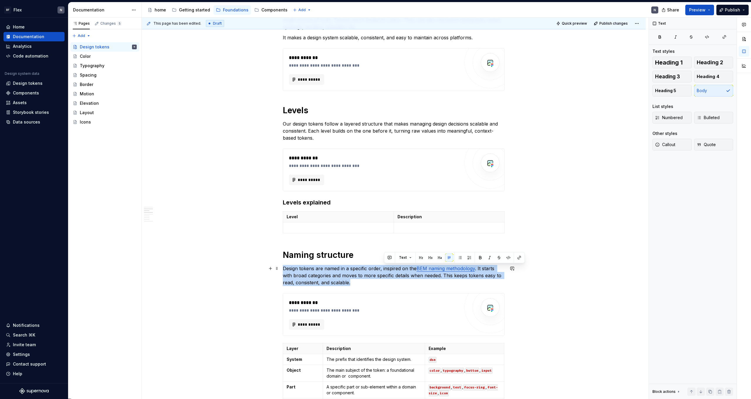
click at [387, 246] on p "Design tokens are named in a specific order, inspired on the BEM naming methodo…" at bounding box center [394, 275] width 222 height 21
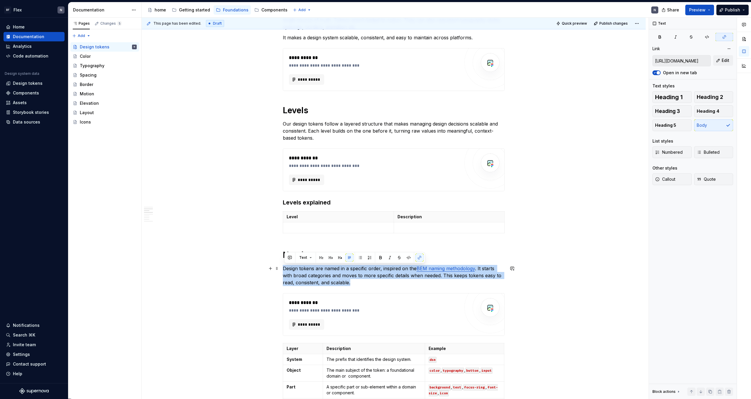
click at [389, 246] on p "Design tokens are named in a specific order, inspired on the BEM naming methodo…" at bounding box center [394, 275] width 222 height 21
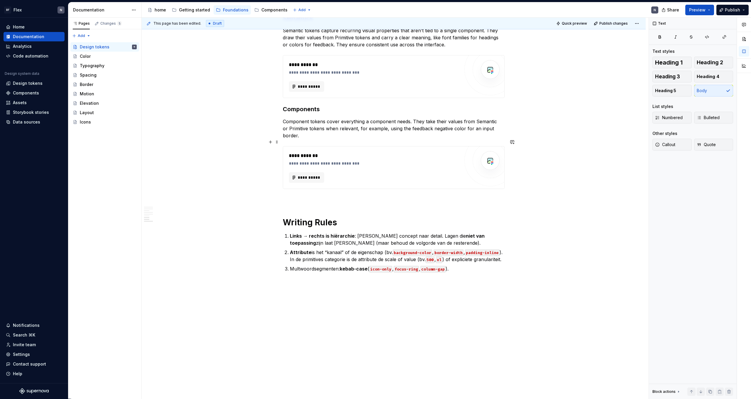
scroll to position [730, 0]
click at [390, 232] on p "Links → rechts is hiërarchie : [PERSON_NAME] concept naar detail. Lagen die nie…" at bounding box center [397, 239] width 215 height 14
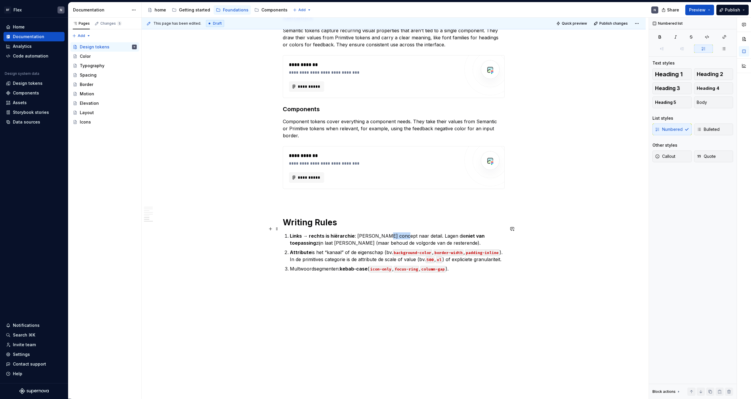
click at [390, 232] on p "Links → rechts is hiërarchie : [PERSON_NAME] concept naar detail. Lagen die nie…" at bounding box center [397, 239] width 215 height 14
click at [380, 232] on p "Links → rechts is hiërarchie : [PERSON_NAME] concept naar detail. Lagen die nie…" at bounding box center [397, 239] width 215 height 14
click at [389, 232] on p "Links → rechts is hiërarchie : van bredere concept naar detail. Lagen die niet …" at bounding box center [397, 239] width 215 height 14
click at [420, 234] on p "Links → rechts is hiërarchie : van bredere categorie naar detail. Lagen die nie…" at bounding box center [397, 239] width 215 height 14
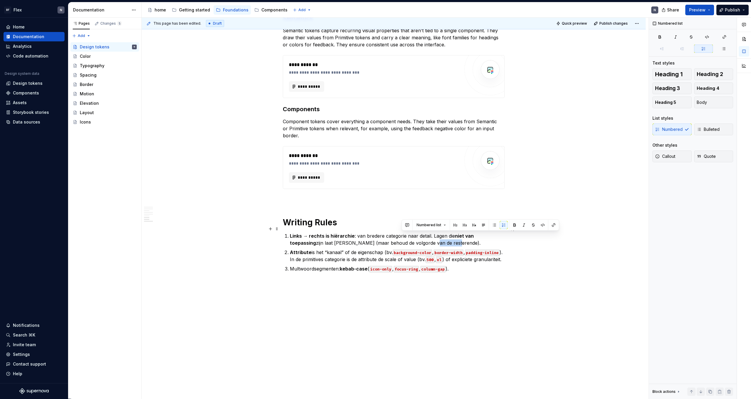
click at [420, 234] on p "Links → rechts is hiërarchie : van bredere categorie naar detail. Lagen die nie…" at bounding box center [397, 239] width 215 height 14
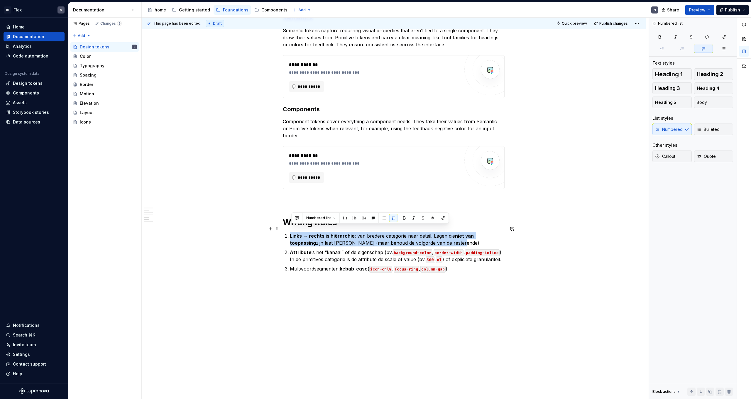
click at [420, 234] on p "Links → rechts is hiërarchie : van bredere categorie naar detail. Lagen die nie…" at bounding box center [397, 239] width 215 height 14
click at [431, 234] on p "Links → rechts is hiërarchie : van bredere categorie naar detail. Lagen die nie…" at bounding box center [397, 239] width 215 height 14
drag, startPoint x: 456, startPoint y: 230, endPoint x: 508, endPoint y: 230, distance: 51.9
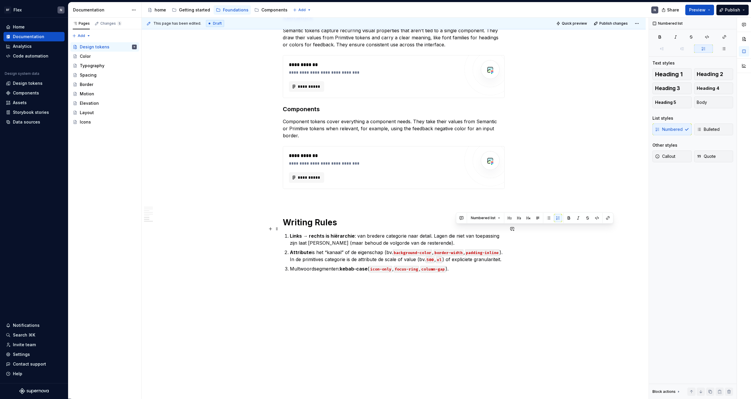
click at [431, 232] on p "Links → rechts is hiërarchie : van bredere categorie naar detail. Lagen die nie…" at bounding box center [397, 239] width 215 height 14
click at [345, 246] on p "Attribute is het “kanaal” of de eigenschap (bv. background-color , border-width…" at bounding box center [397, 256] width 215 height 14
drag, startPoint x: 343, startPoint y: 270, endPoint x: 369, endPoint y: 271, distance: 25.8
click at [367, 246] on strong "kebab-case" at bounding box center [354, 269] width 28 height 6
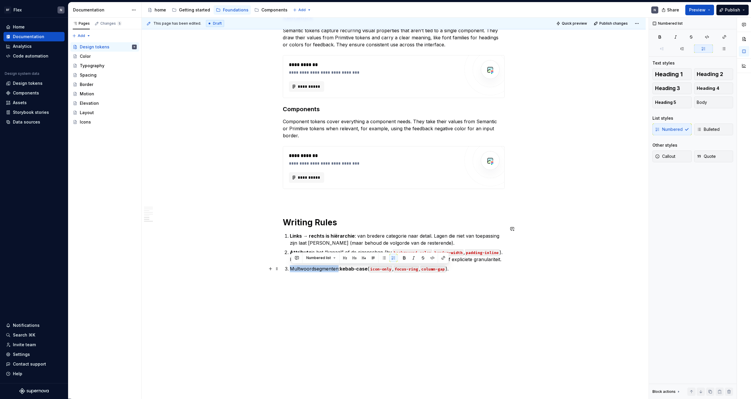
click at [303, 246] on p "Multwoordsegmenten: kebab-case ( icon-only , focus-ring , column-gap )." at bounding box center [397, 268] width 215 height 7
type textarea "*"
